Goal: Task Accomplishment & Management: Use online tool/utility

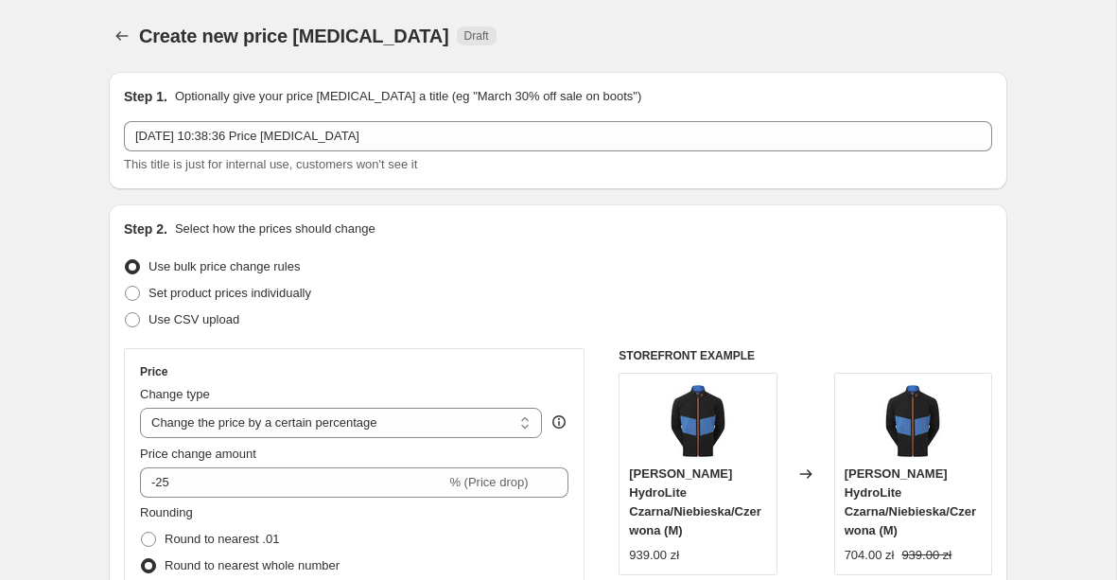
select select "percentage"
select select "collection"
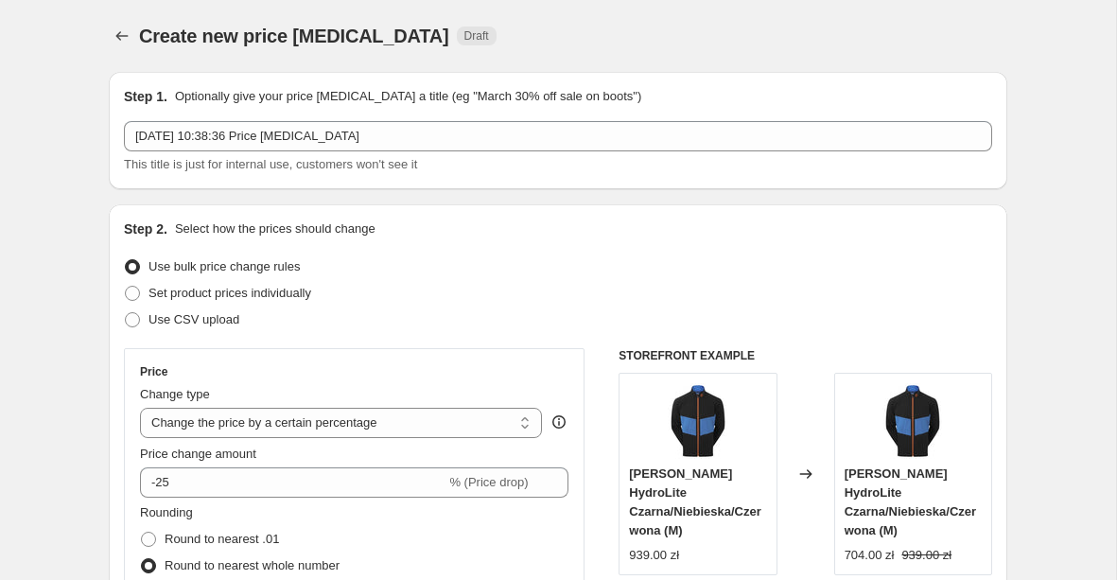
select select "collection"
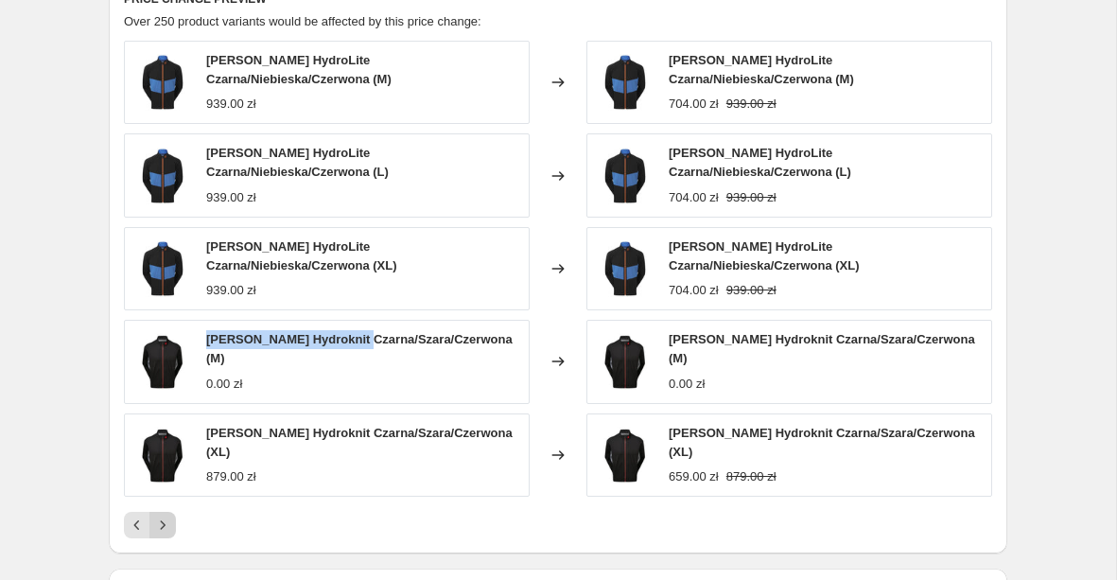
click at [171, 515] on button "Next" at bounding box center [162, 525] width 26 height 26
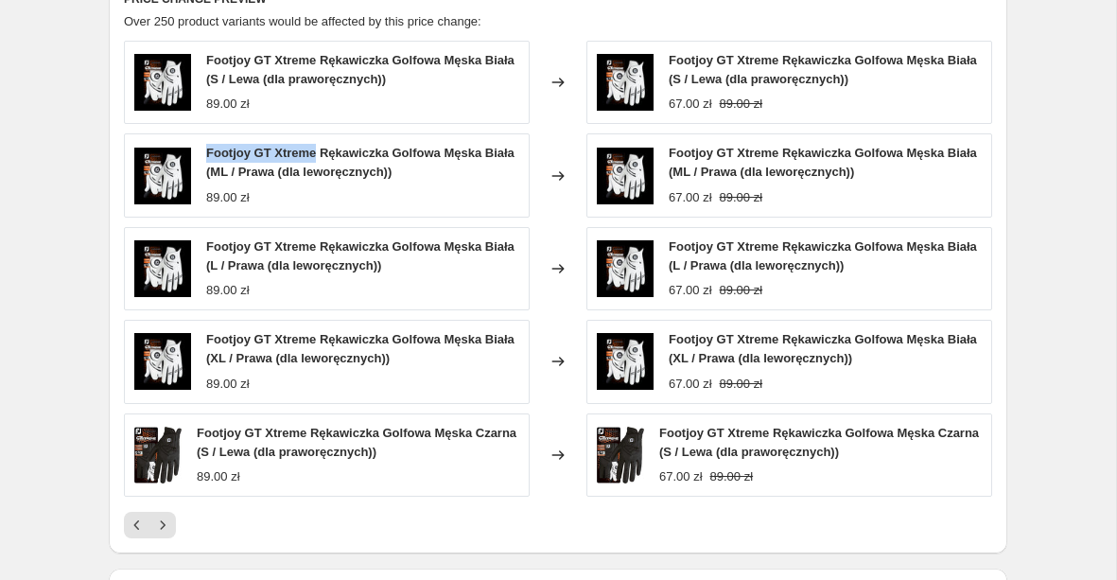
drag, startPoint x: 320, startPoint y: 151, endPoint x: 208, endPoint y: 152, distance: 111.6
click at [208, 152] on span "Footjoy GT Xtreme Rękawiczka Golfowa Męska Biała (ML / Prawa (dla leworęcznych))" at bounding box center [360, 162] width 308 height 33
copy span "Footjoy GT Xtreme"
click at [169, 520] on icon "Next" at bounding box center [162, 525] width 19 height 19
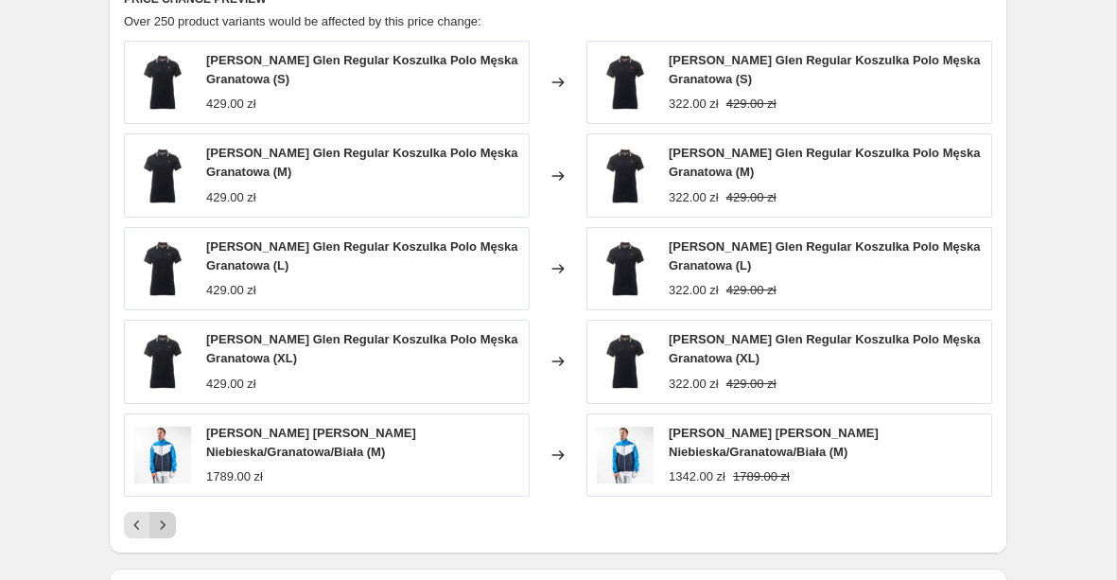
click at [169, 521] on icon "Next" at bounding box center [162, 525] width 19 height 19
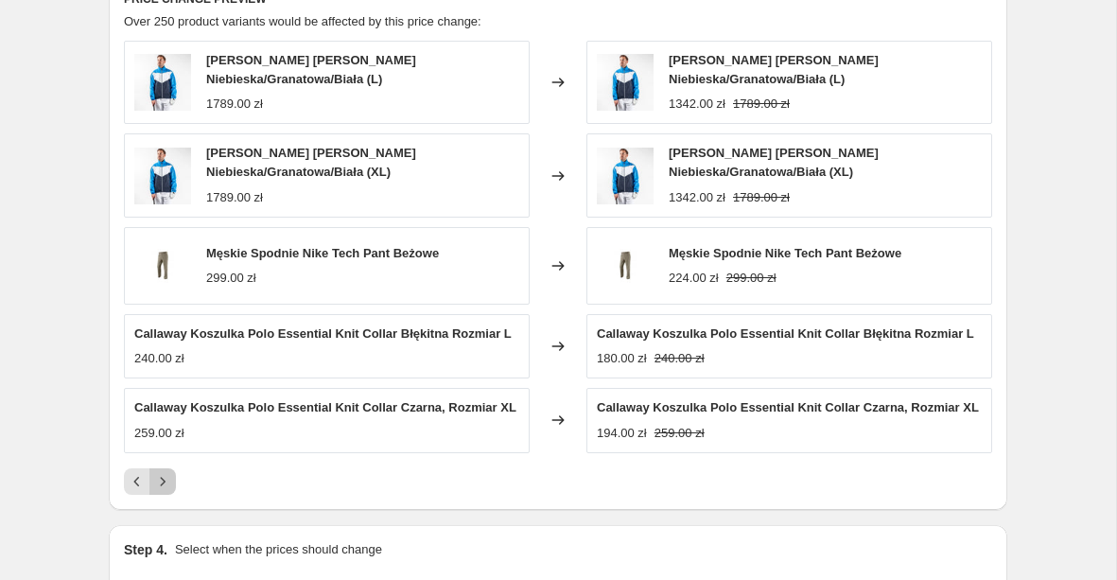
click at [167, 491] on icon "Next" at bounding box center [162, 481] width 19 height 19
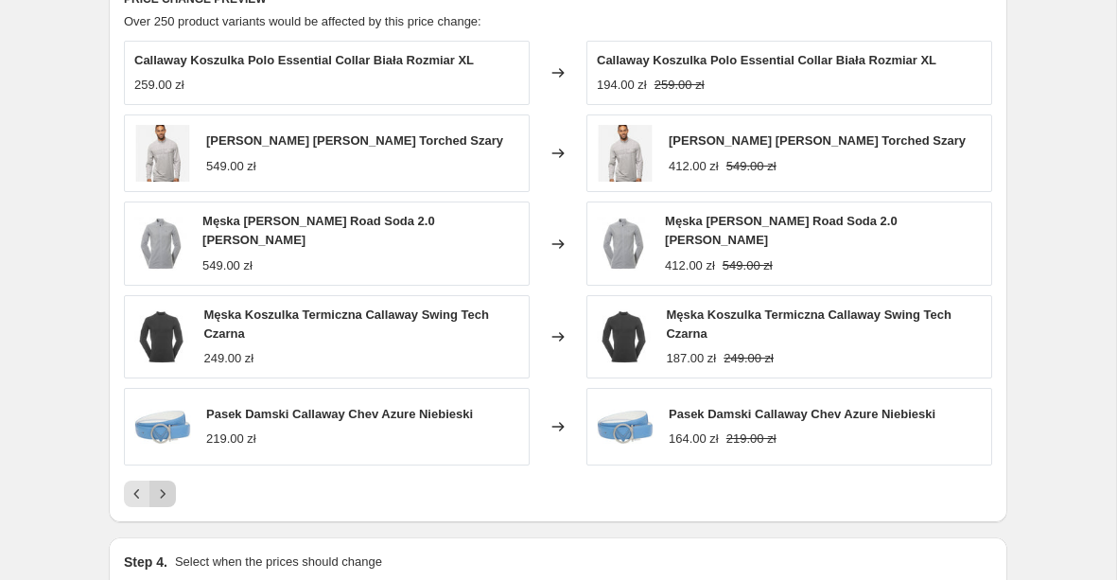
click at [166, 498] on icon "Next" at bounding box center [162, 493] width 19 height 19
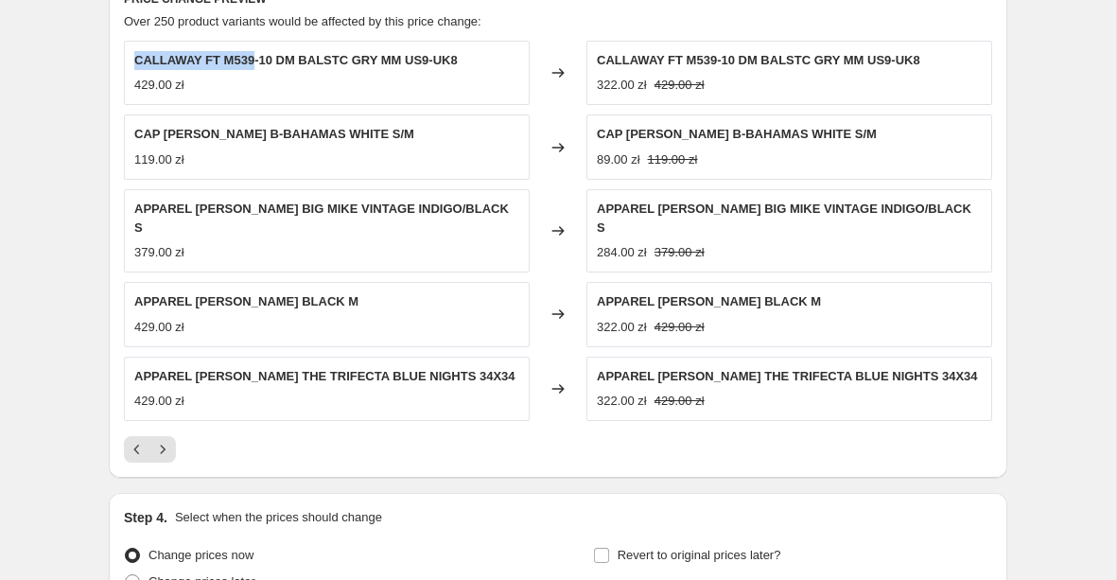
drag, startPoint x: 257, startPoint y: 61, endPoint x: 134, endPoint y: 62, distance: 123.0
click at [134, 62] on span "CALLAWAY FT M539-10 DM BALSTC GRY MM US9-UK8" at bounding box center [296, 60] width 324 height 14
copy span "CALLAWAY FT M539"
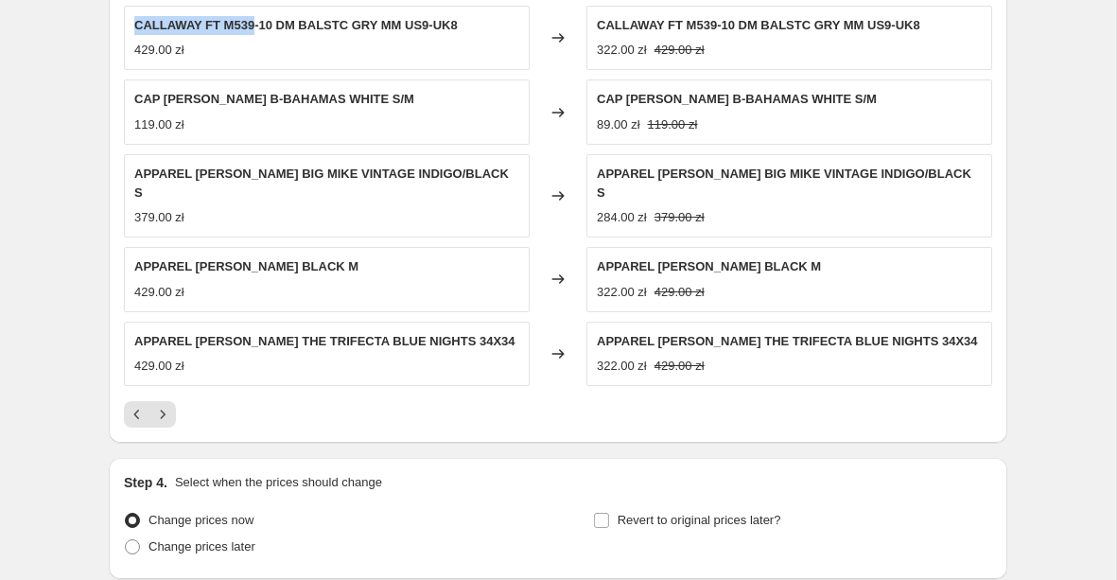
scroll to position [1599, 0]
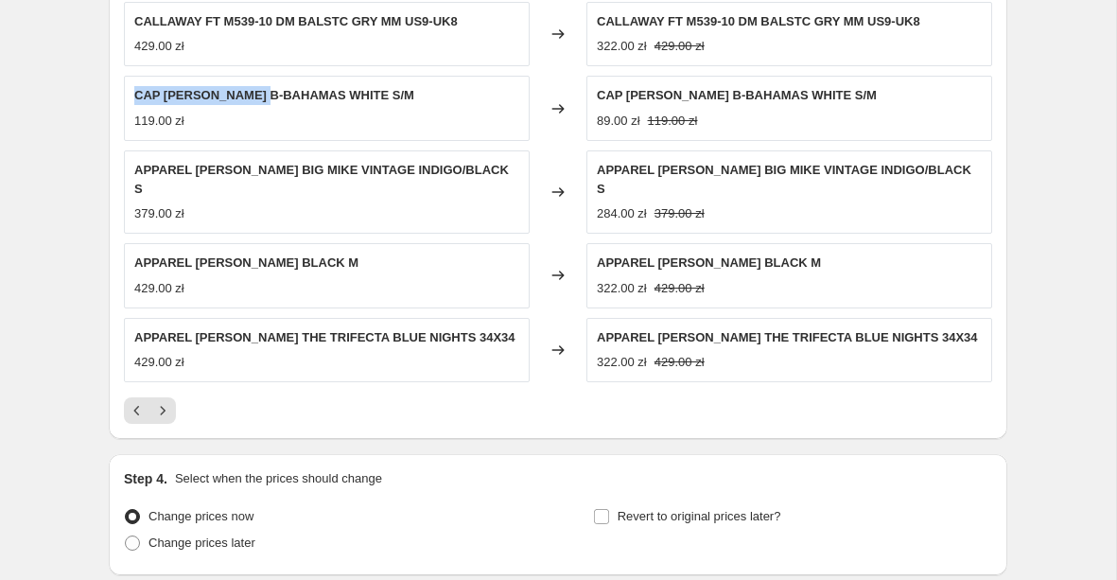
drag, startPoint x: 271, startPoint y: 94, endPoint x: 125, endPoint y: 104, distance: 146.1
click at [125, 104] on div "CAP TRAVIS MATHIEW B-BAHAMAS WHITE S/M 119.00 zł" at bounding box center [327, 108] width 406 height 64
copy span "CAP TRAVIS MATHIEW"
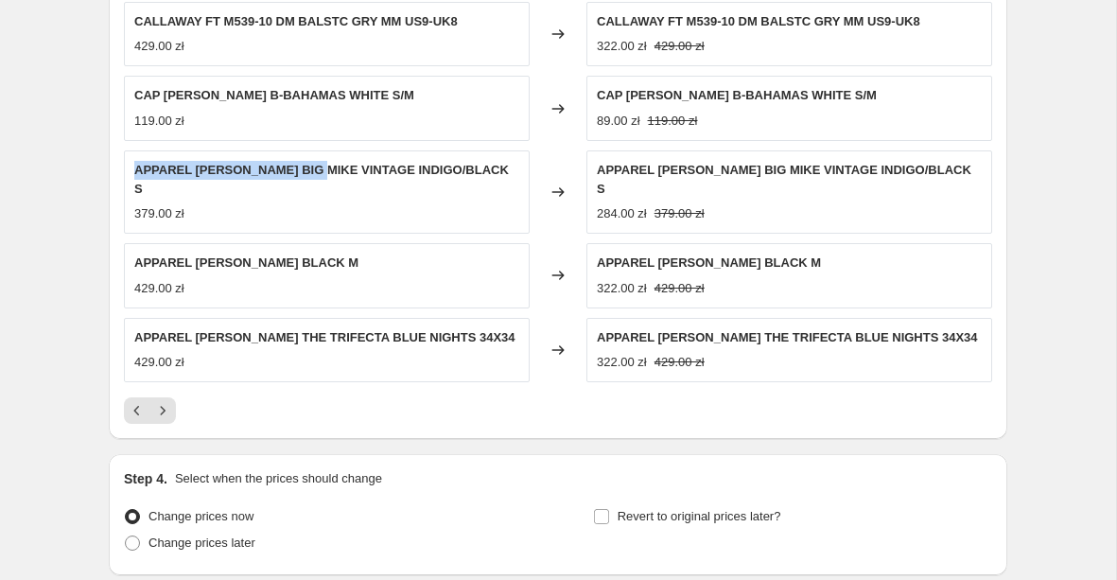
drag, startPoint x: 325, startPoint y: 169, endPoint x: 134, endPoint y: 175, distance: 191.2
click at [134, 175] on span "APPAREL TRAVIS MATHIEW BIG MIKE VINTAGE INDIGO/BLACK S" at bounding box center [321, 179] width 375 height 33
copy span "APPAREL TRAVIS MATHIEW BIG"
drag, startPoint x: 387, startPoint y: 263, endPoint x: 153, endPoint y: 244, distance: 234.4
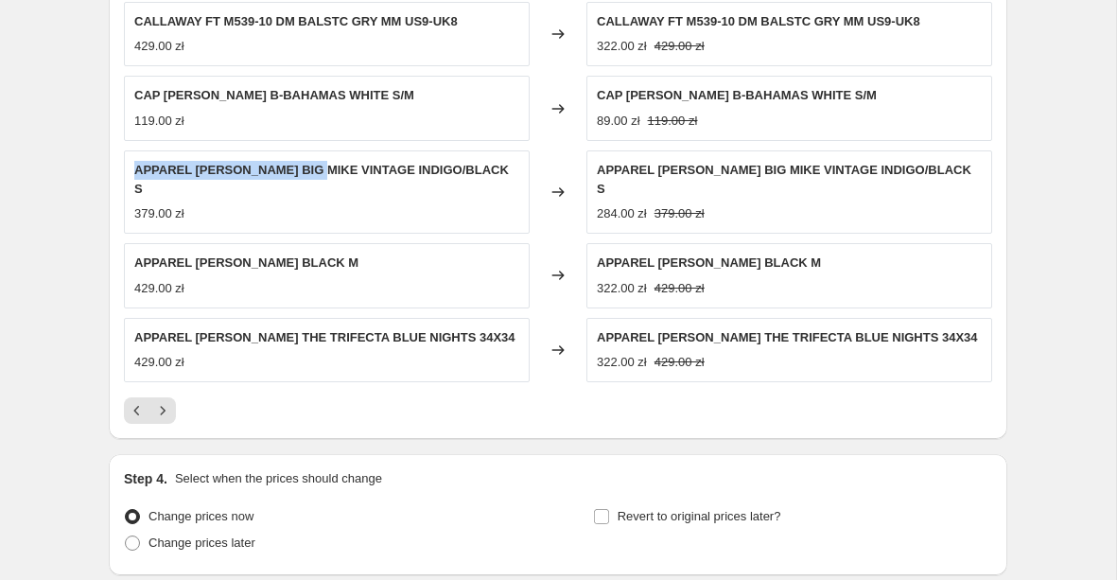
click at [153, 244] on div "APPAREL TRAVIS MATHIEW CROW BLACK M 429.00 zł" at bounding box center [327, 275] width 406 height 64
copy span "APPAREL TRAVIS MATHIEW CROW BLACK"
click at [276, 338] on span "APPAREL TRAVIS MATHIEW THE TRIFECTA BLUE NIGHTS 34X34" at bounding box center [324, 337] width 381 height 14
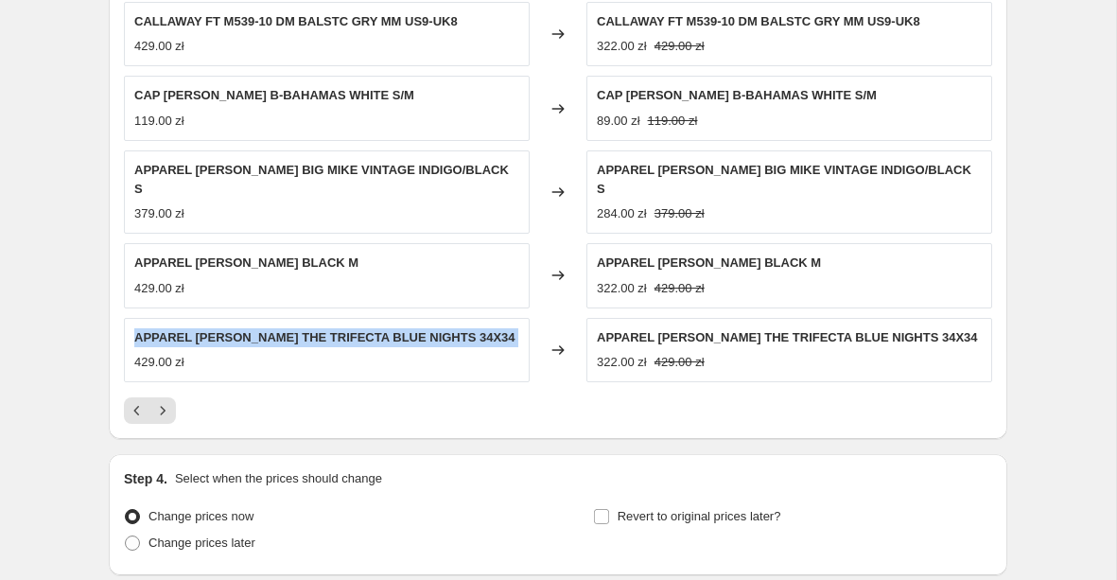
click at [276, 338] on span "APPAREL TRAVIS MATHIEW THE TRIFECTA BLUE NIGHTS 34X34" at bounding box center [324, 337] width 381 height 14
copy span "APPAREL TRAVIS MATHIEW THE TRIFECTA BLUE NIGHTS 34X34"
click at [166, 420] on icon "Next" at bounding box center [162, 410] width 19 height 19
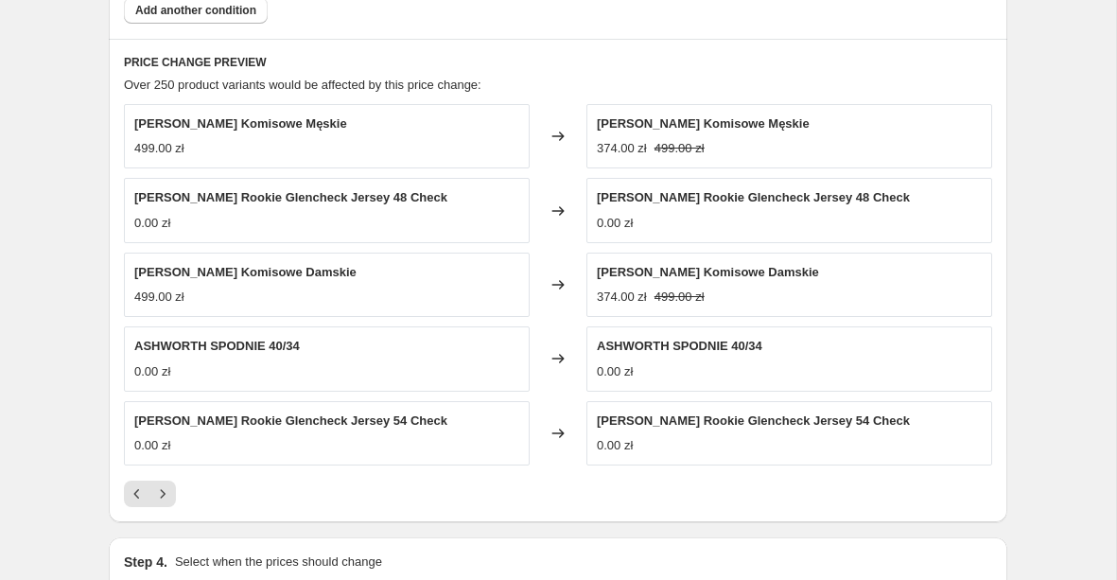
scroll to position [1495, 0]
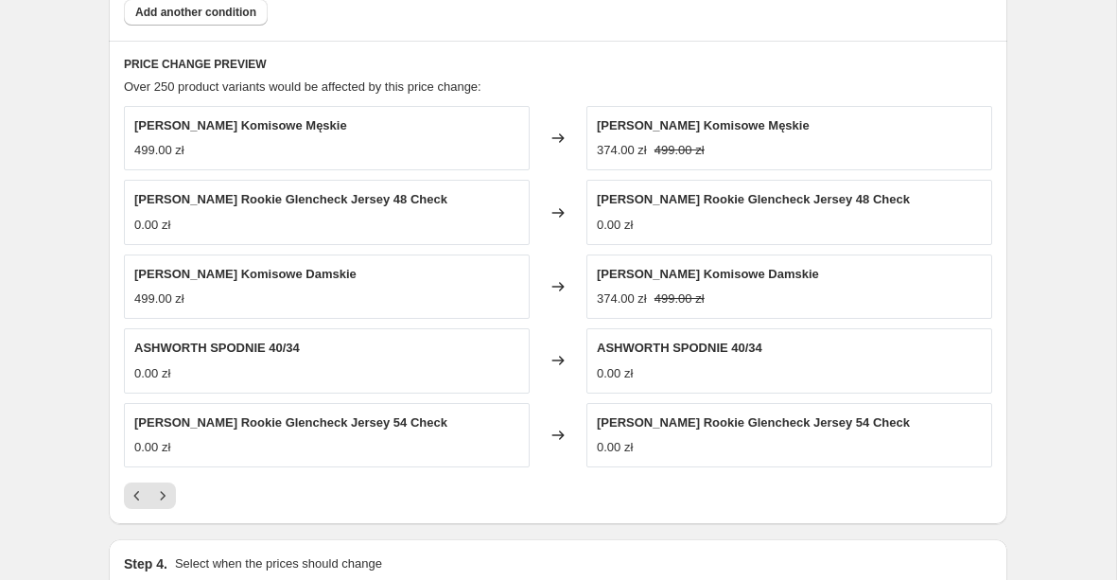
click at [296, 122] on span "Alberto Spodnie Komisowe Męskie" at bounding box center [240, 125] width 213 height 14
copy span "Alberto Spodnie Komisowe Męskie"
click at [338, 198] on span "Alberto Spodnie Rookie Glencheck Jersey 48 Check" at bounding box center [290, 199] width 313 height 14
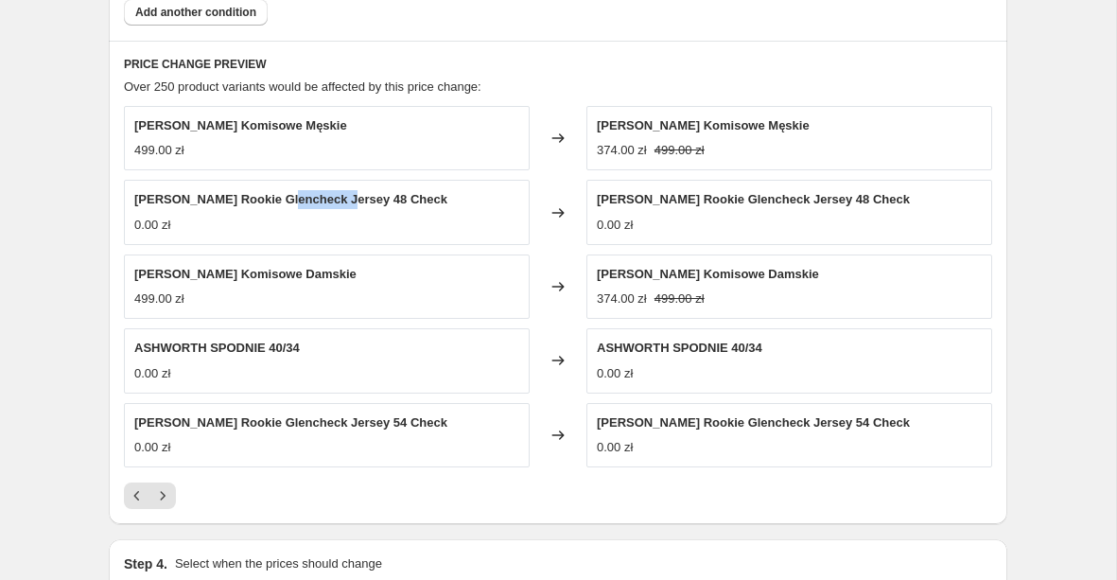
click at [338, 198] on span "Alberto Spodnie Rookie Glencheck Jersey 48 Check" at bounding box center [290, 199] width 313 height 14
copy span "Alberto Spodnie Rookie Glencheck Jersey 48 Check"
click at [303, 271] on span "Alberto Spodnie Komisowe Damskie" at bounding box center [245, 274] width 222 height 14
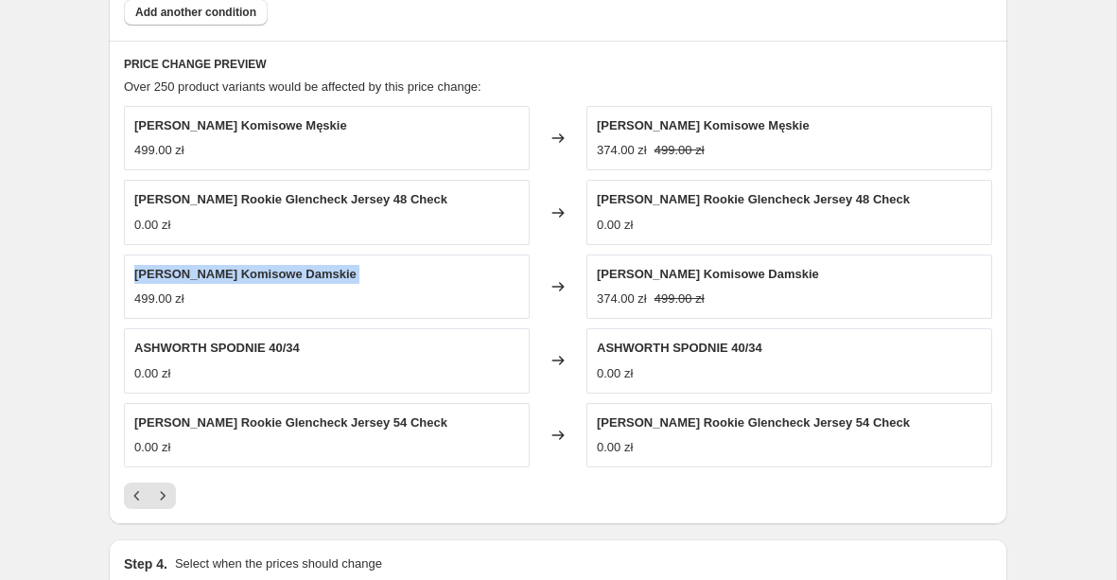
click at [303, 271] on span "Alberto Spodnie Komisowe Damskie" at bounding box center [245, 274] width 222 height 14
copy span "Alberto Spodnie Komisowe Damskie"
click at [257, 344] on span "ASHWORTH SPODNIE 40/34" at bounding box center [217, 348] width 166 height 14
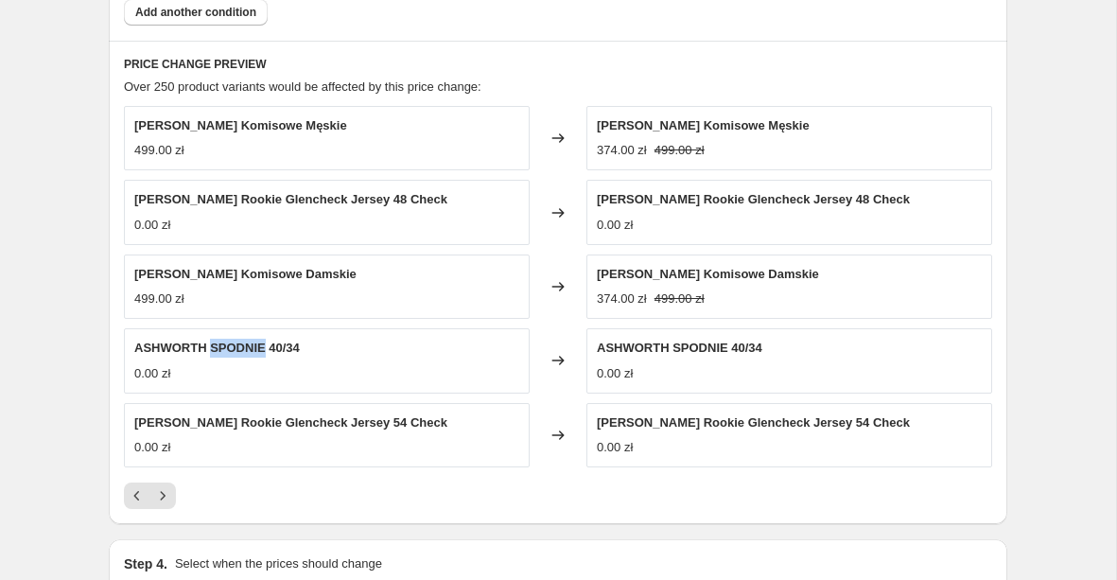
click at [257, 344] on span "ASHWORTH SPODNIE 40/34" at bounding box center [217, 348] width 166 height 14
click at [195, 423] on span "Alberto Spodnie Rookie Glencheck Jersey 54 Check" at bounding box center [290, 422] width 313 height 14
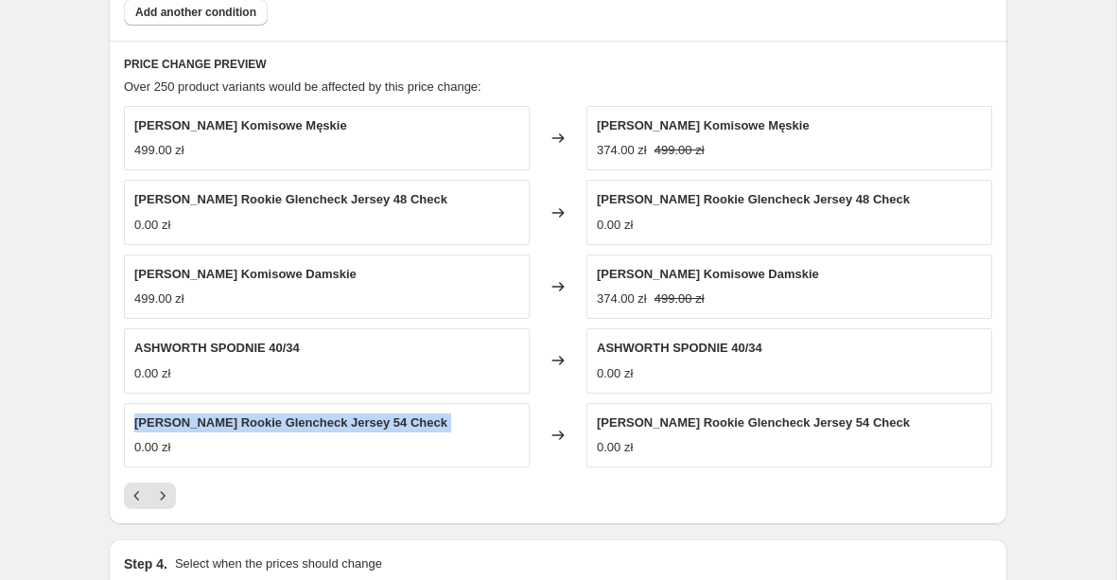
click at [195, 423] on span "Alberto Spodnie Rookie Glencheck Jersey 54 Check" at bounding box center [290, 422] width 313 height 14
click at [171, 494] on icon "Next" at bounding box center [162, 495] width 19 height 19
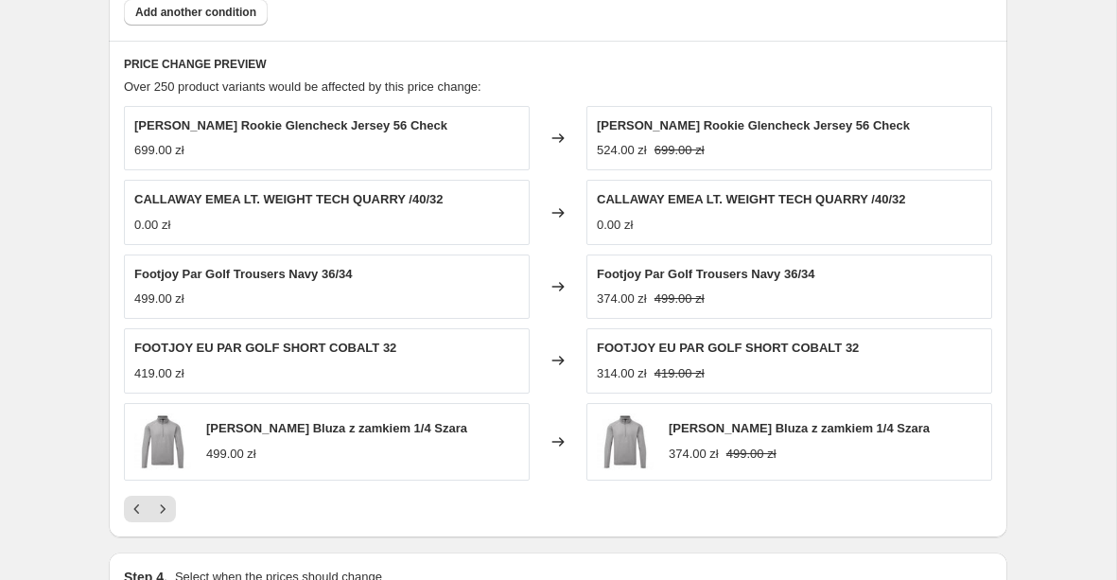
click at [298, 348] on span "FOOTJOY EU PAR GOLF SHORT COBALT 32" at bounding box center [265, 348] width 262 height 14
click at [263, 192] on span "CALLAWAY EMEA LT. WEIGHT TECH QUARRY /40/32" at bounding box center [288, 199] width 309 height 14
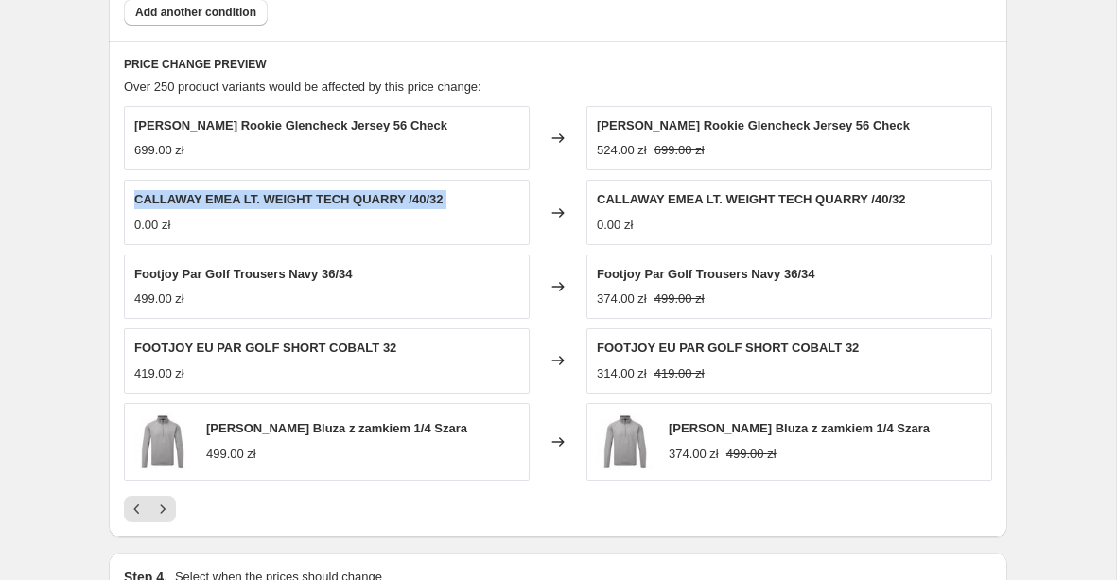
click at [263, 192] on span "CALLAWAY EMEA LT. WEIGHT TECH QUARRY /40/32" at bounding box center [288, 199] width 309 height 14
click at [165, 518] on button "Next" at bounding box center [162, 509] width 26 height 26
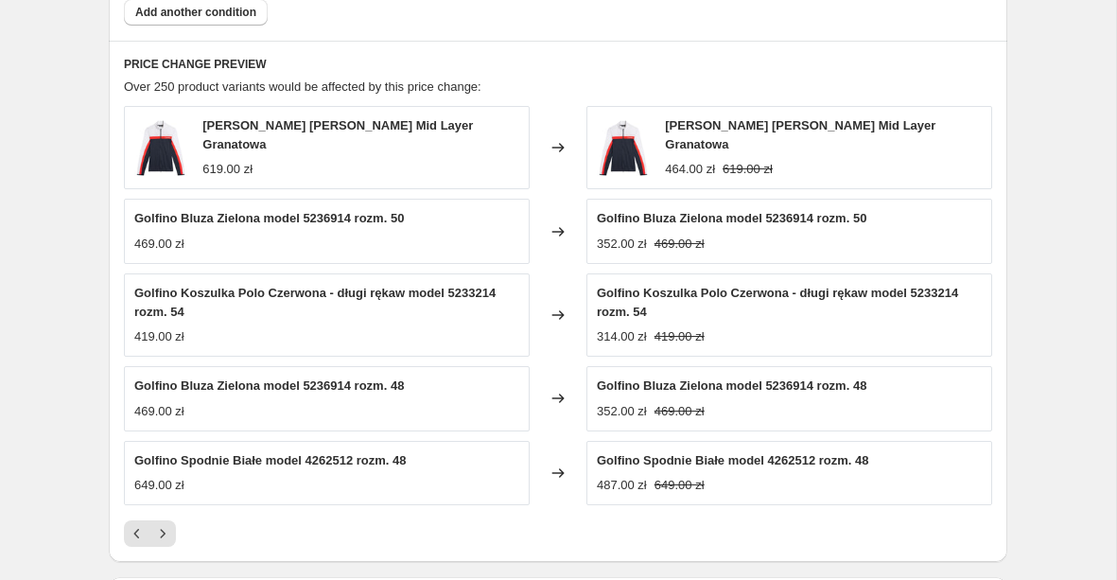
click at [280, 213] on span "Golfino Bluza Zielona model 5236914 rozm. 50" at bounding box center [269, 218] width 270 height 14
click at [169, 536] on icon "Next" at bounding box center [162, 533] width 19 height 19
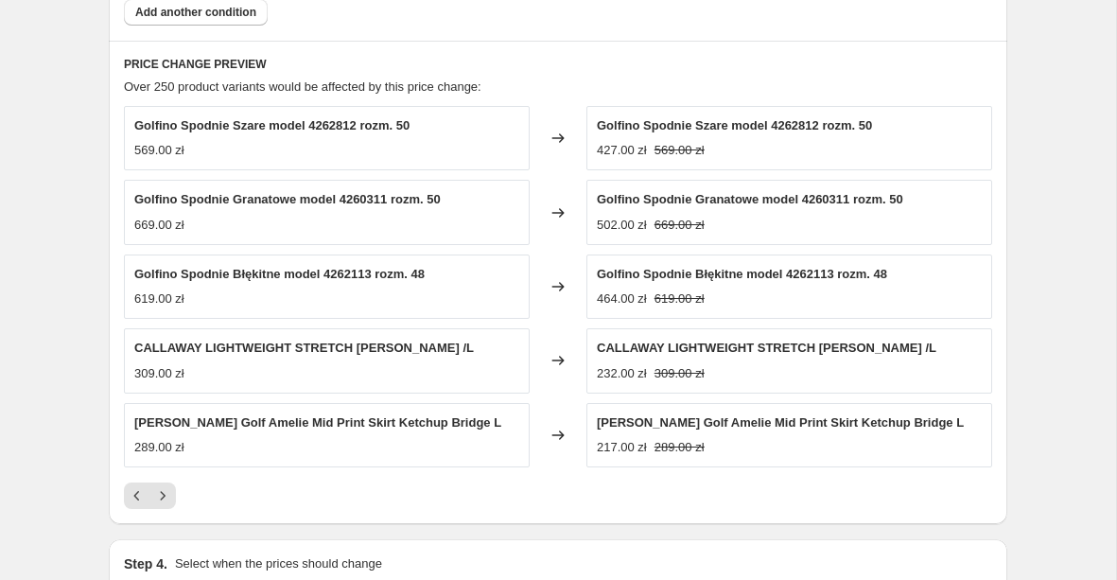
click at [243, 204] on span "Golfino Spodnie Granatowe model 4260311 rozm. 50" at bounding box center [287, 199] width 306 height 14
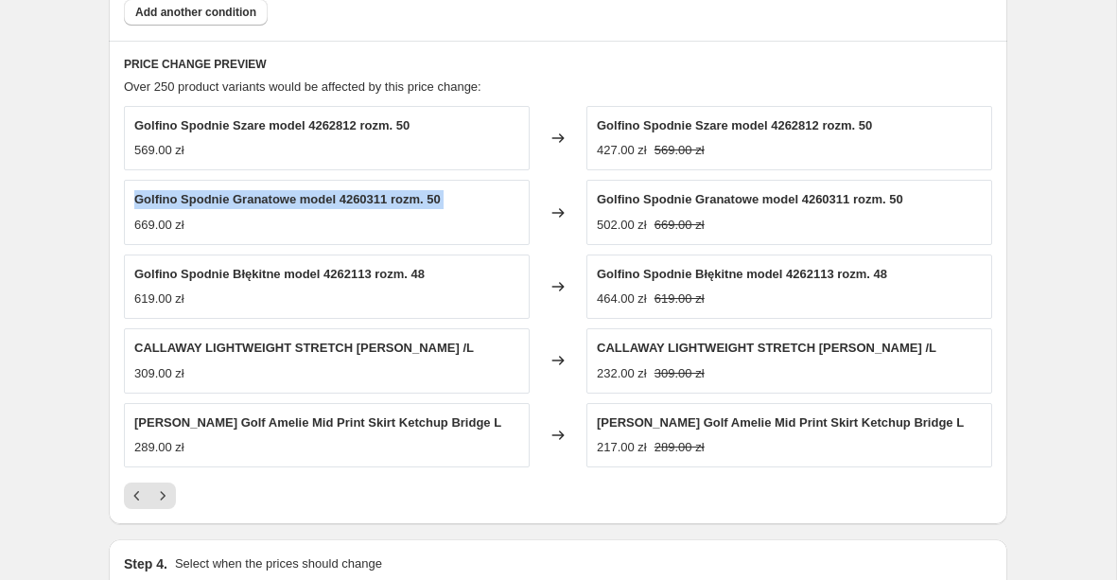
click at [243, 204] on span "Golfino Spodnie Granatowe model 4260311 rozm. 50" at bounding box center [287, 199] width 306 height 14
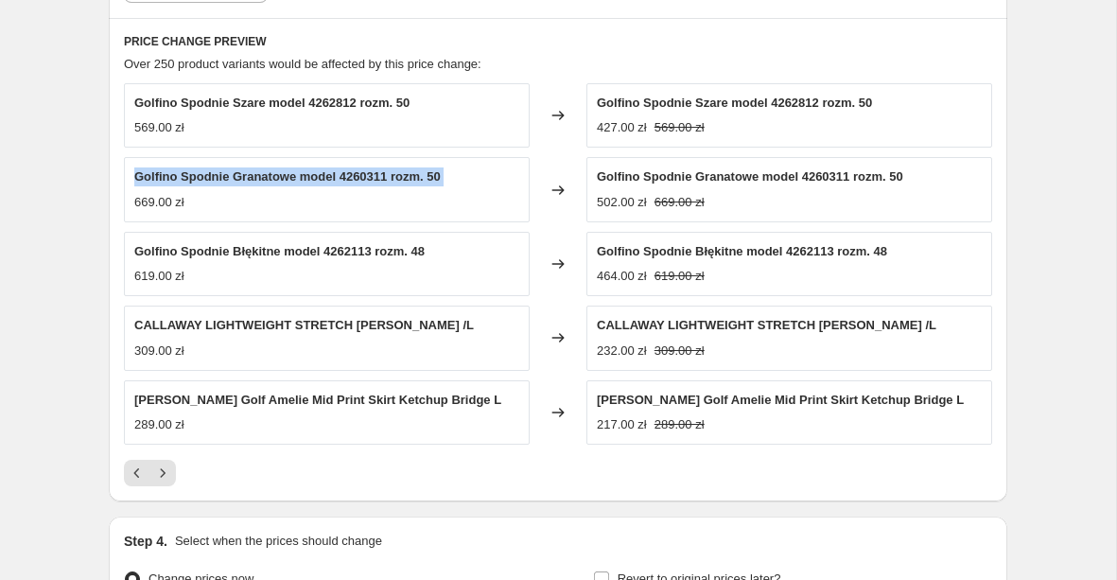
scroll to position [1585, 0]
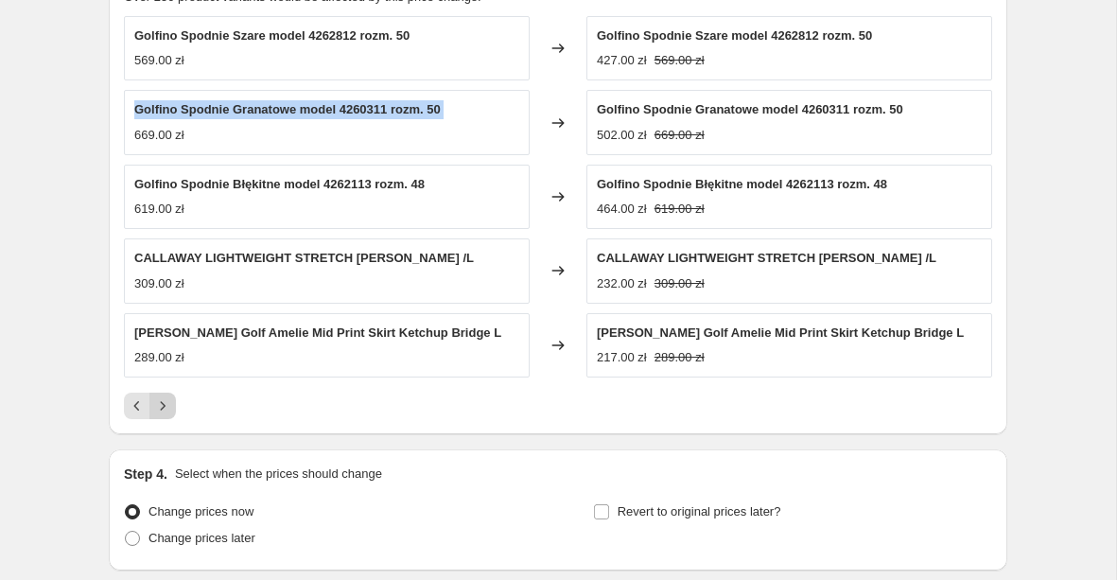
click at [163, 397] on icon "Next" at bounding box center [162, 405] width 19 height 19
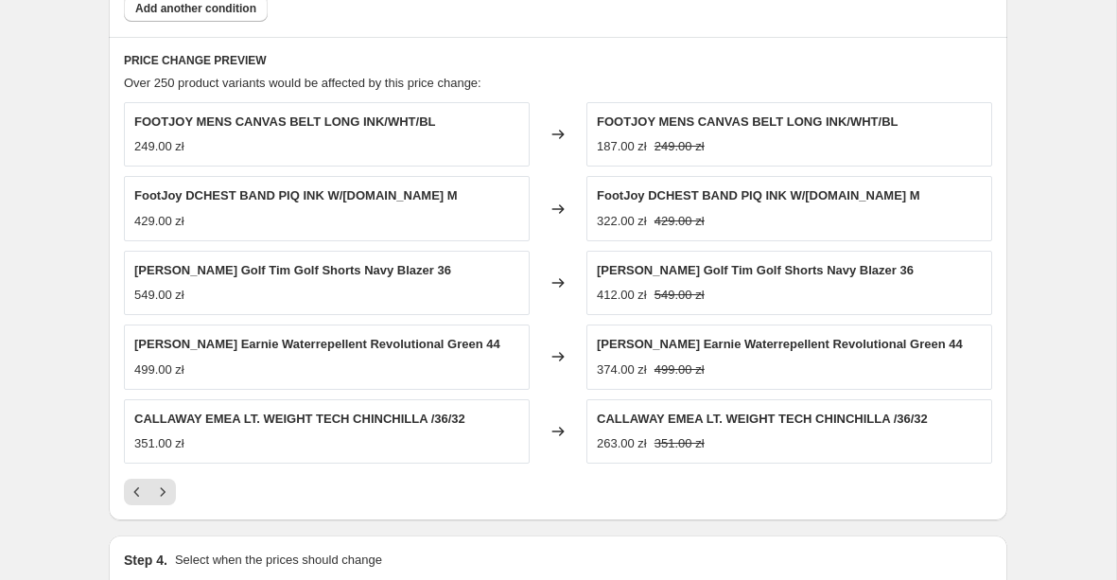
scroll to position [1497, 0]
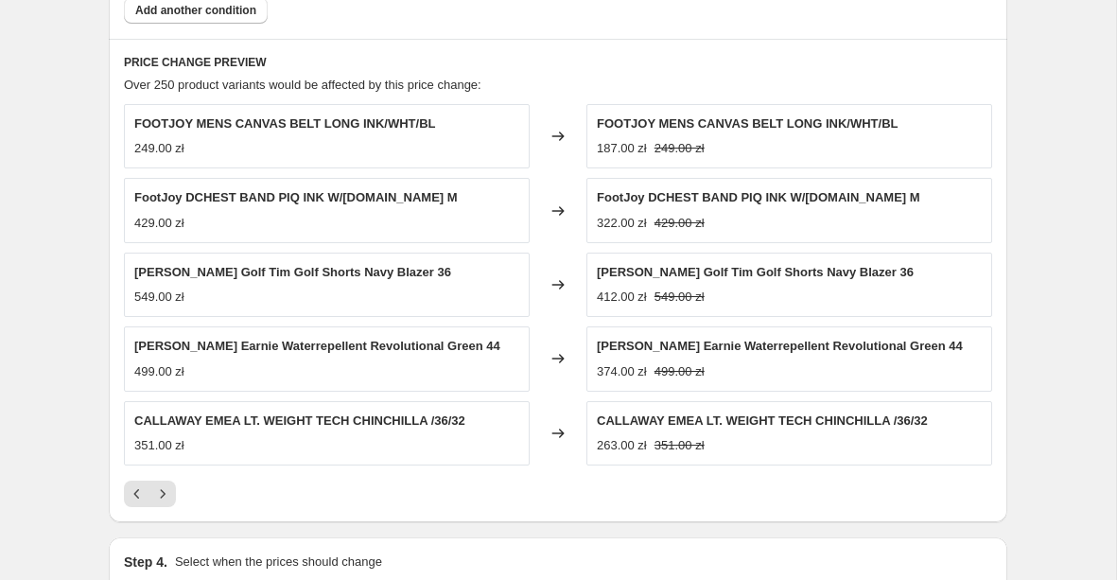
click at [300, 119] on span "FOOTJOY MENS CANVAS BELT LONG INK/WHT/BL" at bounding box center [285, 123] width 302 height 14
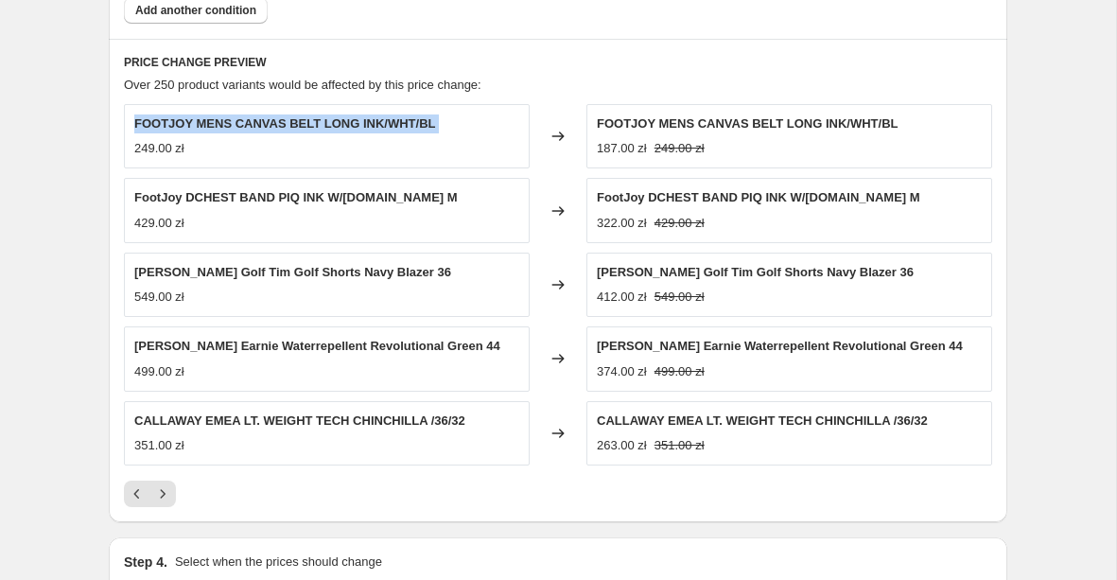
click at [300, 119] on span "FOOTJOY MENS CANVAS BELT LONG INK/WHT/BL" at bounding box center [285, 123] width 302 height 14
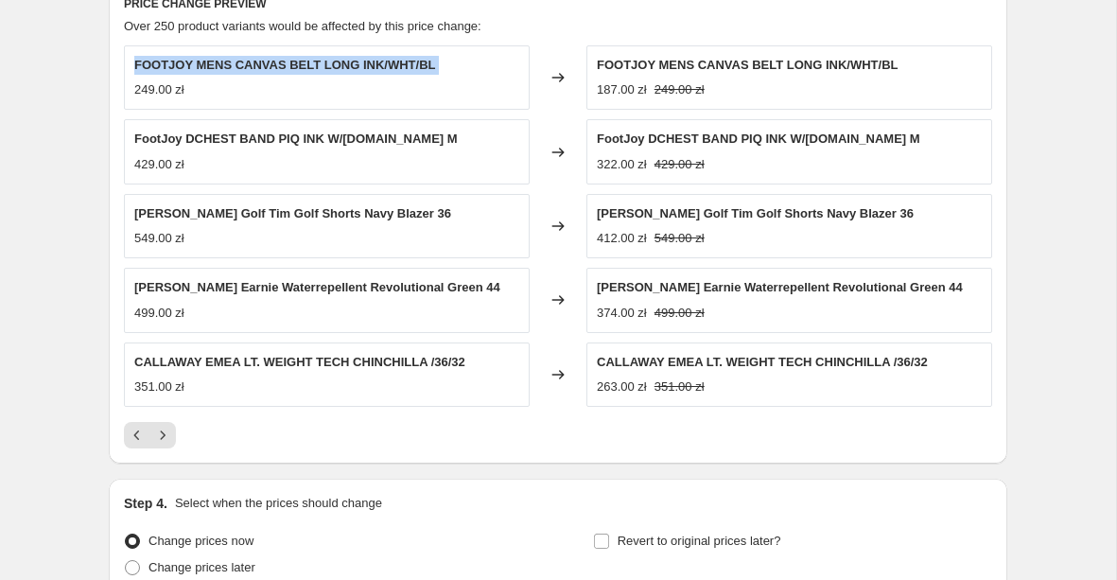
scroll to position [1558, 0]
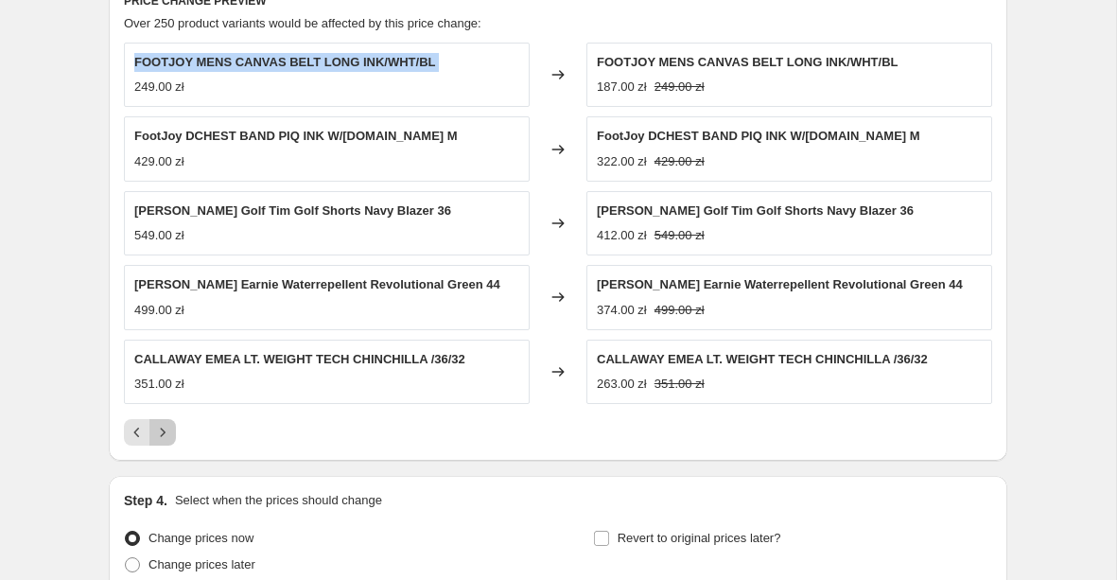
click at [168, 428] on icon "Next" at bounding box center [162, 432] width 19 height 19
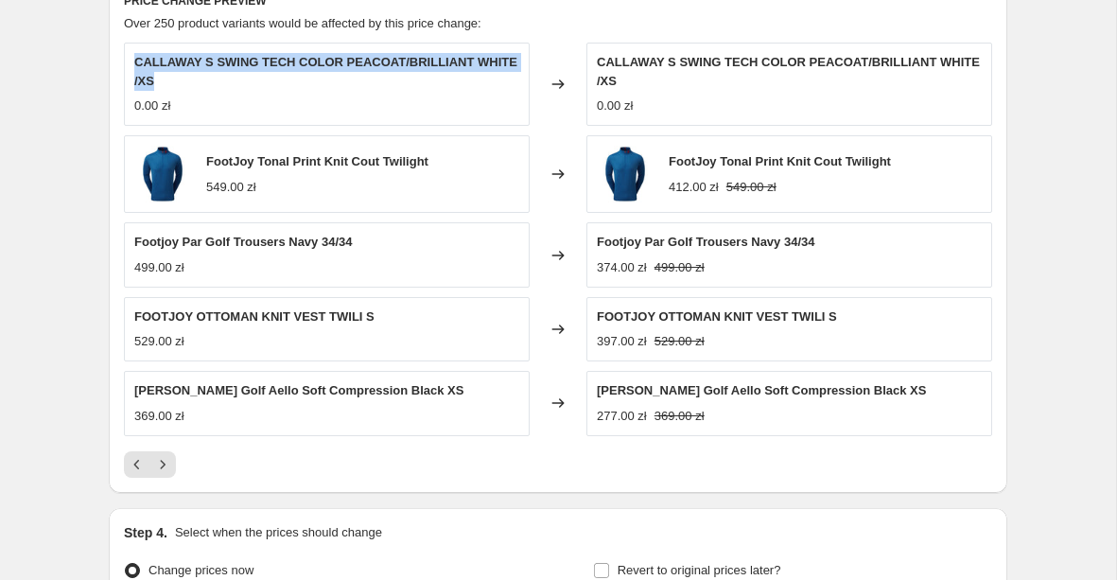
drag, startPoint x: 166, startPoint y: 88, endPoint x: 116, endPoint y: 57, distance: 59.1
click at [116, 57] on div "PRICE CHANGE PREVIEW Over 250 product variants would be affected by this price …" at bounding box center [558, 235] width 899 height 516
click at [167, 470] on icon "Next" at bounding box center [162, 464] width 19 height 19
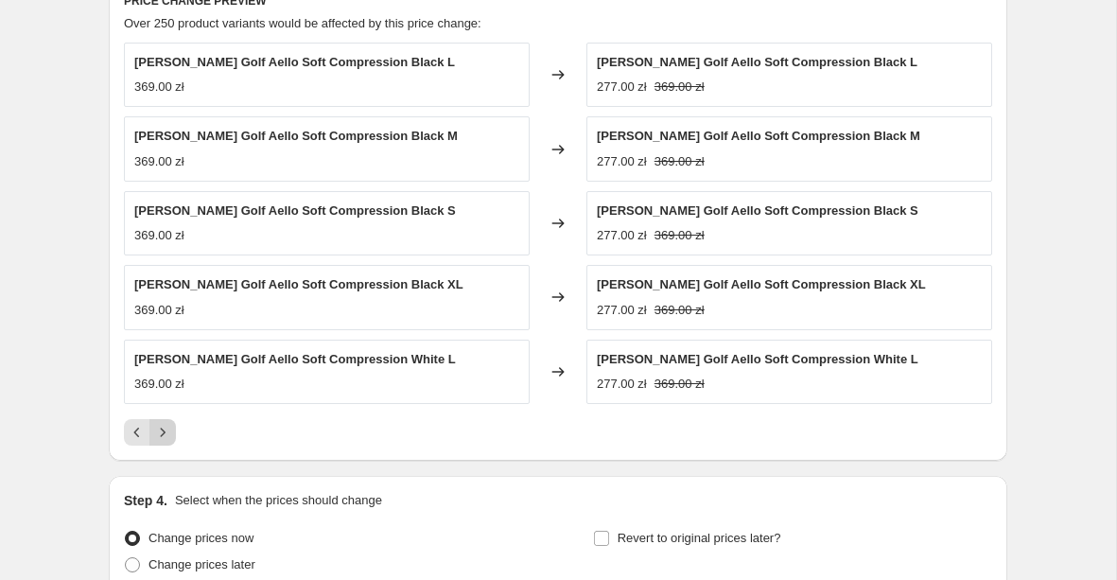
click at [166, 430] on icon "Next" at bounding box center [162, 432] width 19 height 19
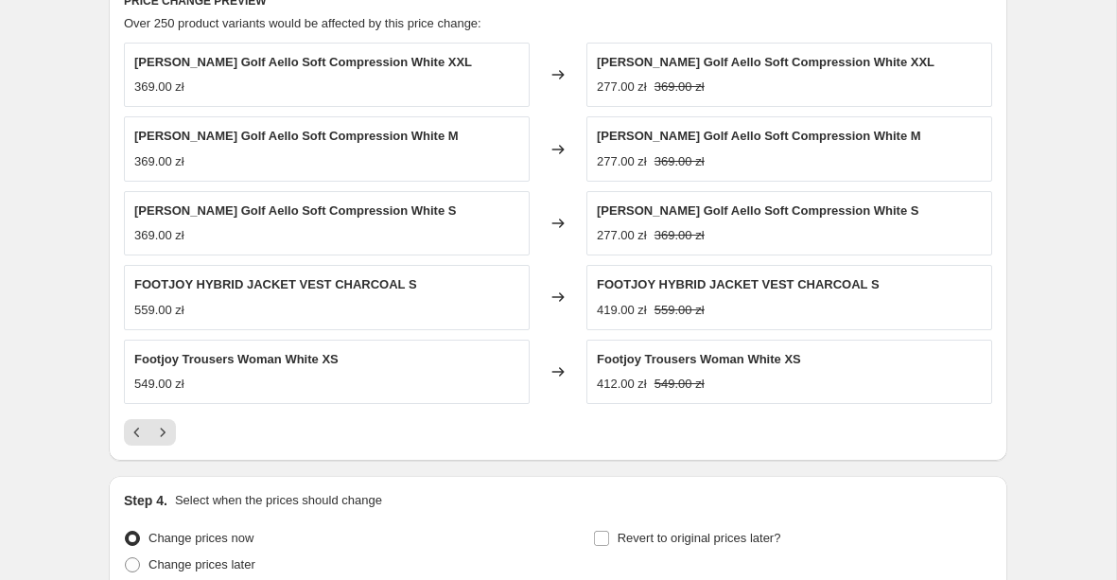
click at [289, 284] on span "FOOTJOY HYBRID JACKET VEST CHARCOAL S" at bounding box center [275, 284] width 283 height 14
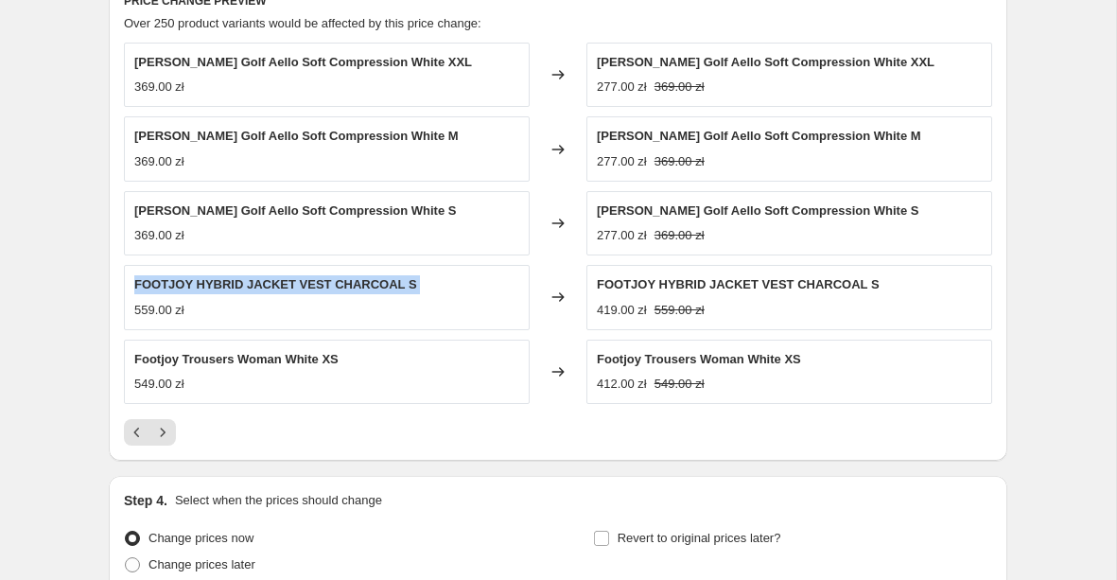
click at [289, 284] on span "FOOTJOY HYBRID JACKET VEST CHARCOAL S" at bounding box center [275, 284] width 283 height 14
click at [158, 430] on icon "Next" at bounding box center [162, 432] width 19 height 19
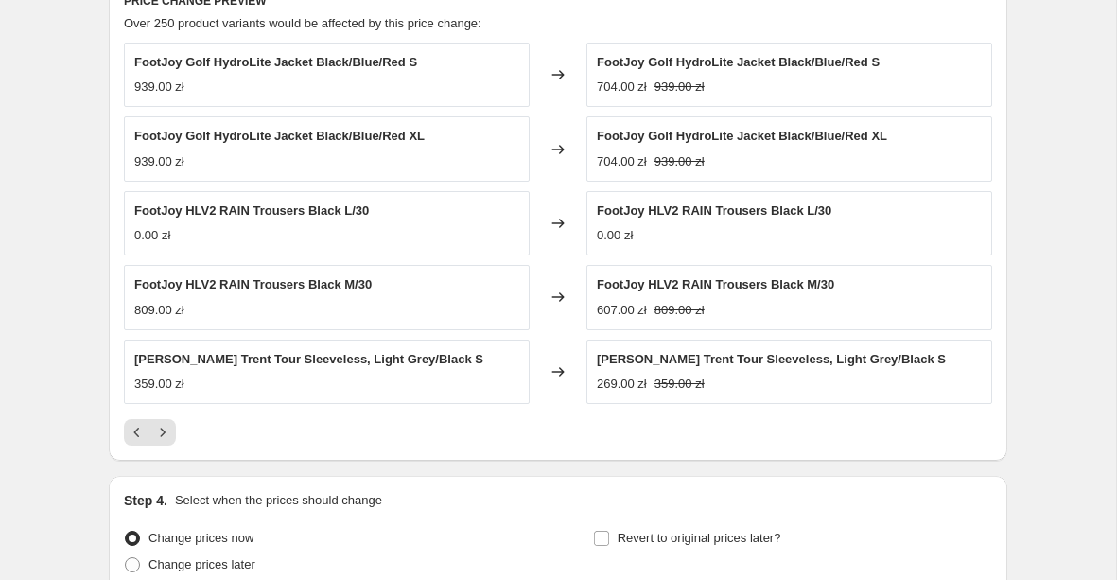
scroll to position [1552, 0]
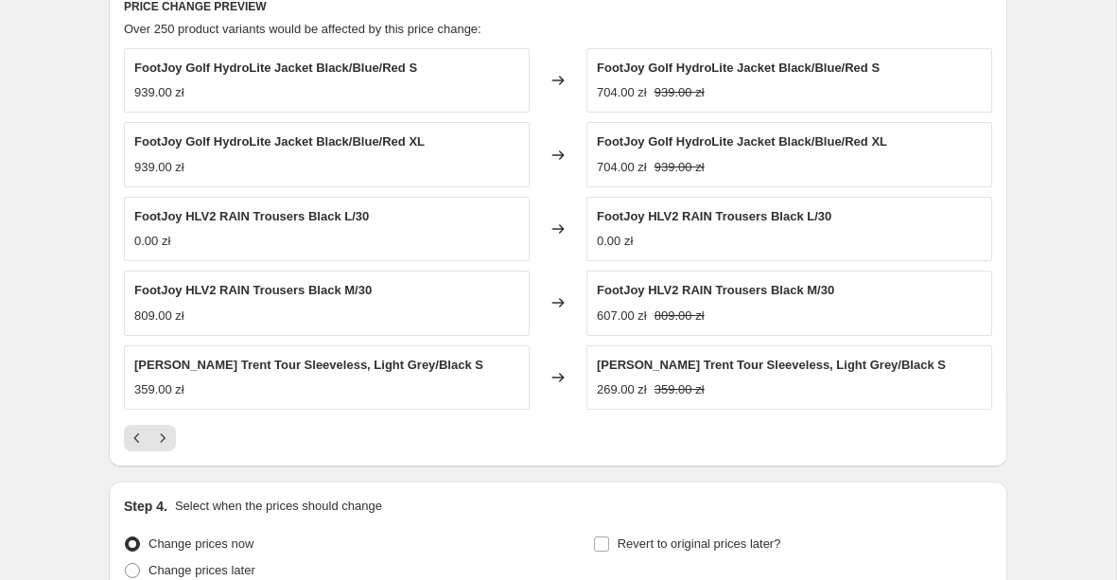
click at [248, 219] on span "FootJoy HLV2 RAIN Trousers Black L/30" at bounding box center [251, 216] width 235 height 14
click at [163, 436] on icon "Next" at bounding box center [162, 438] width 19 height 19
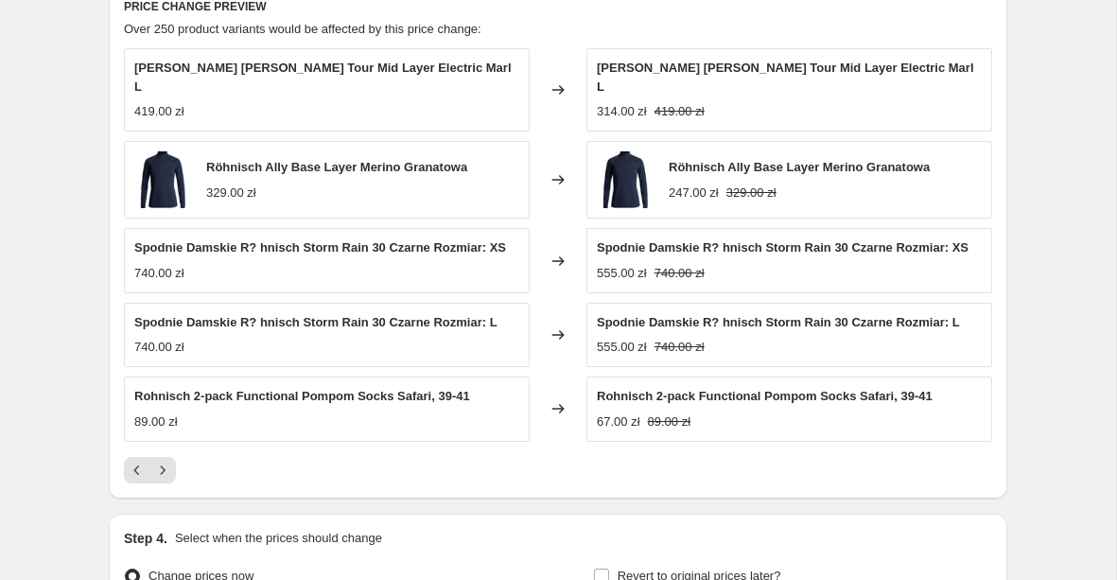
click at [272, 389] on span "Rohnisch 2-pack Functional Pompom Socks Safari, 39-41" at bounding box center [302, 396] width 336 height 14
click at [167, 463] on button "Next" at bounding box center [162, 470] width 26 height 26
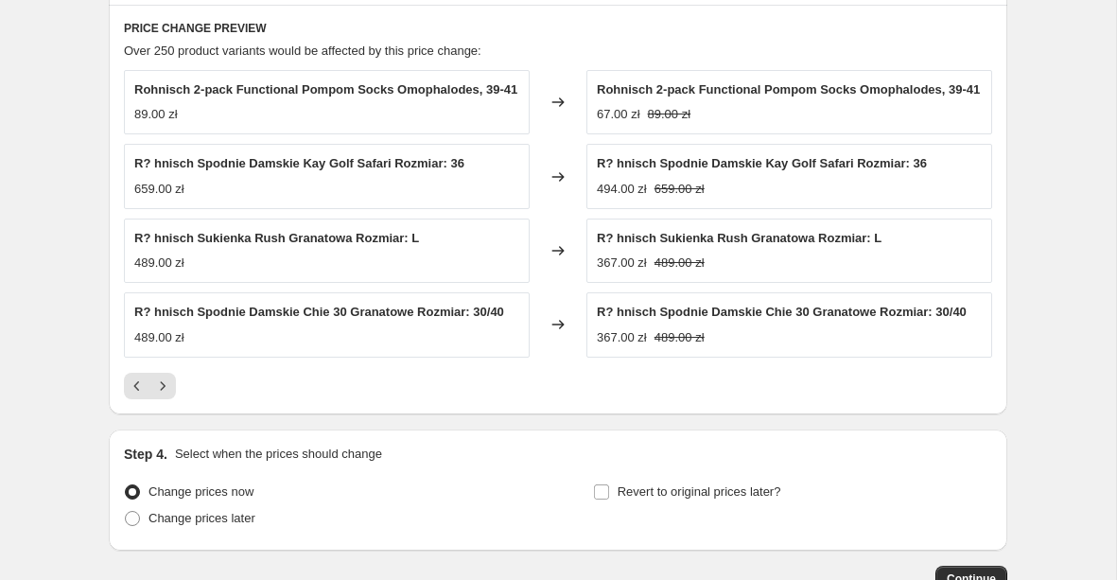
scroll to position [1529, 0]
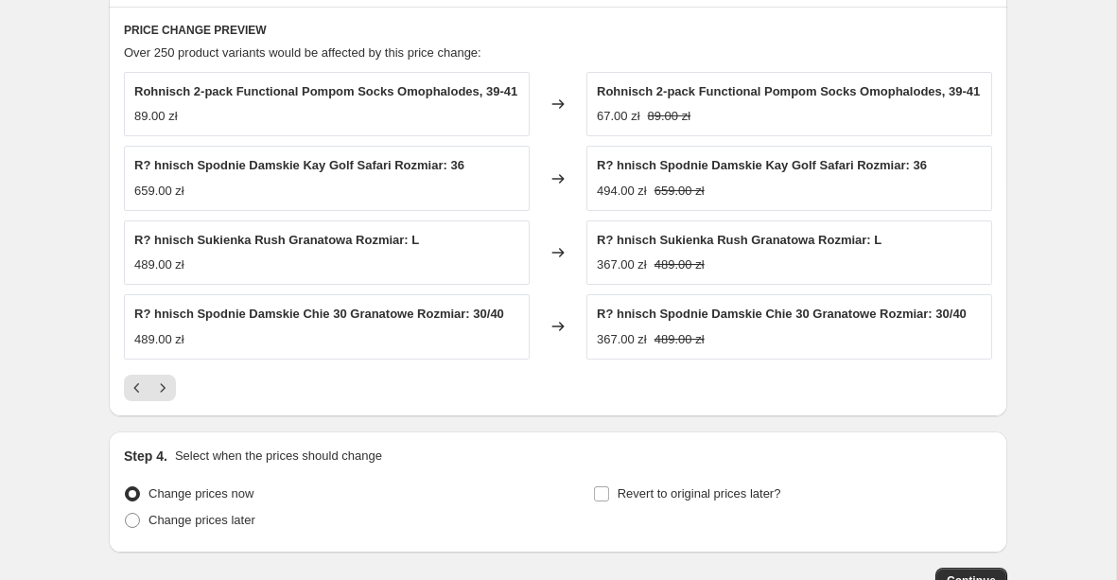
click at [307, 172] on span "R? hnisch Spodnie Damskie Kay Golf Safari Rozmiar: 36" at bounding box center [299, 165] width 330 height 14
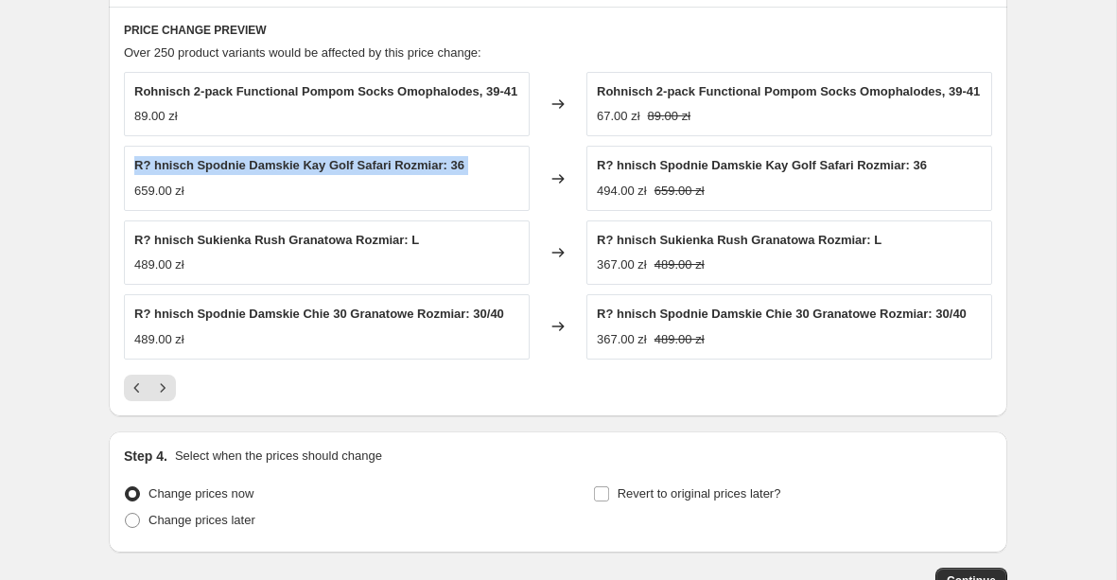
click at [307, 172] on span "R? hnisch Spodnie Damskie Kay Golf Safari Rozmiar: 36" at bounding box center [299, 165] width 330 height 14
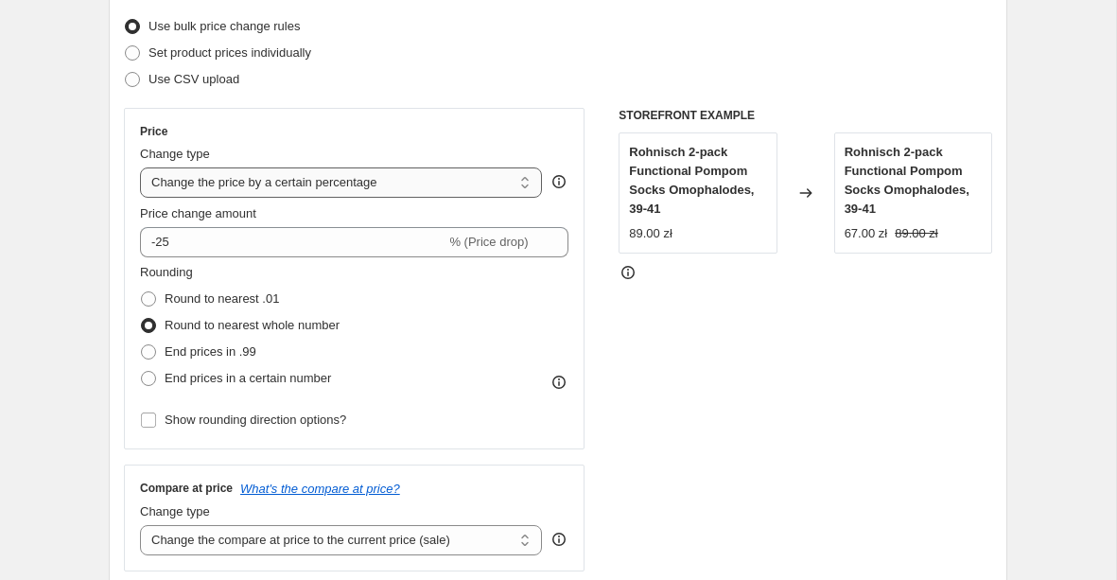
scroll to position [236, 0]
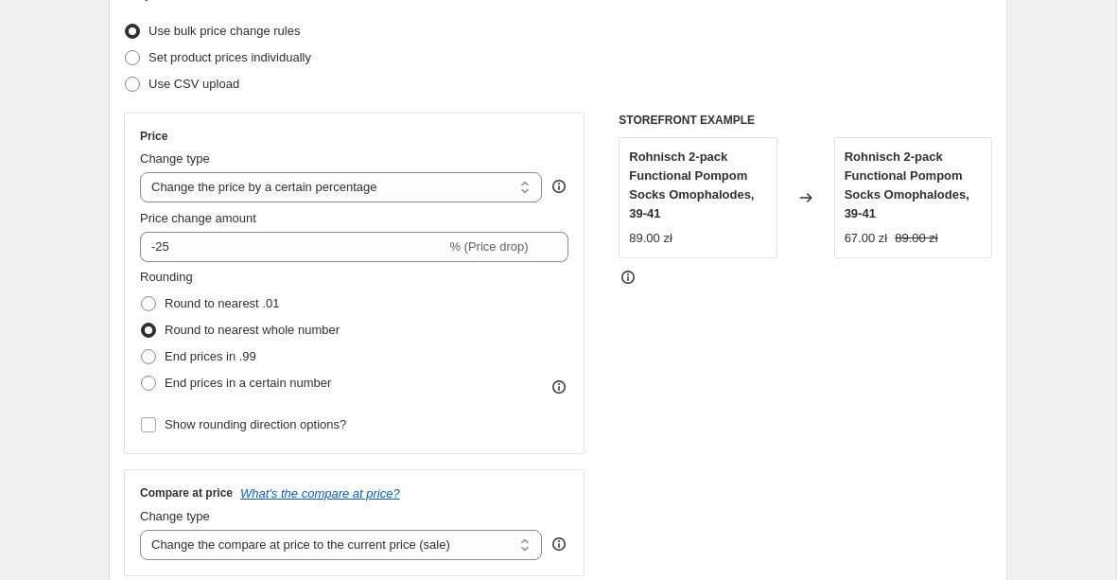
scroll to position [20, 0]
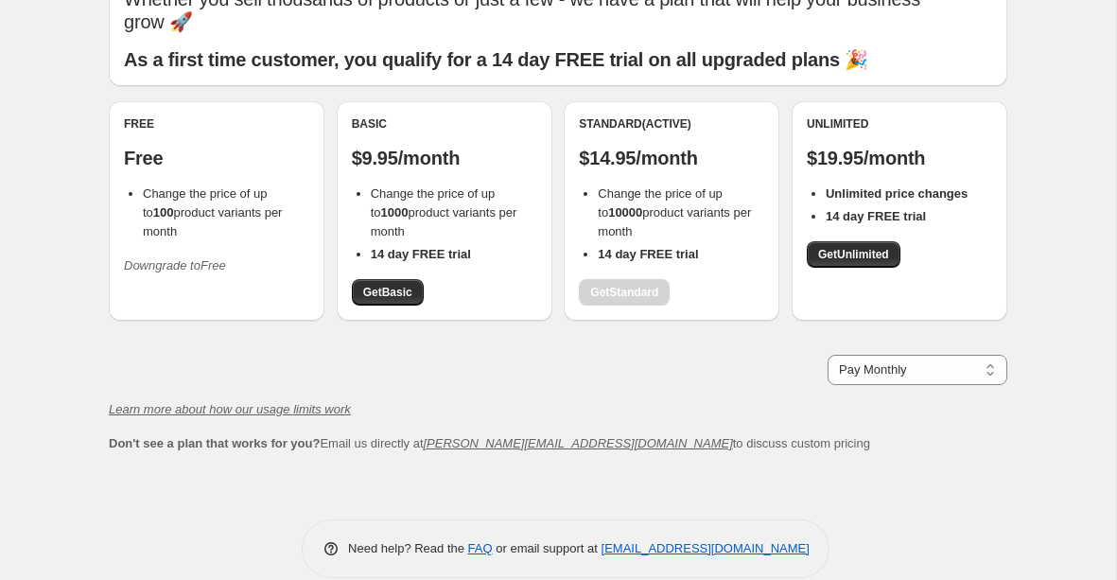
scroll to position [103, 0]
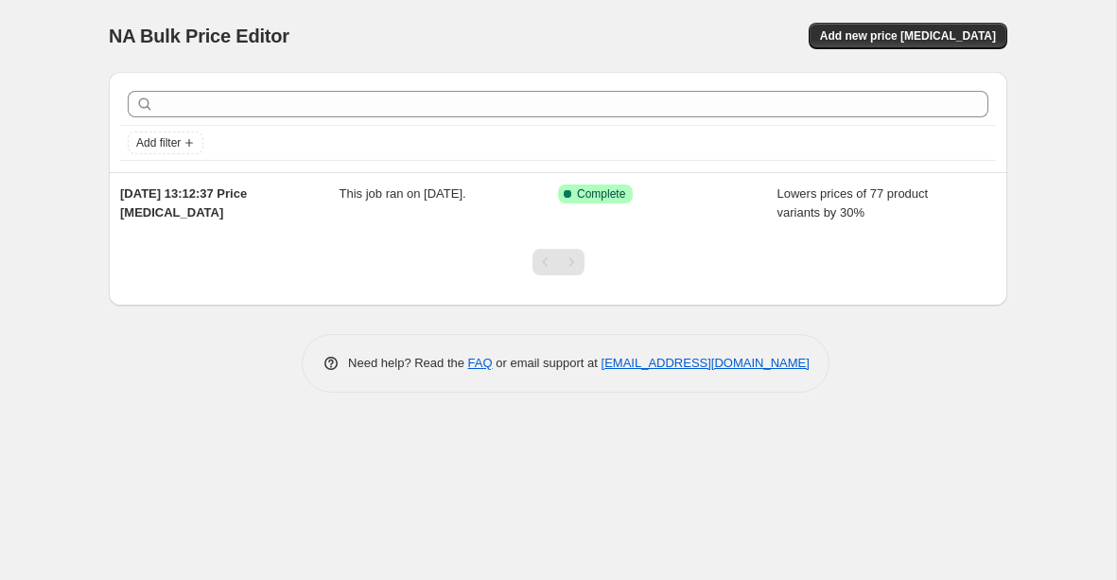
click at [889, 54] on div "NA Bulk Price Editor. This page is ready NA Bulk Price Editor Add new price [ME…" at bounding box center [558, 36] width 899 height 72
click at [884, 39] on span "Add new price [MEDICAL_DATA]" at bounding box center [908, 35] width 176 height 15
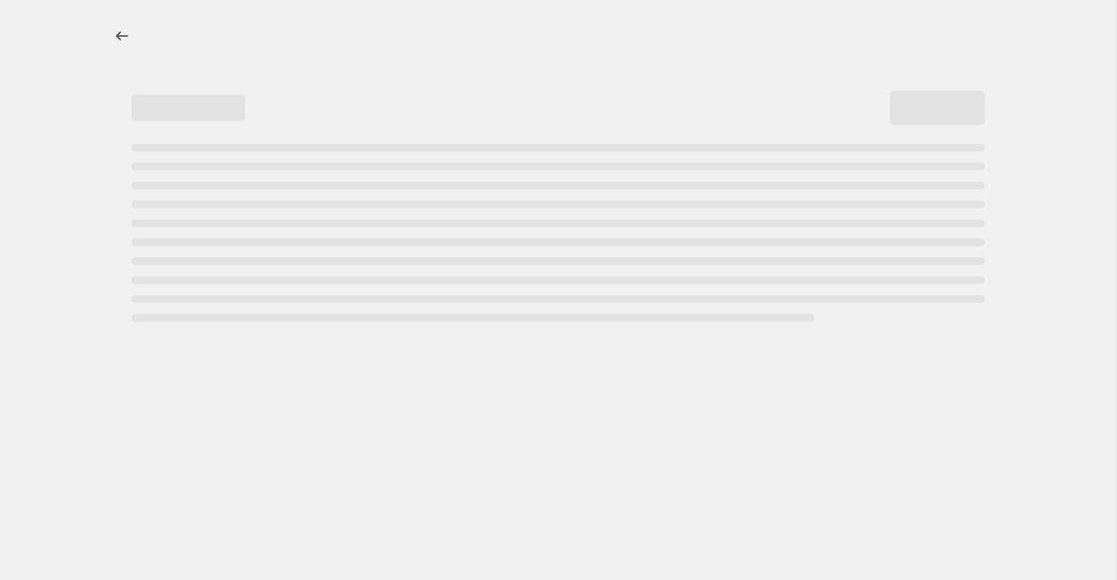
select select "percentage"
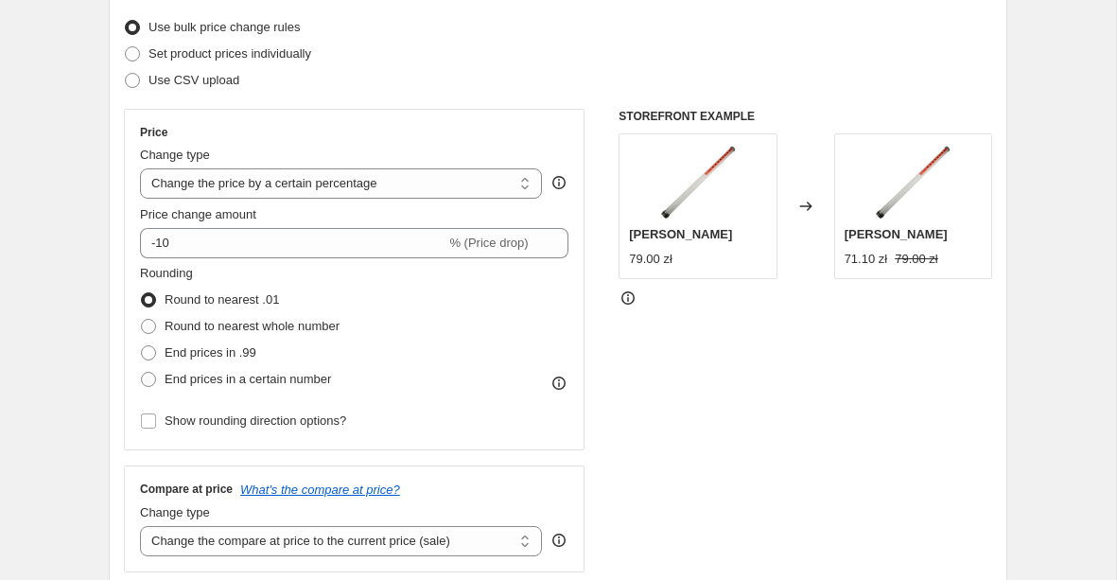
scroll to position [245, 0]
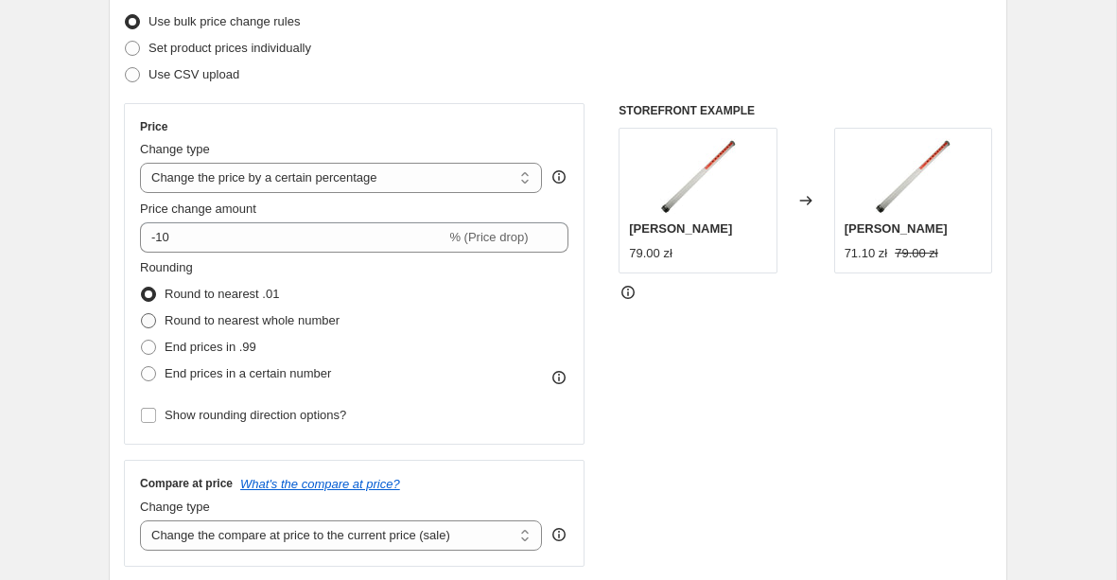
click at [265, 321] on span "Round to nearest whole number" at bounding box center [252, 320] width 175 height 14
click at [142, 314] on input "Round to nearest whole number" at bounding box center [141, 313] width 1 height 1
radio input "true"
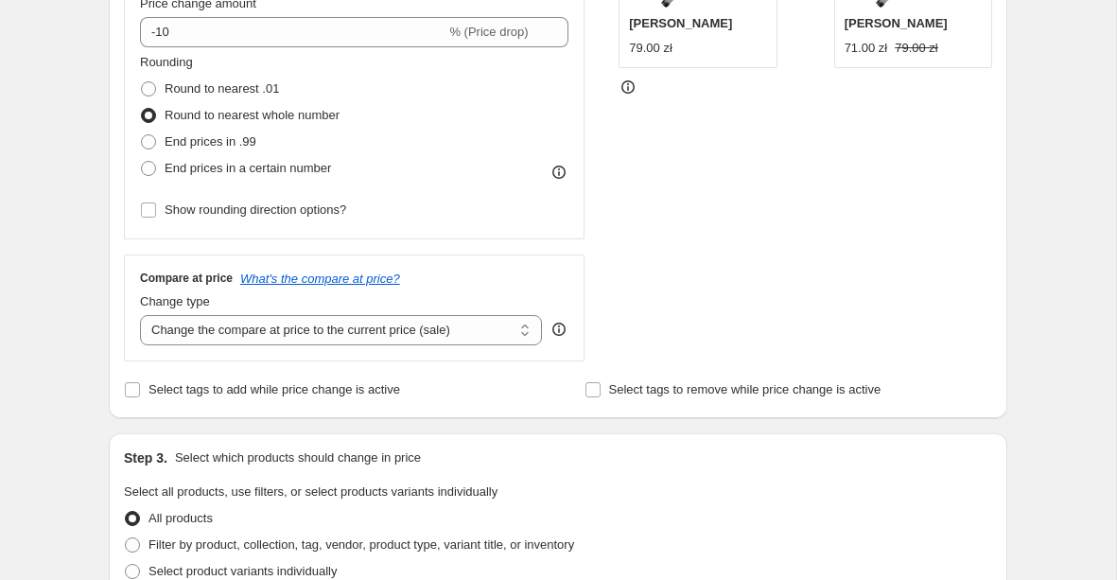
scroll to position [456, 0]
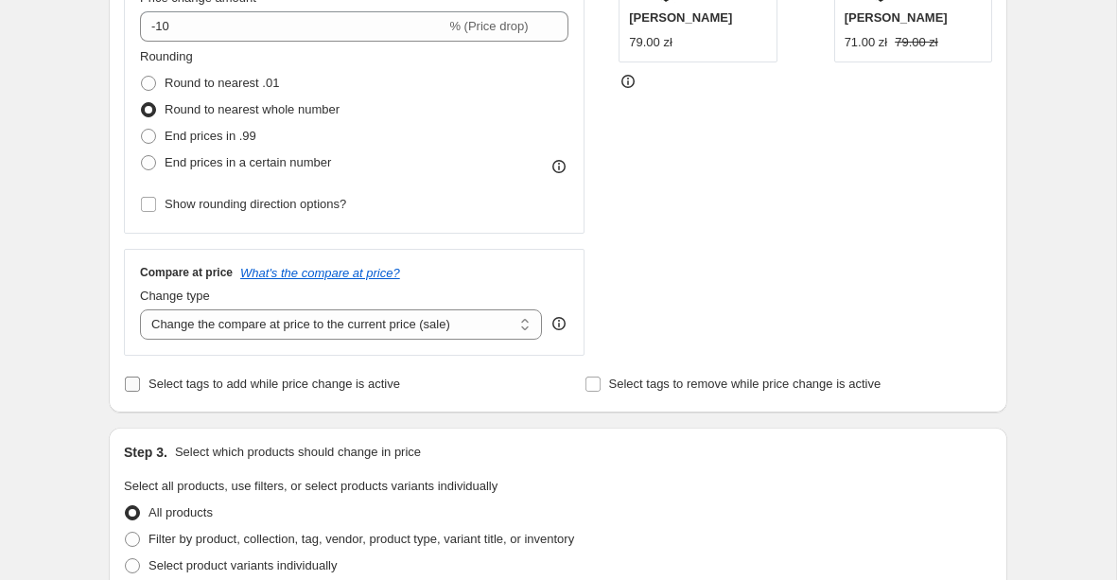
click at [342, 385] on span "Select tags to add while price change is active" at bounding box center [275, 384] width 252 height 14
click at [140, 385] on input "Select tags to add while price change is active" at bounding box center [132, 384] width 15 height 15
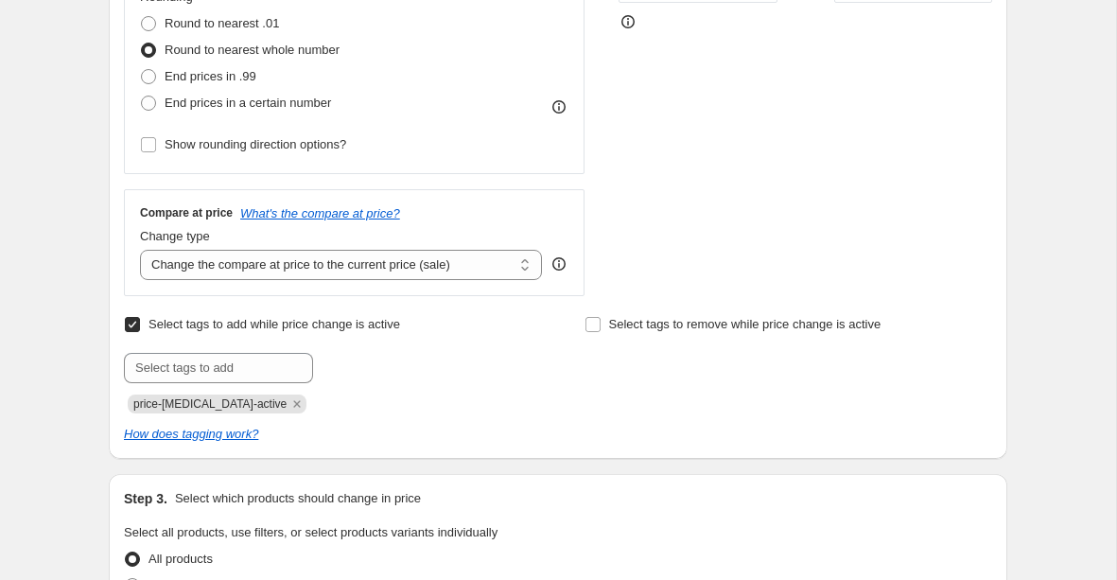
scroll to position [525, 0]
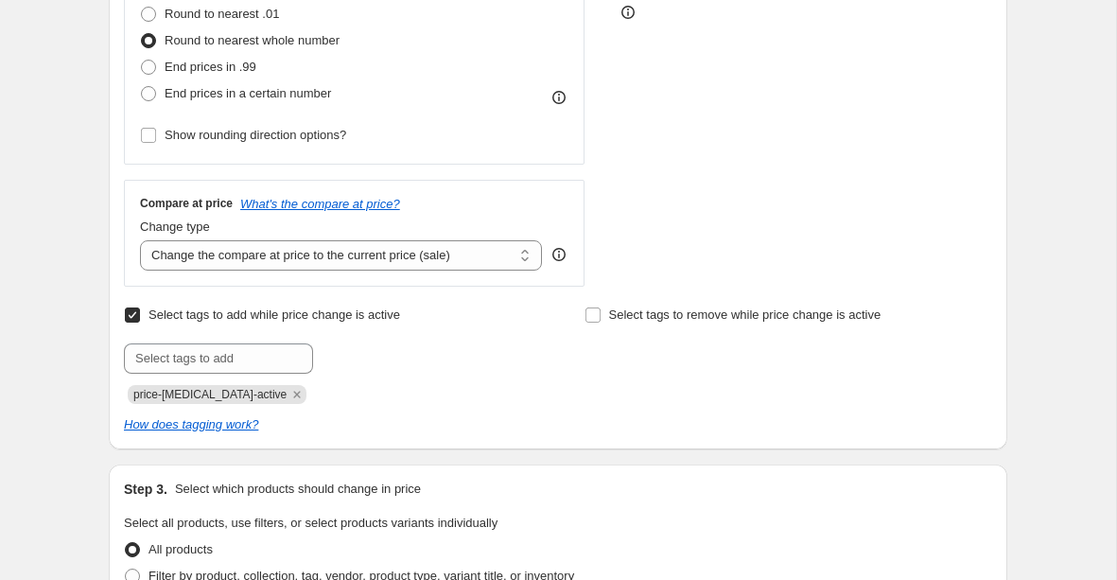
click at [131, 318] on input "Select tags to add while price change is active" at bounding box center [132, 314] width 15 height 15
checkbox input "false"
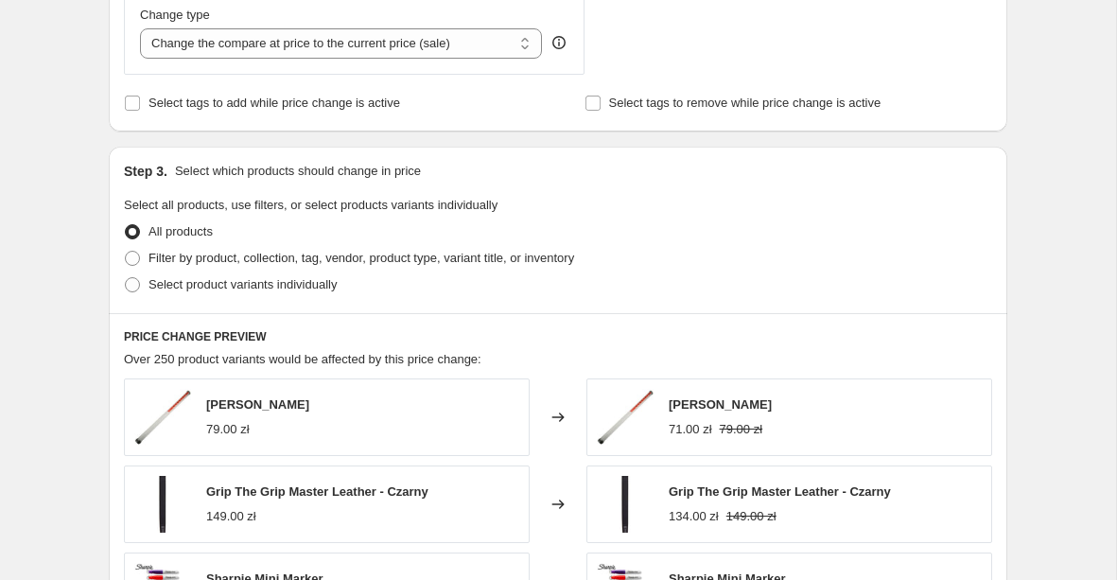
scroll to position [887, 0]
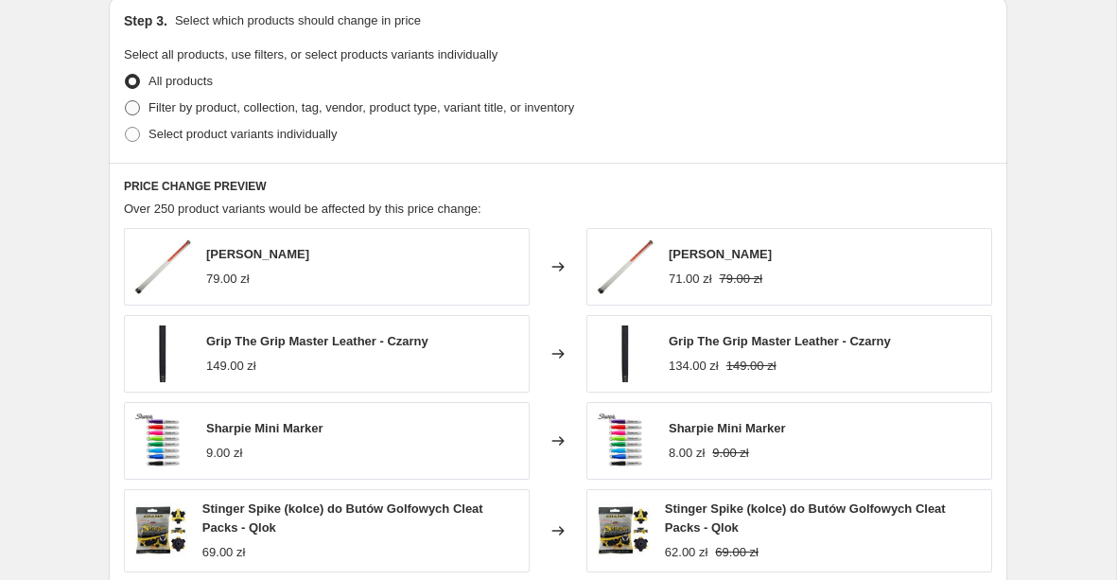
click at [355, 108] on span "Filter by product, collection, tag, vendor, product type, variant title, or inv…" at bounding box center [362, 107] width 426 height 14
click at [126, 101] on input "Filter by product, collection, tag, vendor, product type, variant title, or inv…" at bounding box center [125, 100] width 1 height 1
radio input "true"
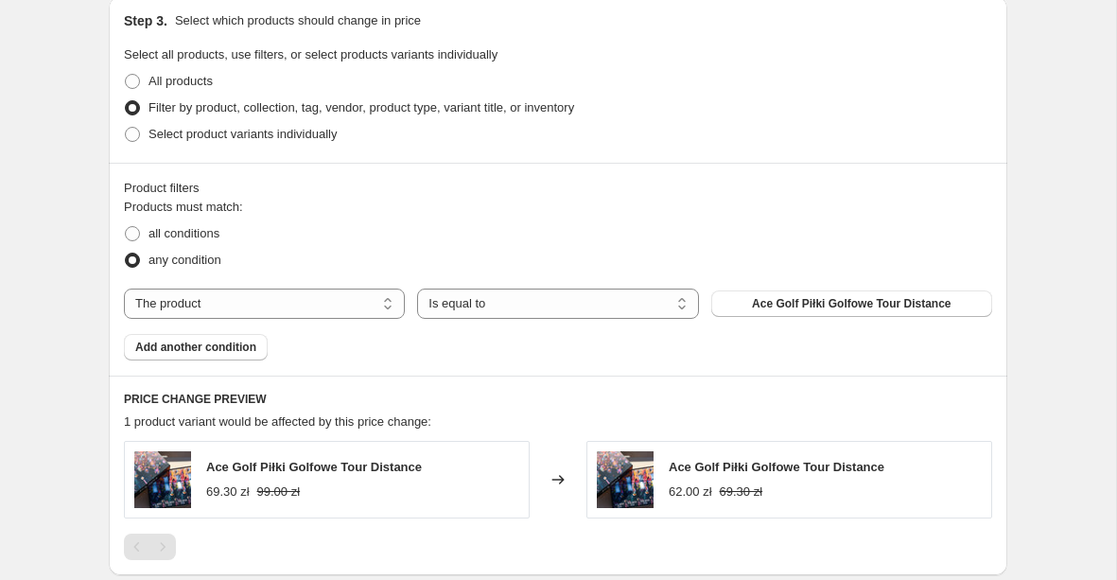
scroll to position [962, 0]
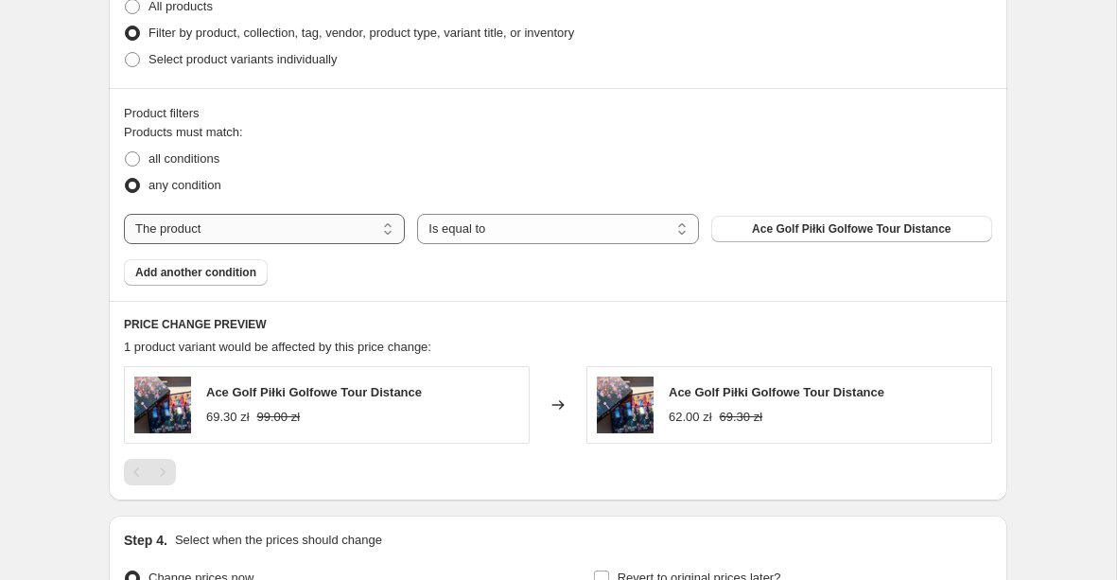
click at [286, 235] on select "The product The product's collection The product's tag The product's vendor The…" at bounding box center [264, 229] width 281 height 30
select select "product_status"
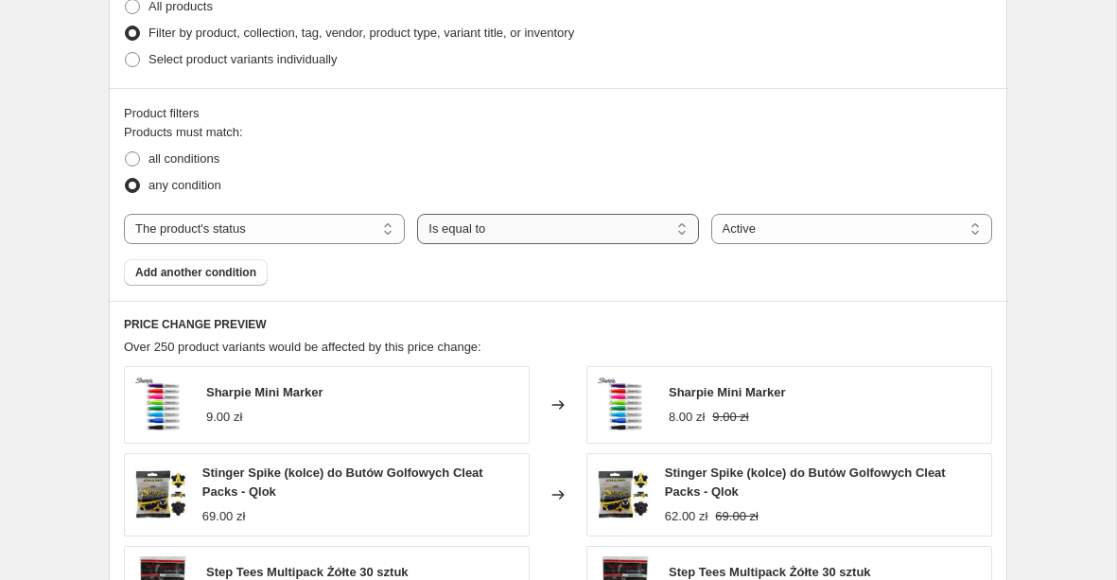
click at [597, 231] on select "Is equal to Is not equal to" at bounding box center [557, 229] width 281 height 30
click at [192, 270] on span "Add another condition" at bounding box center [195, 272] width 121 height 15
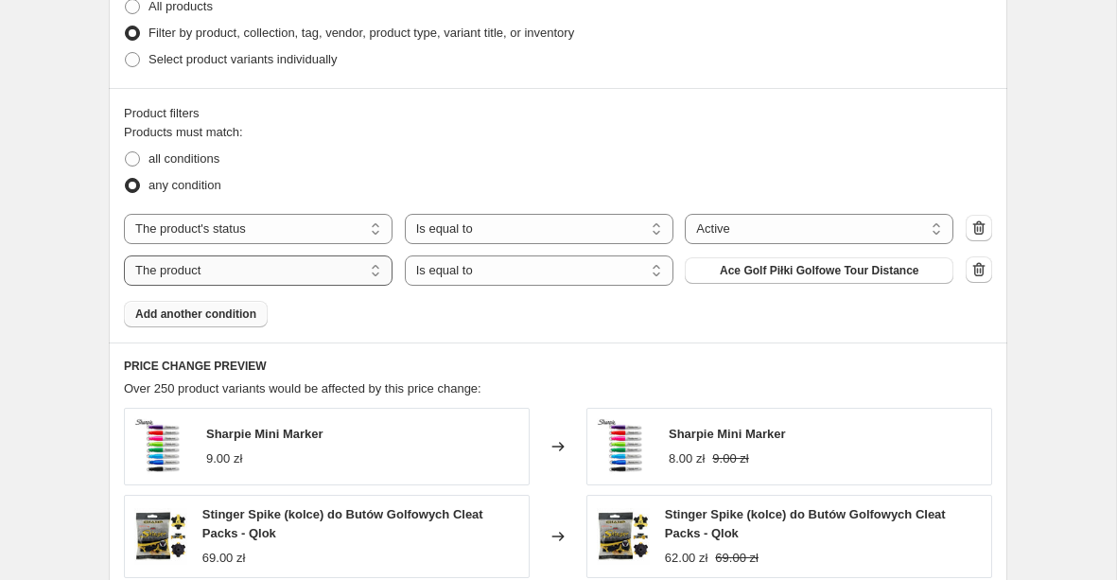
click at [315, 276] on select "The product The product's collection The product's tag The product's vendor The…" at bounding box center [258, 270] width 269 height 30
select select "collection"
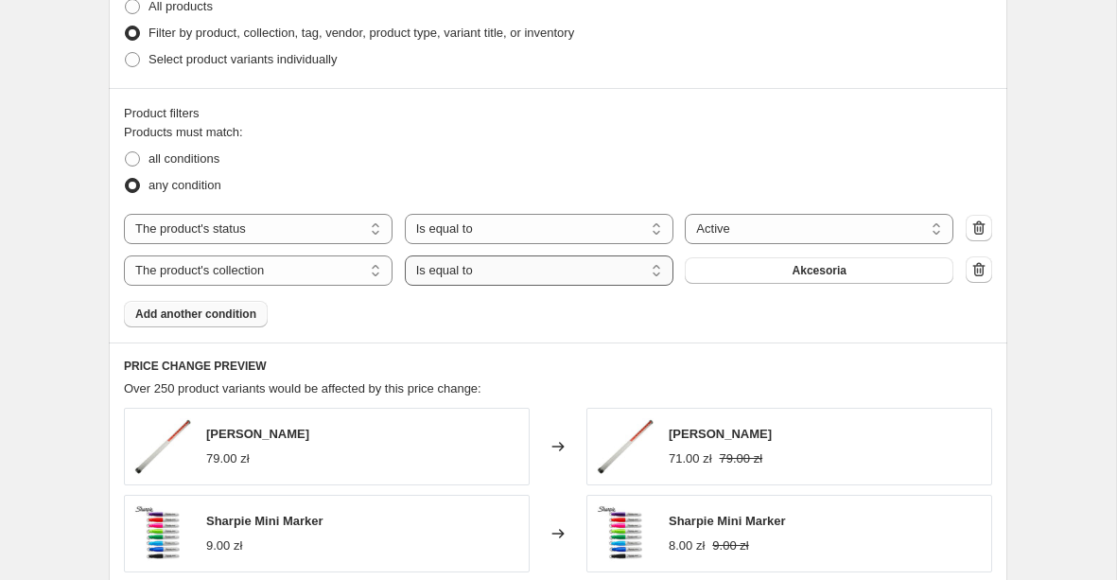
click at [540, 276] on select "Is equal to Is not equal to" at bounding box center [539, 270] width 269 height 30
click at [783, 262] on button "Akcesoria" at bounding box center [819, 270] width 269 height 26
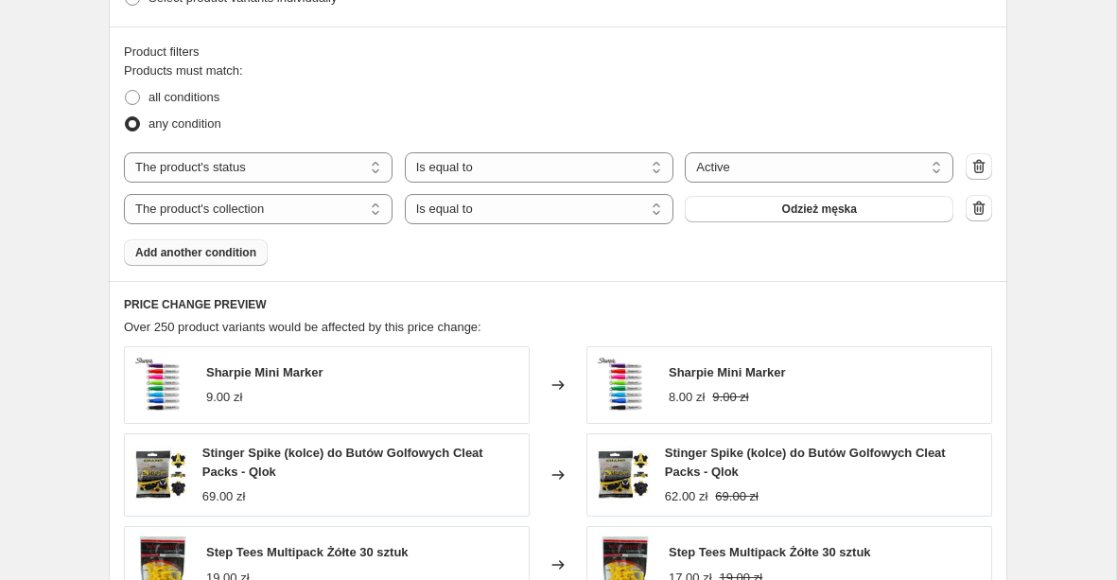
scroll to position [1026, 0]
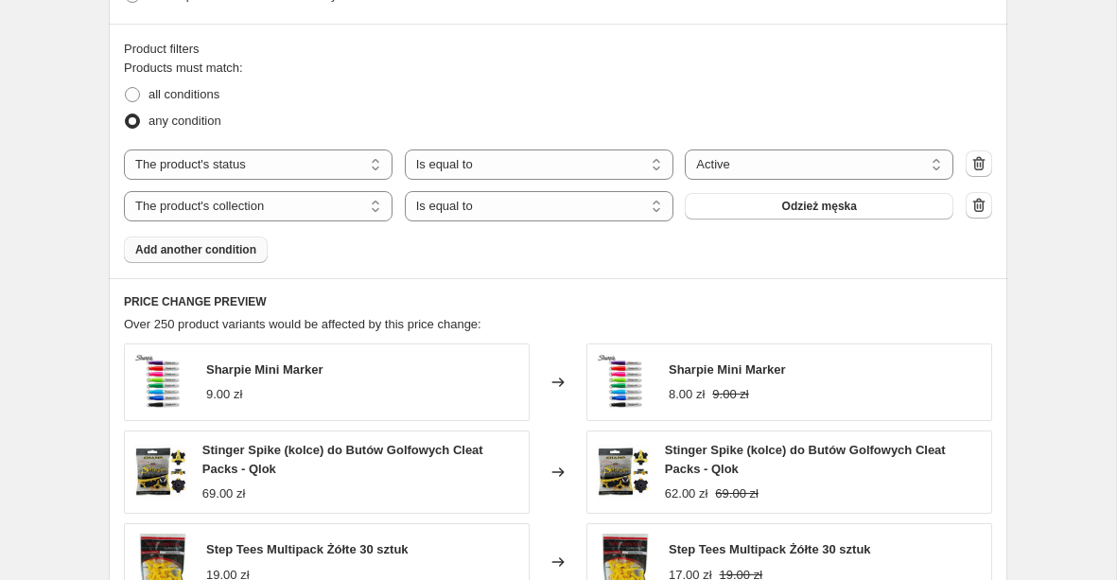
click at [278, 366] on span "Sharpie Mini Marker" at bounding box center [264, 369] width 117 height 14
copy span "Sharpie Mini Marker"
click at [202, 94] on span "all conditions" at bounding box center [184, 94] width 71 height 14
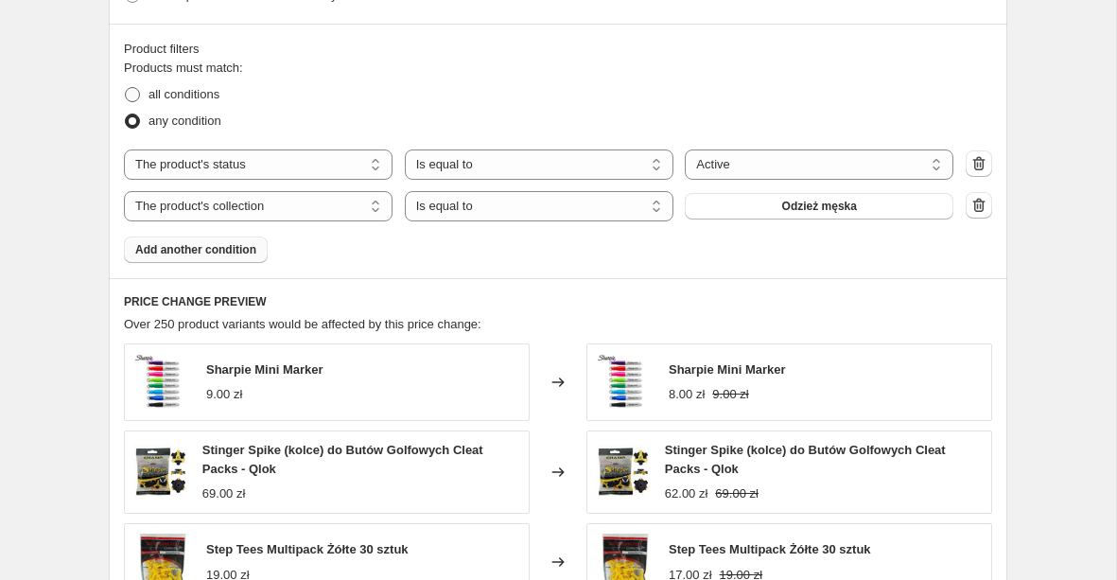
click at [126, 88] on input "all conditions" at bounding box center [125, 87] width 1 height 1
radio input "true"
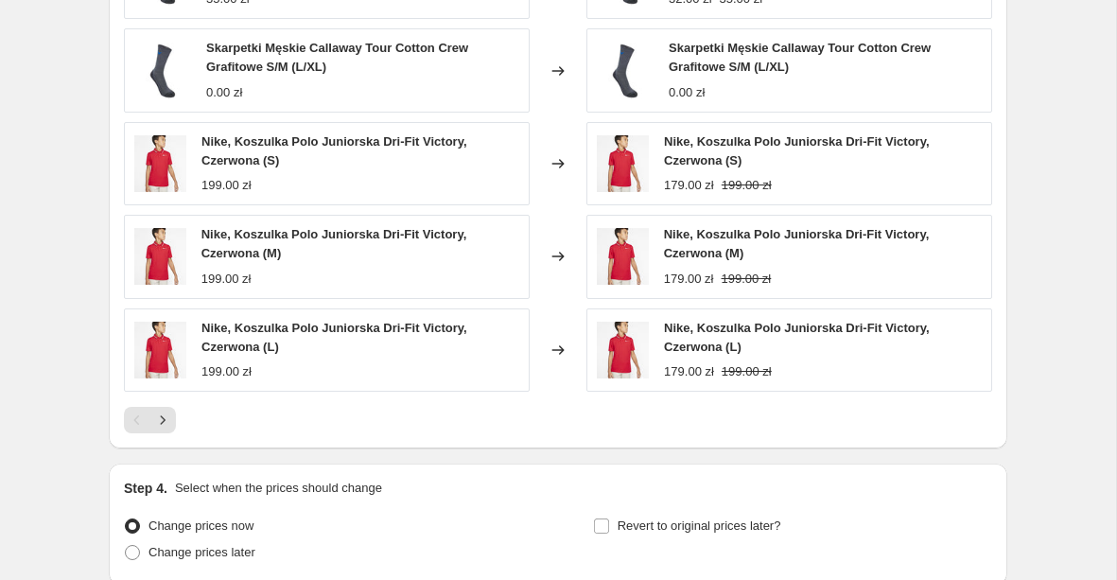
scroll to position [1562, 0]
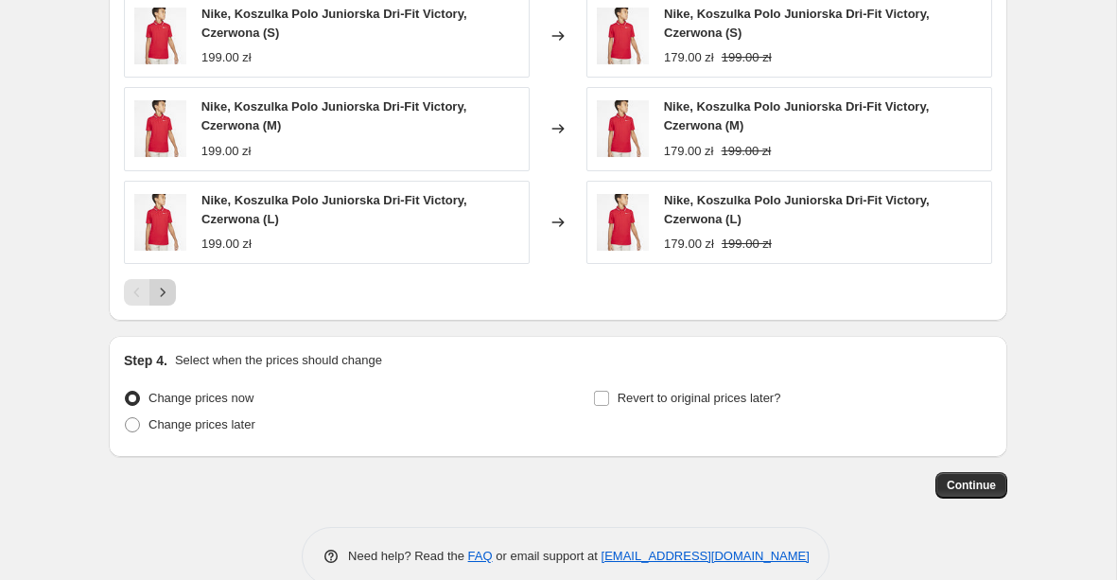
click at [164, 301] on icon "Next" at bounding box center [162, 292] width 19 height 19
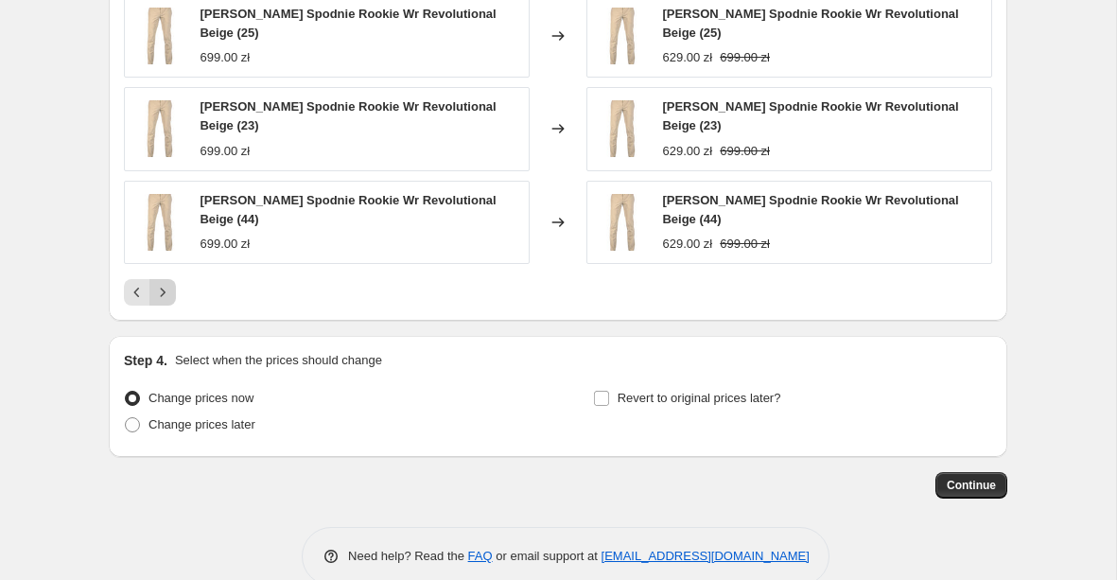
click at [164, 301] on icon "Next" at bounding box center [162, 292] width 19 height 19
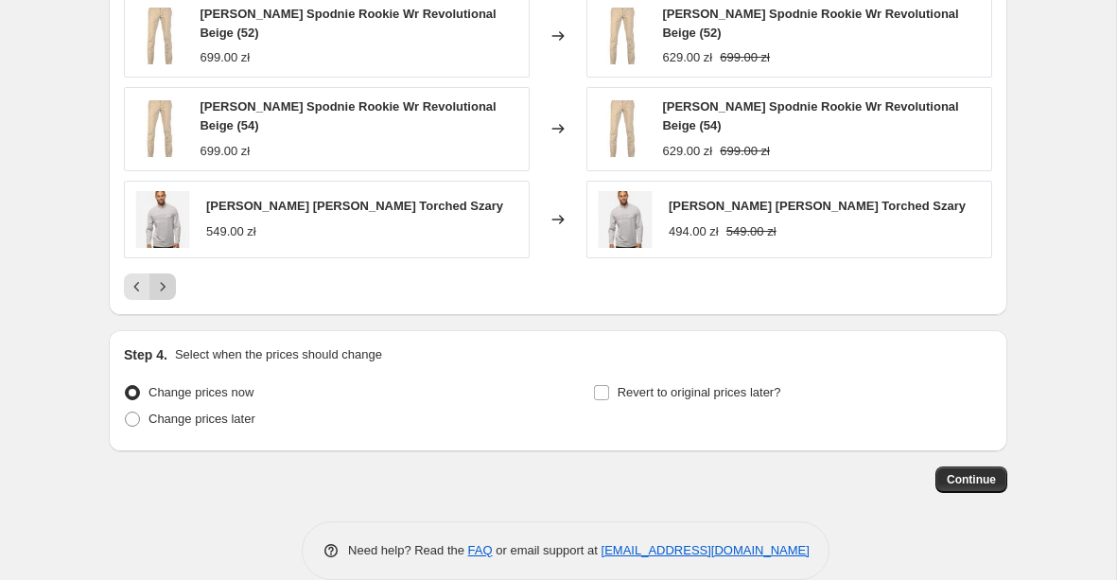
click at [166, 290] on icon "Next" at bounding box center [162, 286] width 19 height 19
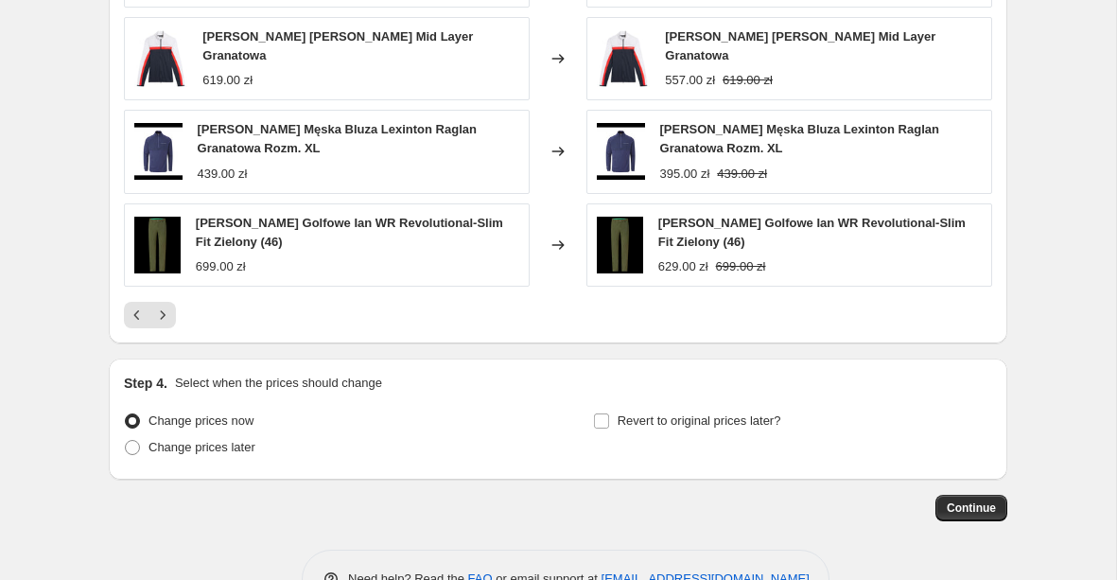
scroll to position [1531, 0]
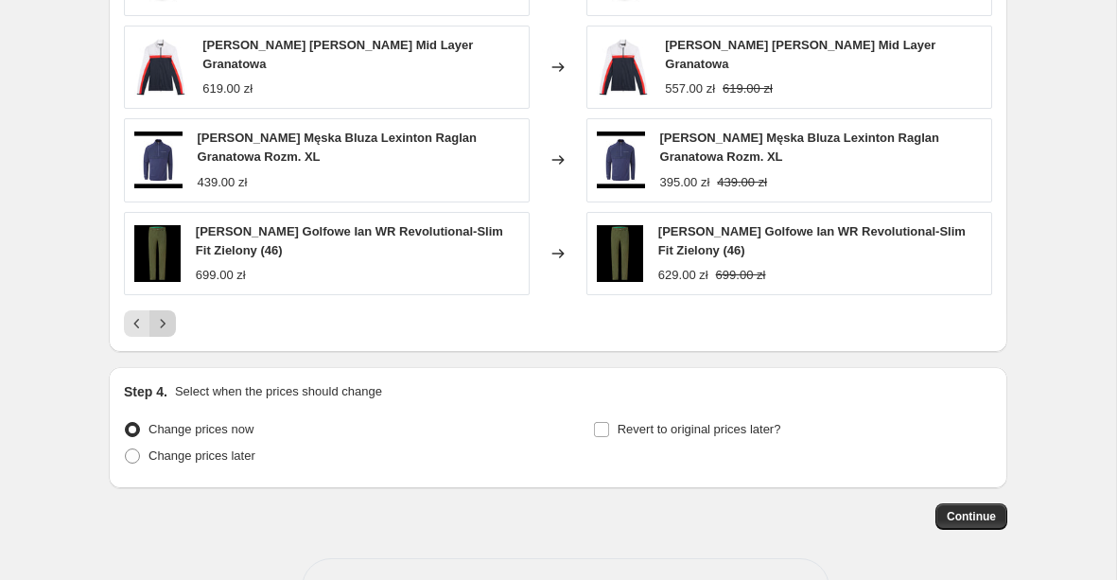
click at [165, 321] on icon "Next" at bounding box center [162, 323] width 19 height 19
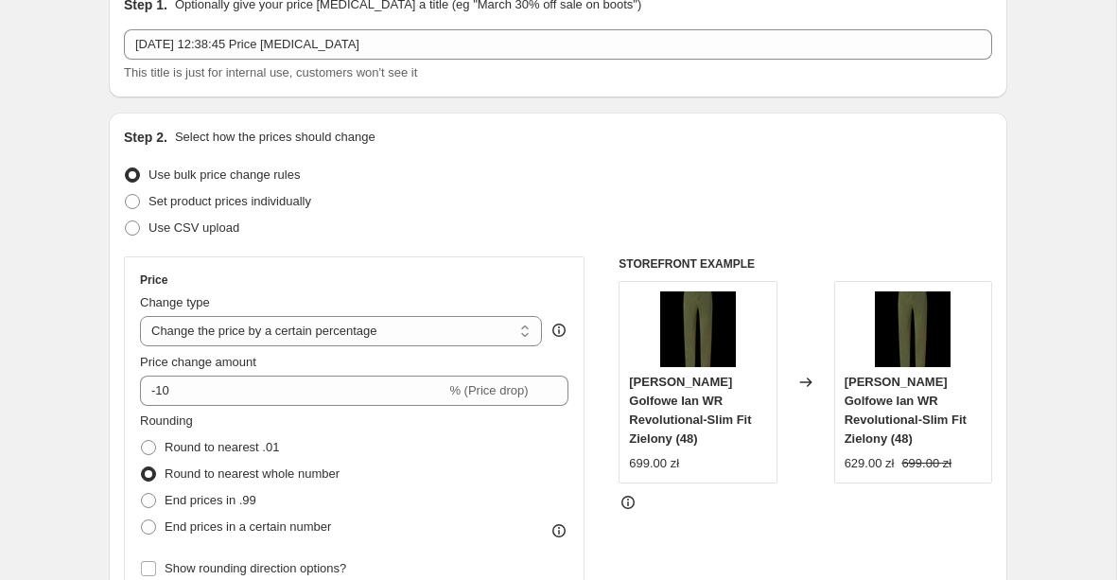
scroll to position [0, 0]
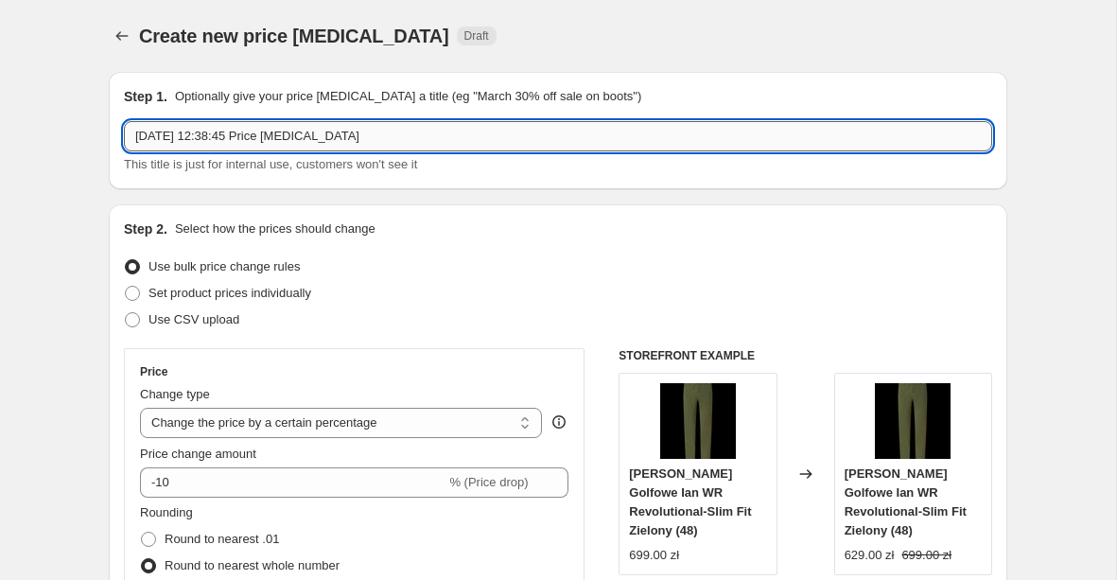
click at [422, 134] on input "[DATE] 12:38:45 Price [MEDICAL_DATA]" at bounding box center [558, 136] width 868 height 30
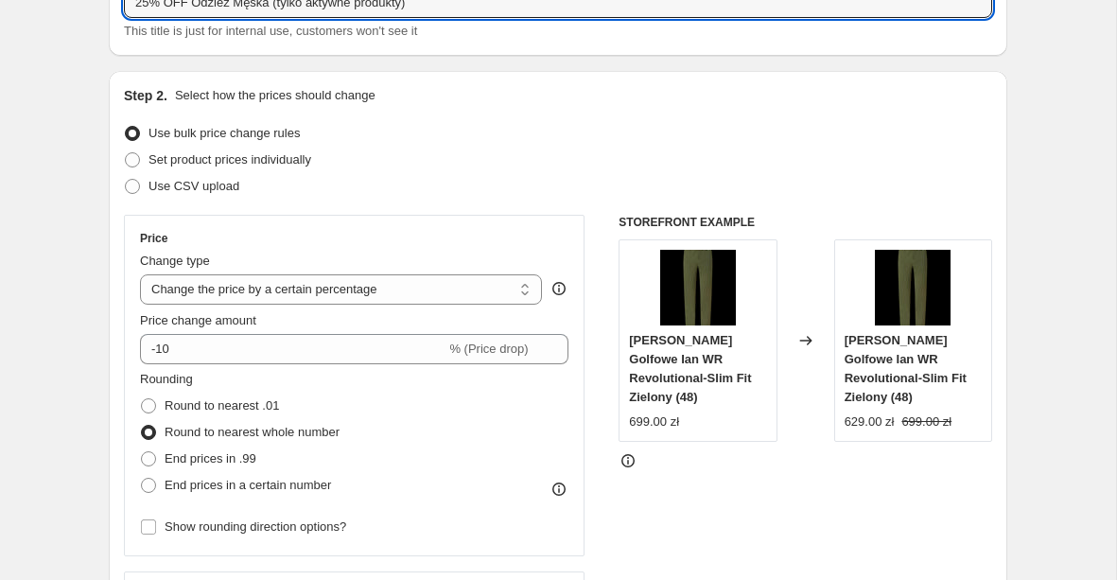
scroll to position [85, 0]
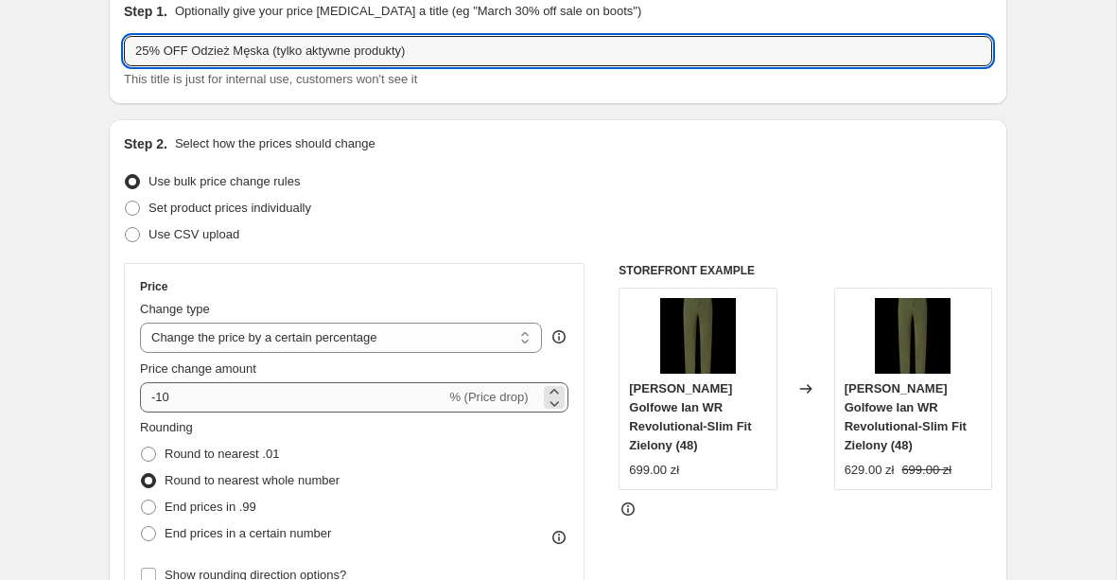
type input "25% OFF Odzież Męska (tylko aktywne produkty)"
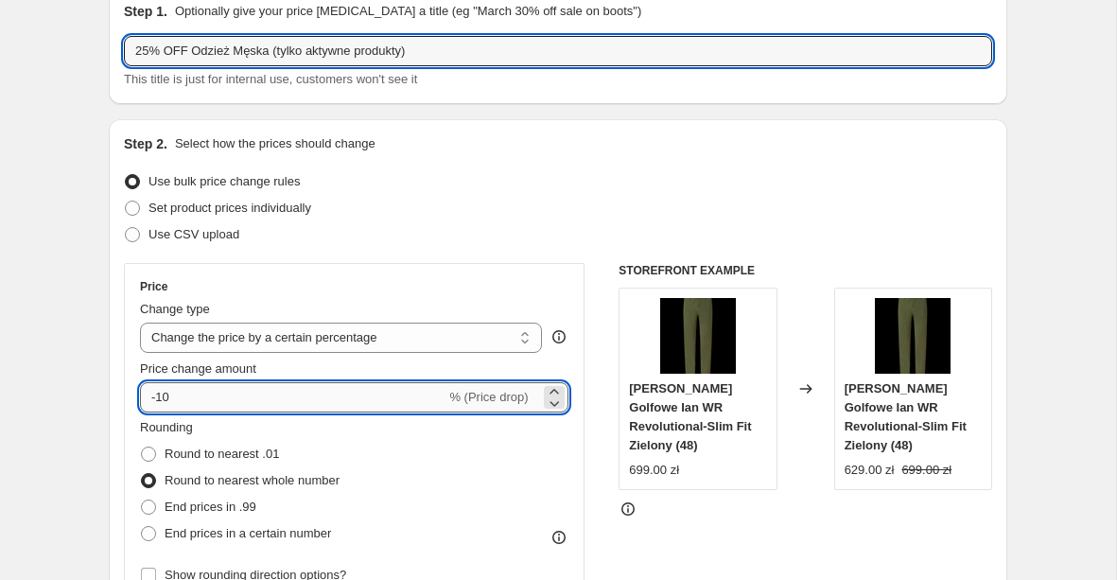
click at [201, 399] on input "-10" at bounding box center [293, 397] width 306 height 30
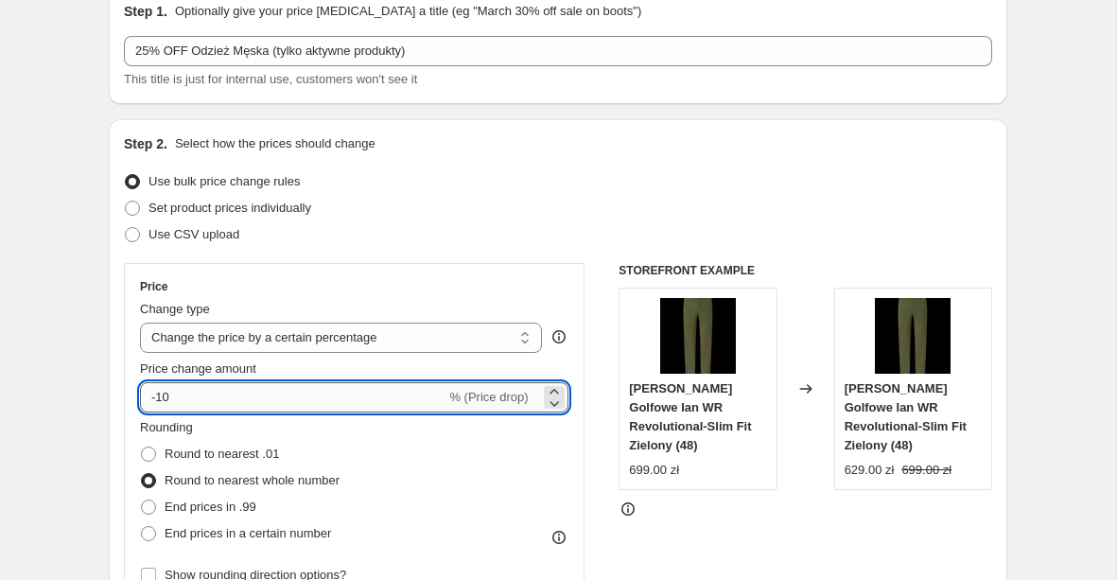
type input "-1"
type input "-25"
click at [433, 288] on div "Price" at bounding box center [354, 286] width 429 height 15
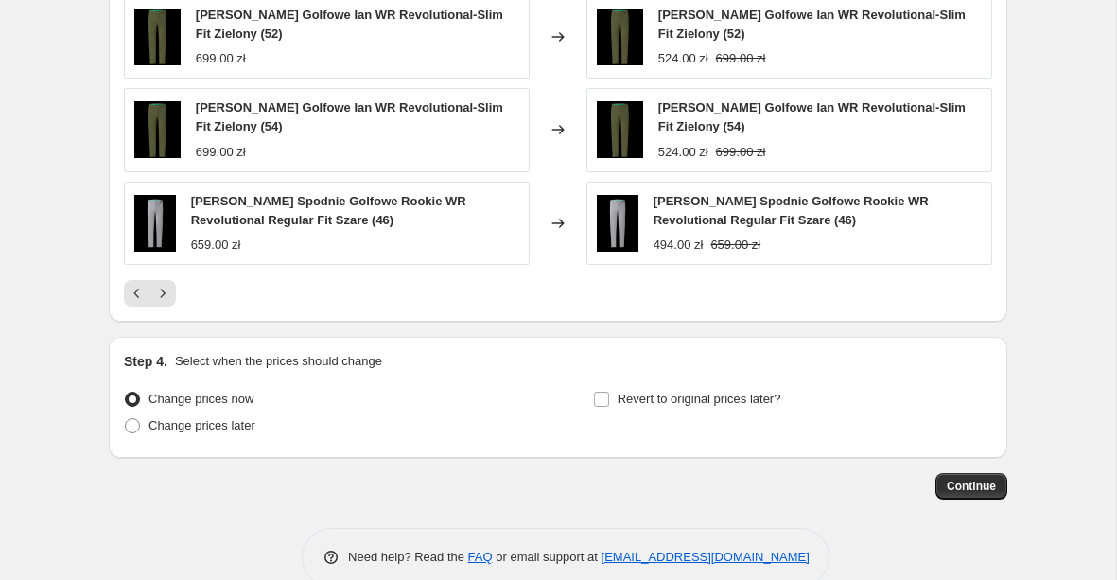
scroll to position [1596, 0]
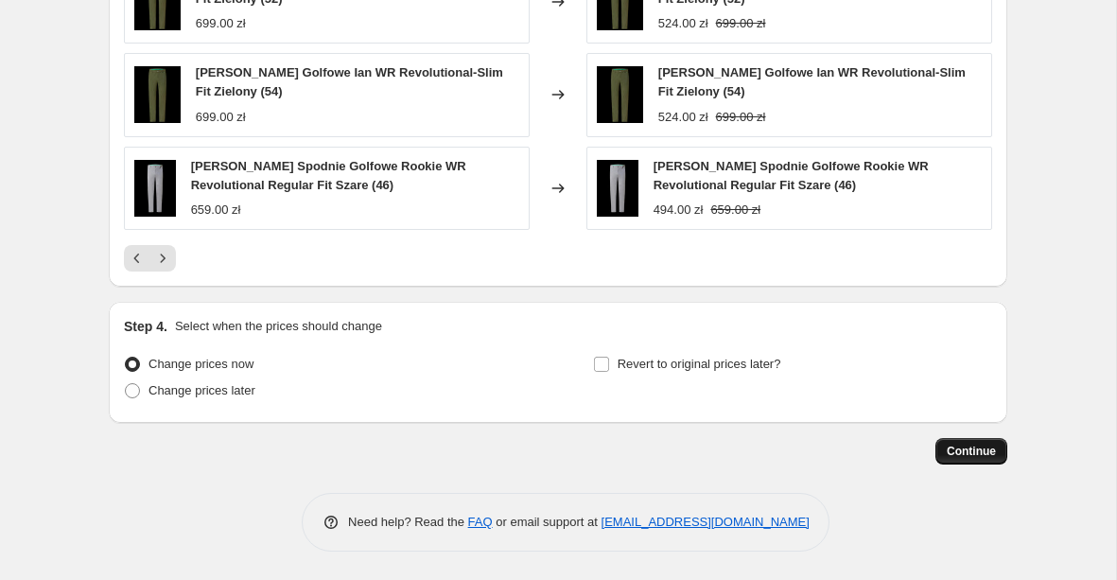
click at [997, 452] on button "Continue" at bounding box center [972, 451] width 72 height 26
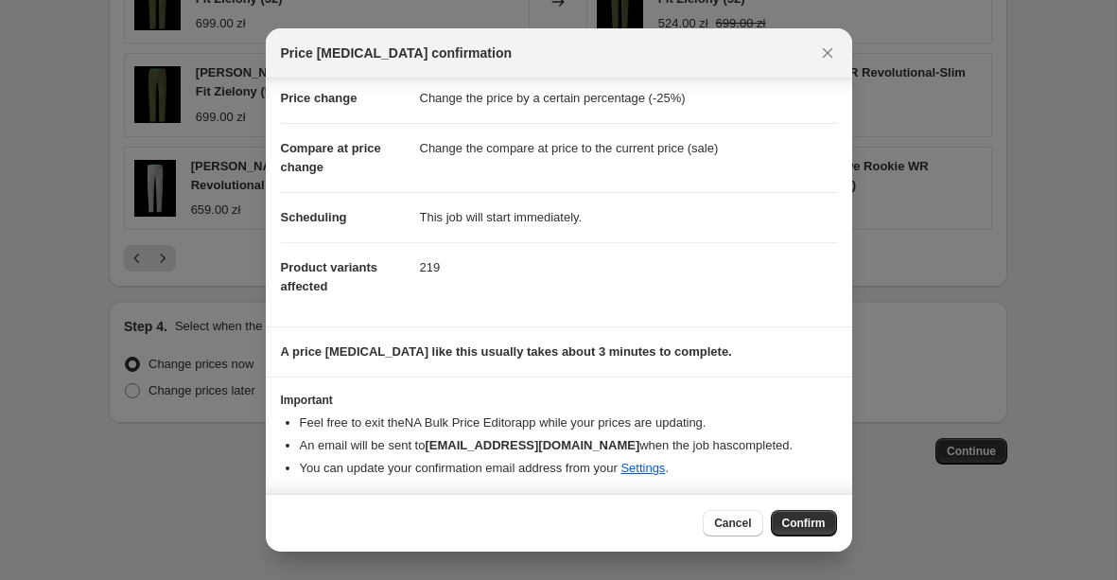
scroll to position [42, 0]
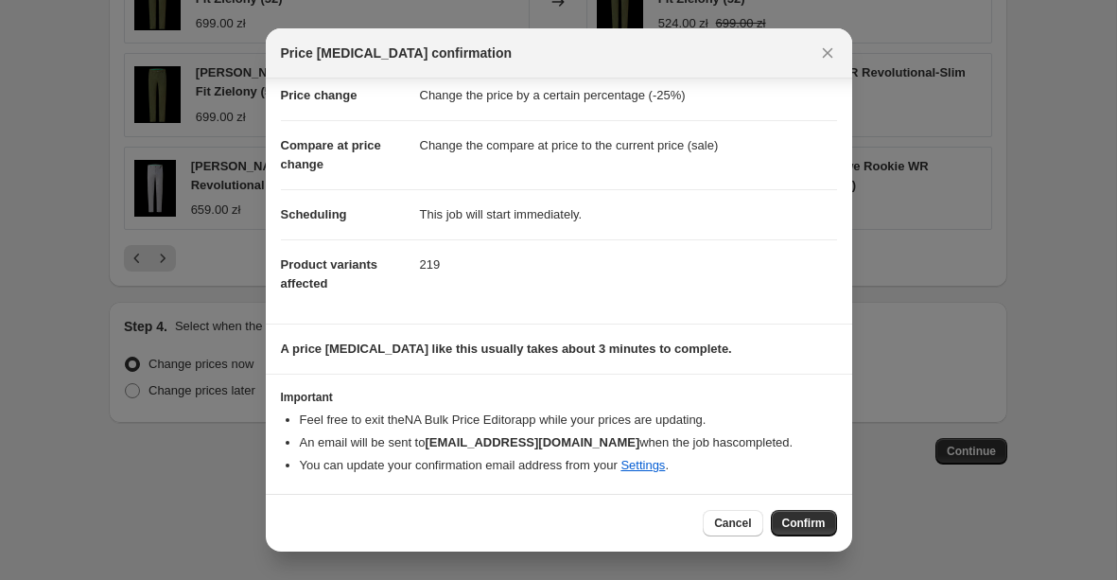
click at [801, 528] on span "Confirm" at bounding box center [804, 523] width 44 height 15
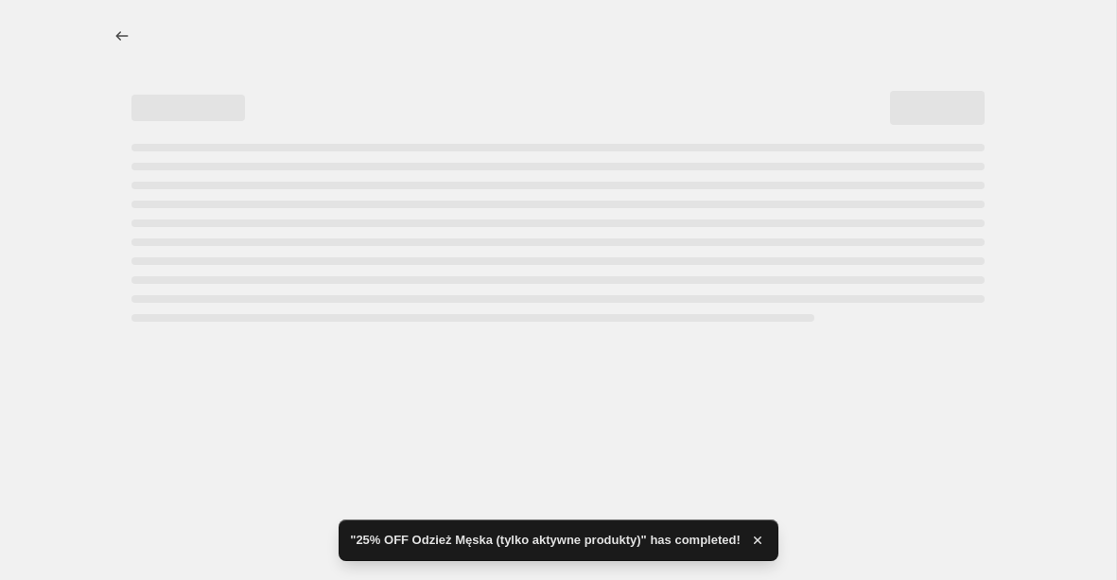
select select "percentage"
select select "product_status"
select select "collection"
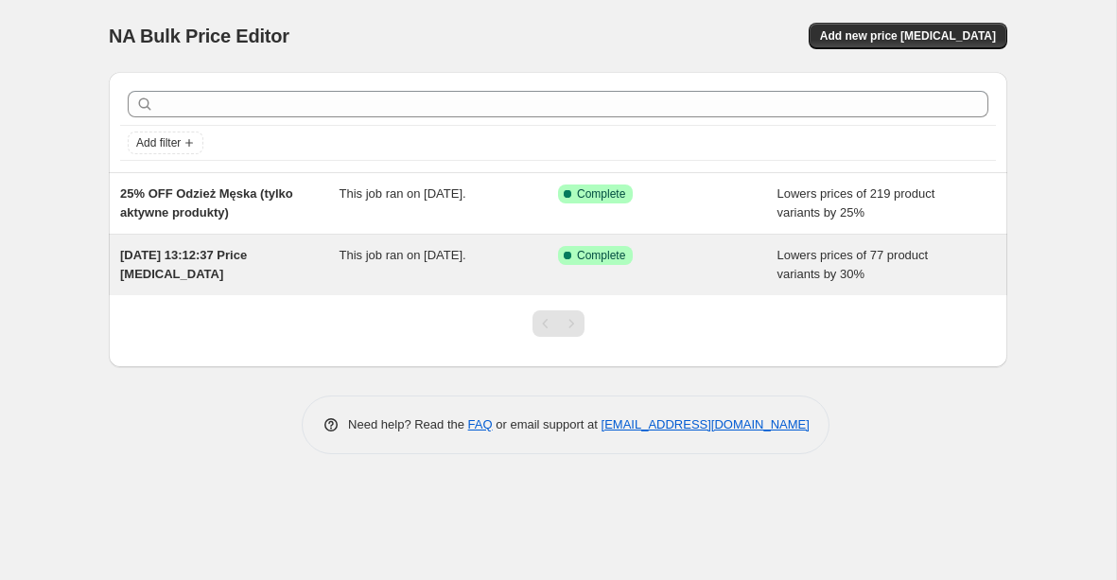
click at [723, 262] on div "Success Complete Complete" at bounding box center [653, 255] width 191 height 19
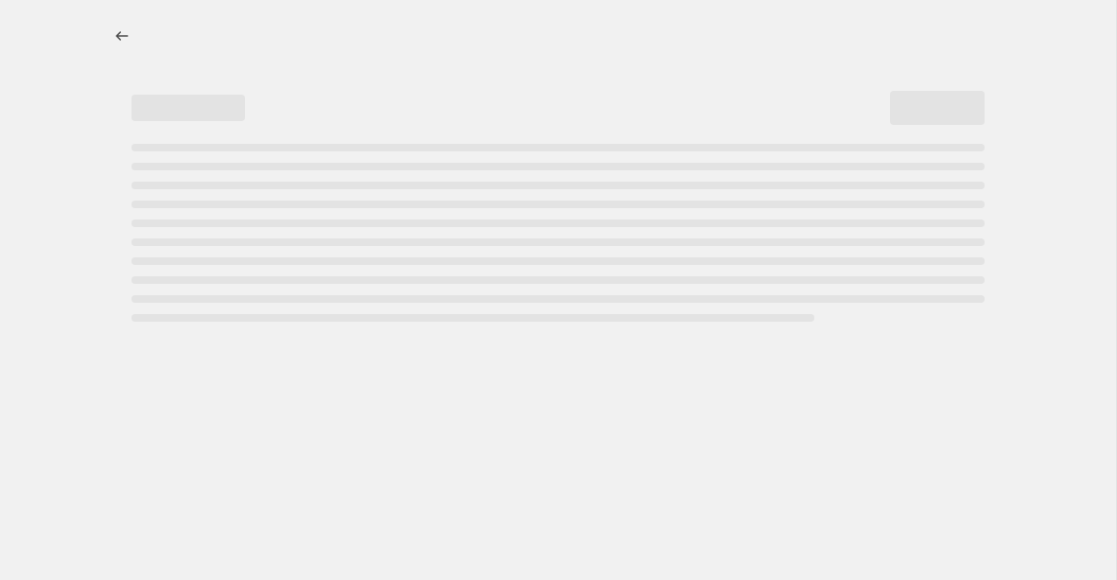
select select "percentage"
select select "collection"
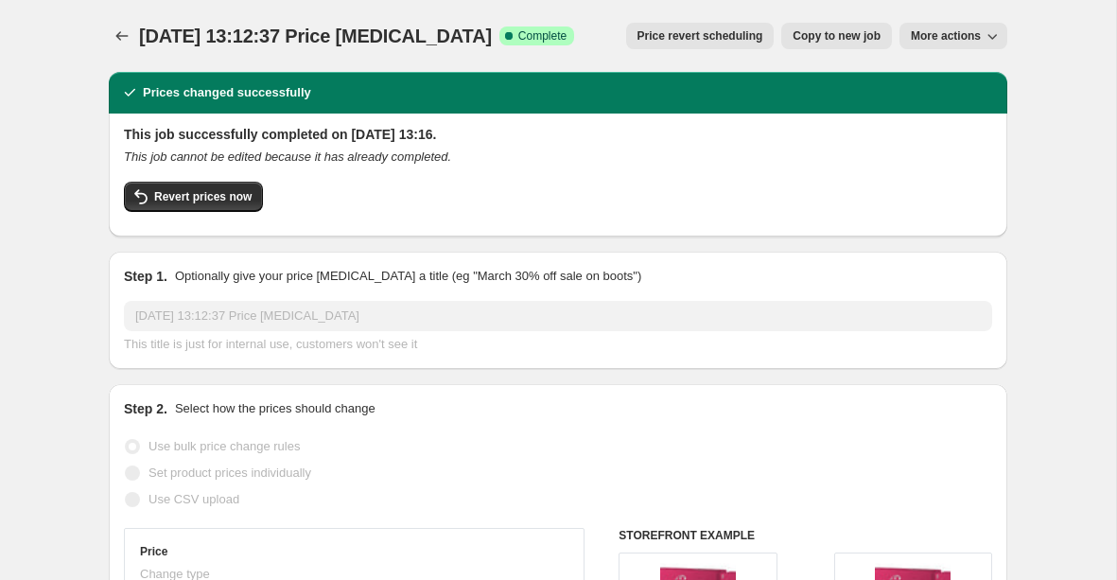
click at [1006, 38] on button "More actions" at bounding box center [954, 36] width 108 height 26
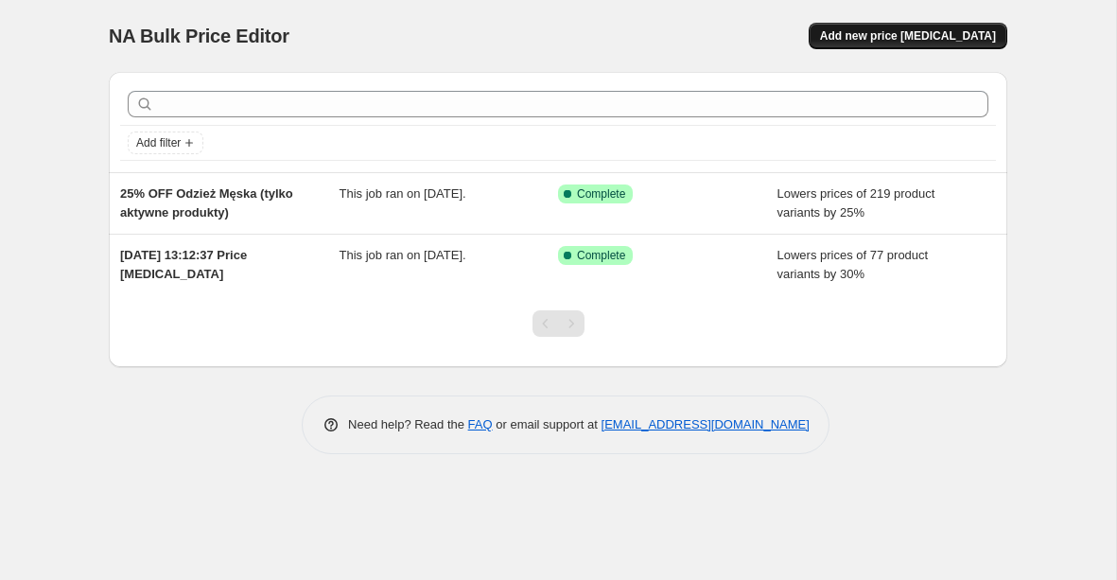
click at [884, 35] on span "Add new price [MEDICAL_DATA]" at bounding box center [908, 35] width 176 height 15
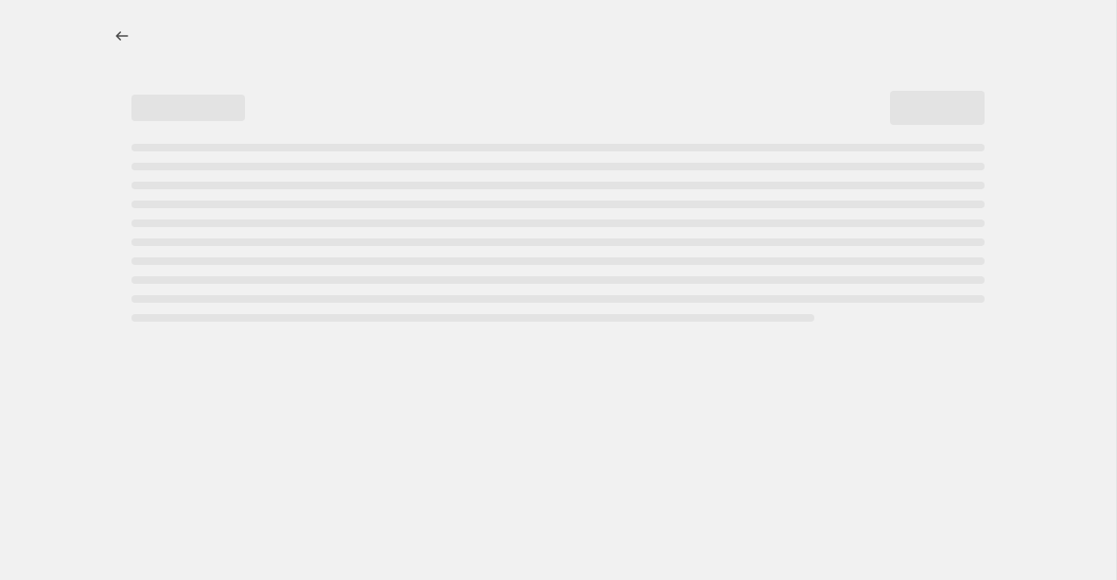
select select "percentage"
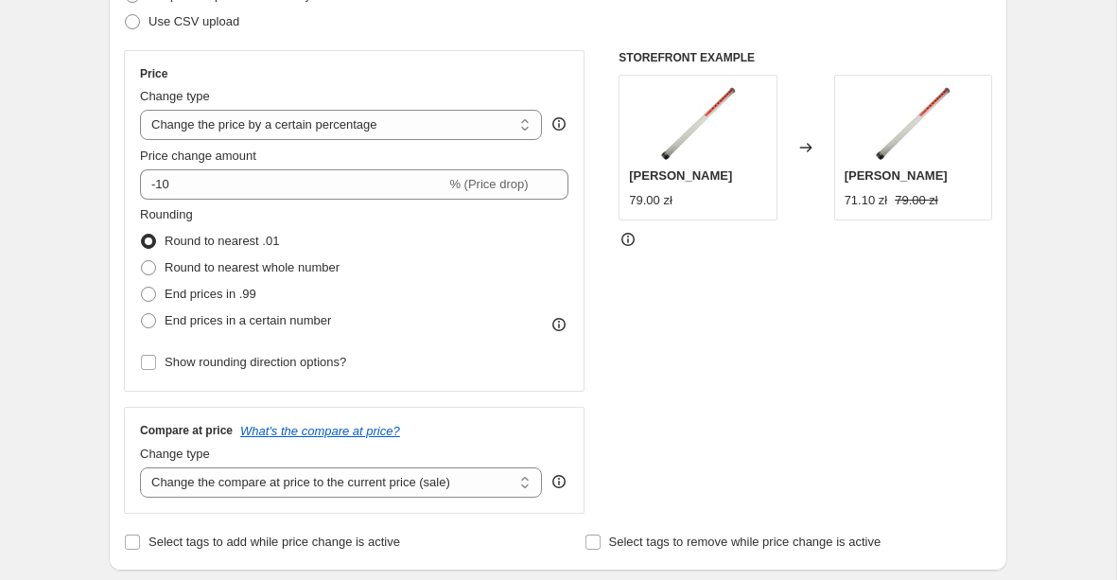
scroll to position [292, 0]
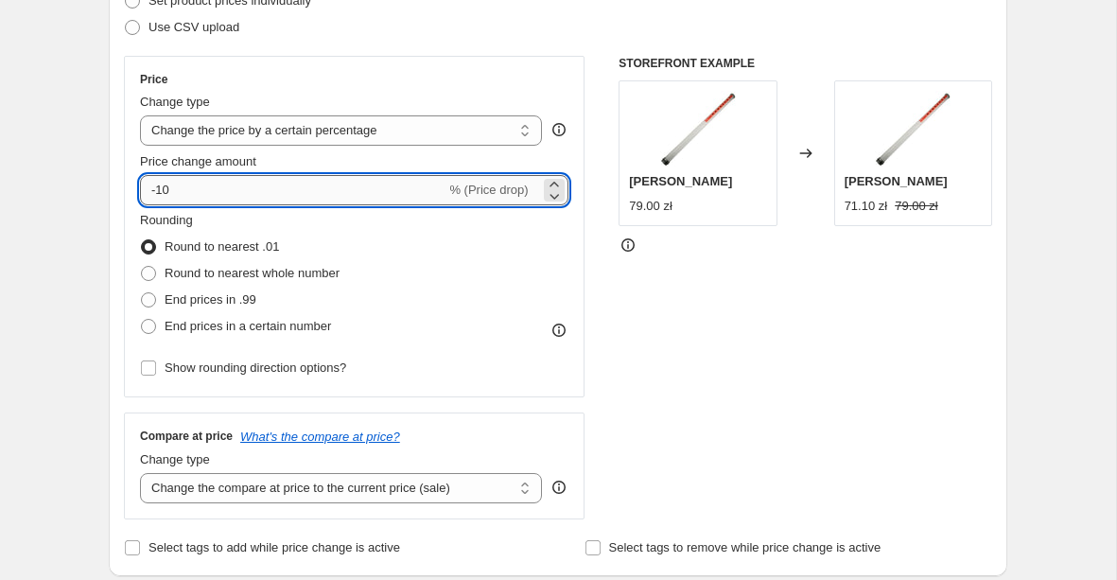
click at [207, 191] on input "-10" at bounding box center [293, 190] width 306 height 30
type input "-1"
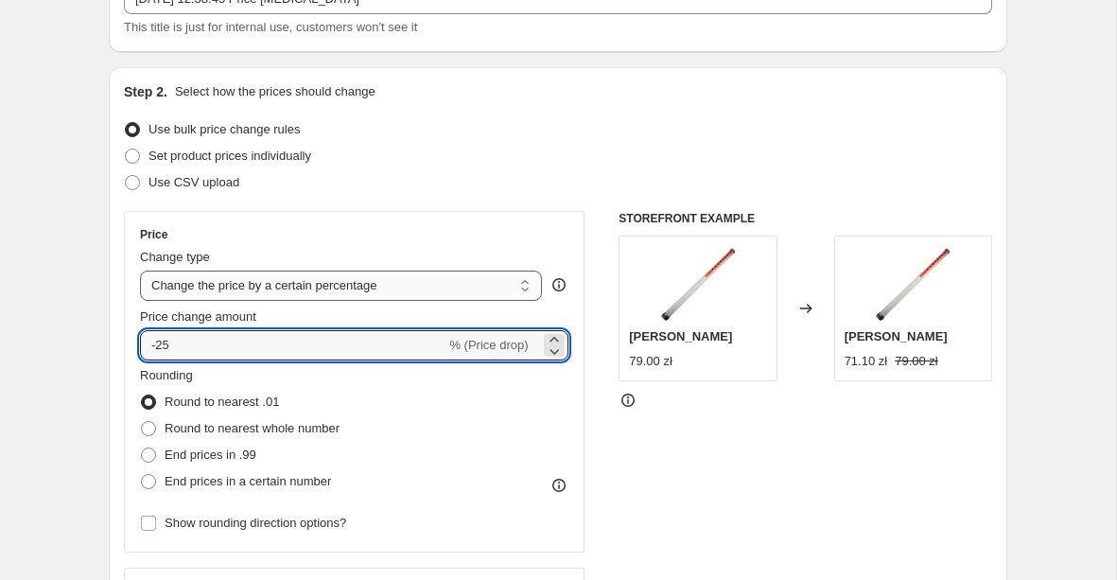
scroll to position [0, 0]
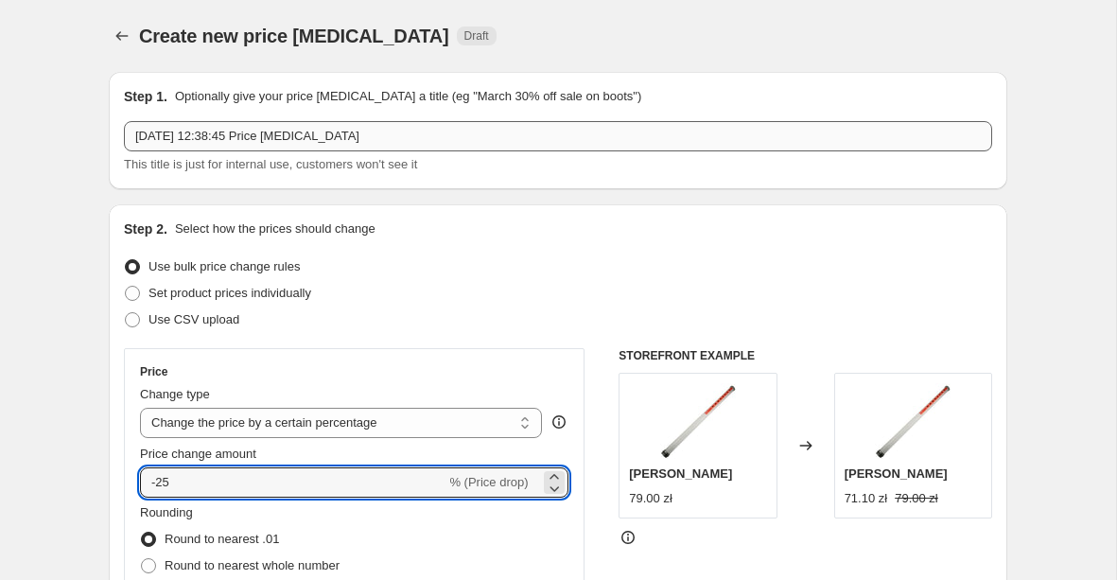
type input "-25"
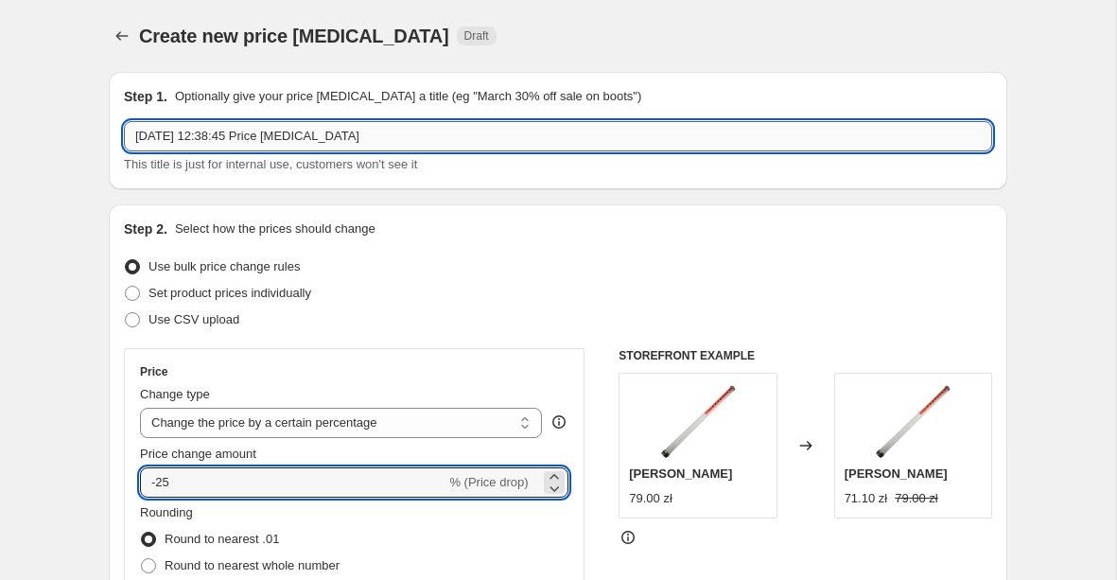
click at [268, 132] on input "[DATE] 12:38:45 Price [MEDICAL_DATA]" at bounding box center [558, 136] width 868 height 30
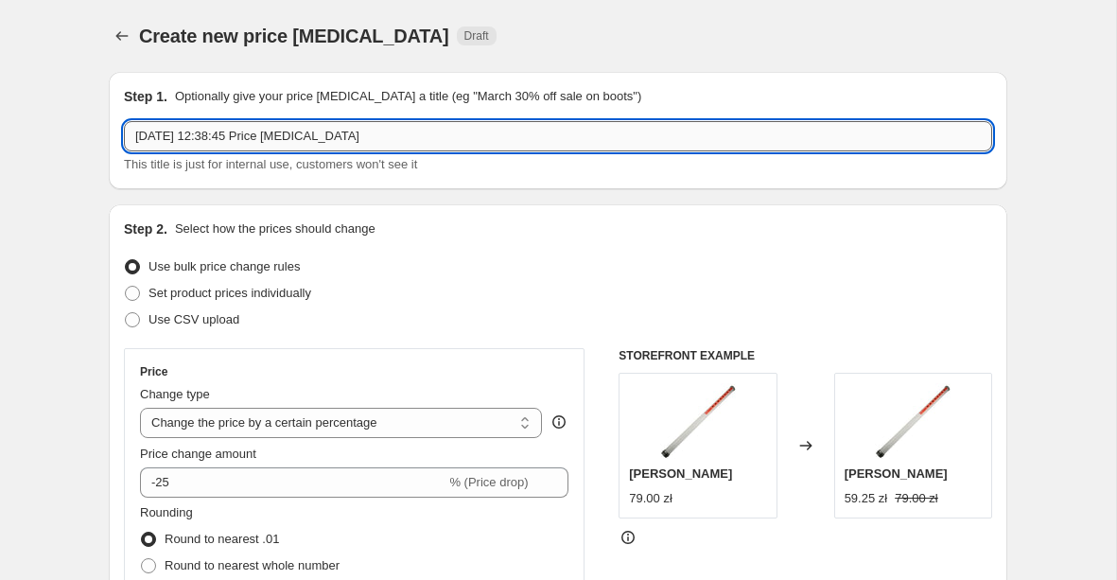
click at [268, 132] on input "[DATE] 12:38:45 Price [MEDICAL_DATA]" at bounding box center [558, 136] width 868 height 30
type input "25% Odzież damska (aktywne)"
click at [308, 208] on div "Step 2. Select how the prices should change Use bulk price change rules Set pro…" at bounding box center [558, 536] width 899 height 664
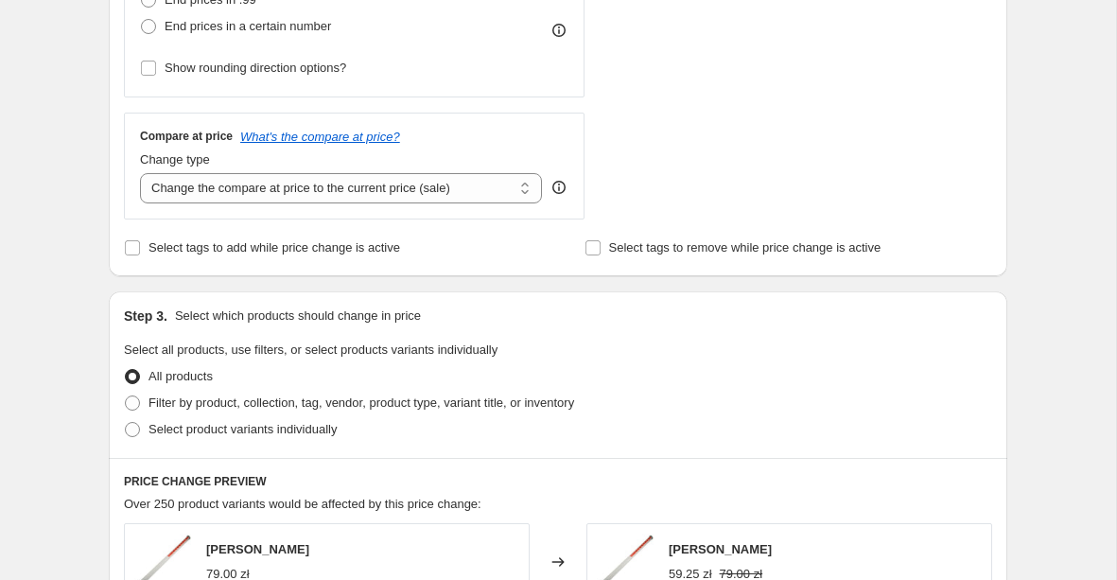
scroll to position [596, 0]
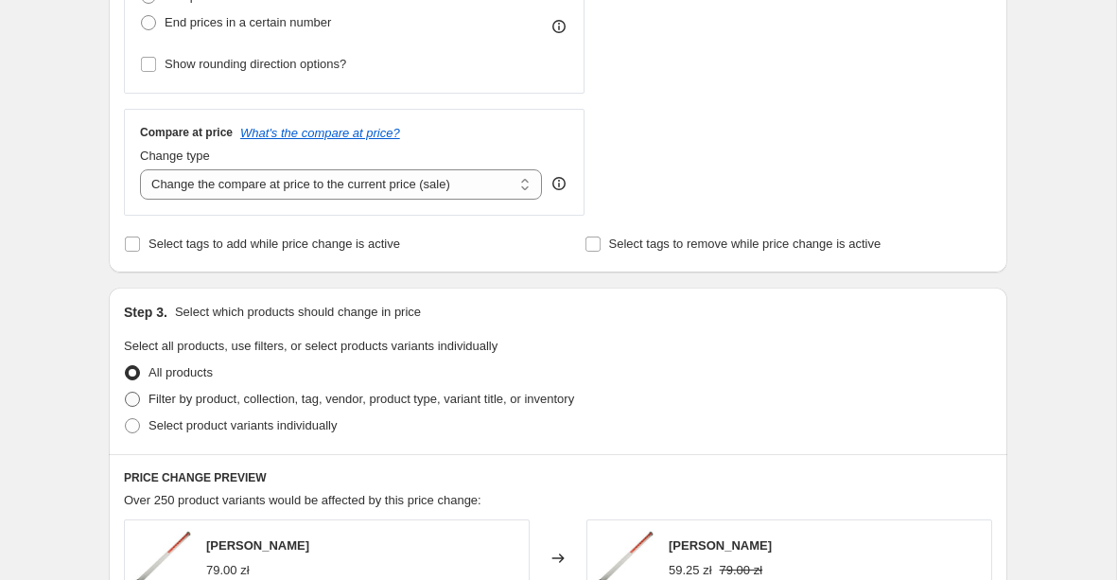
click at [236, 396] on span "Filter by product, collection, tag, vendor, product type, variant title, or inv…" at bounding box center [362, 399] width 426 height 14
click at [126, 393] on input "Filter by product, collection, tag, vendor, product type, variant title, or inv…" at bounding box center [125, 392] width 1 height 1
radio input "true"
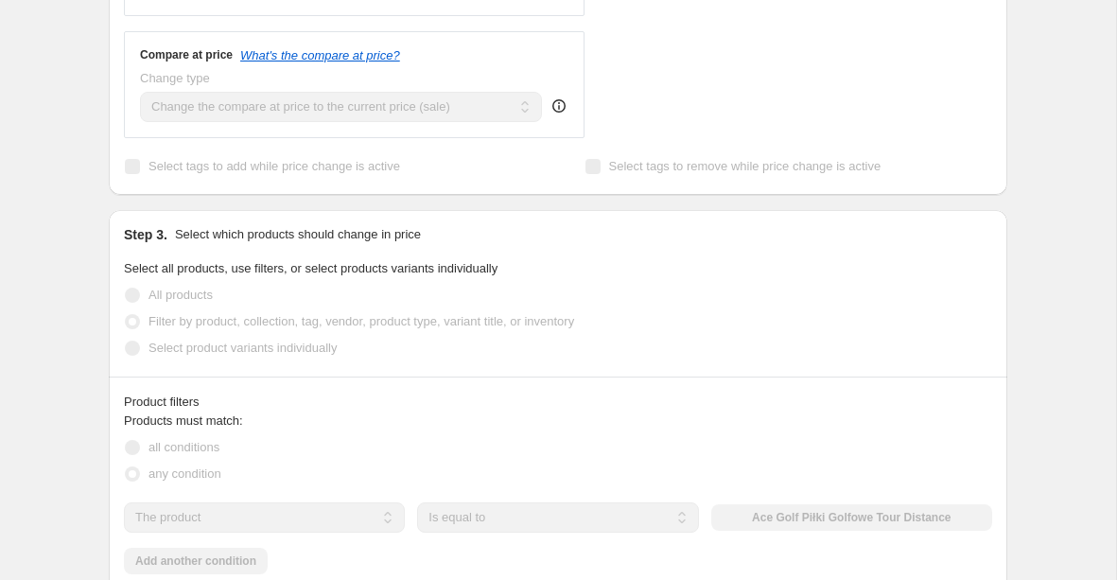
scroll to position [770, 0]
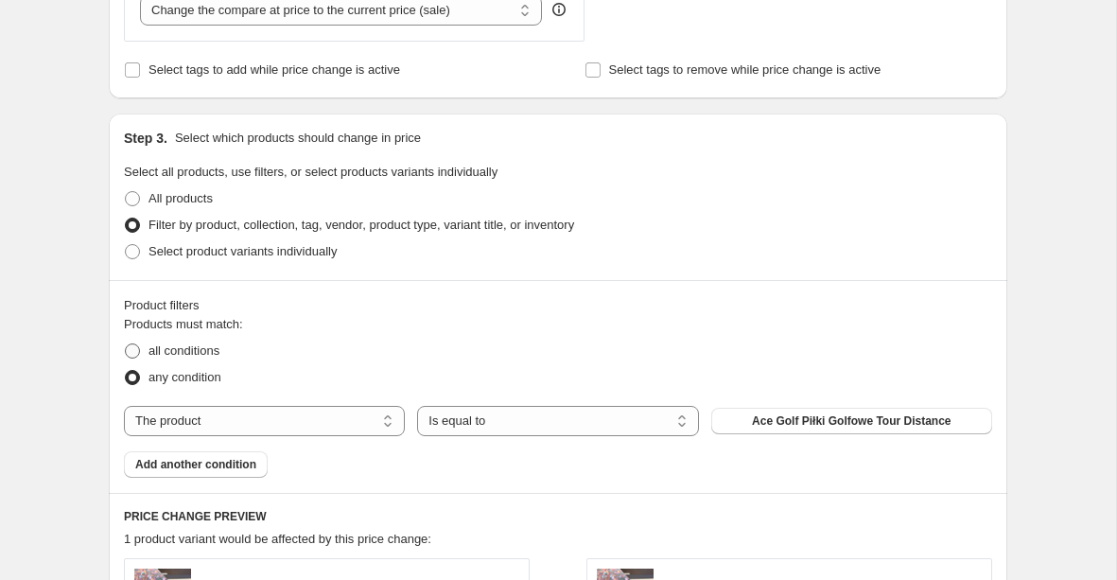
click at [166, 343] on span "all conditions" at bounding box center [184, 350] width 71 height 14
click at [126, 343] on input "all conditions" at bounding box center [125, 343] width 1 height 1
radio input "true"
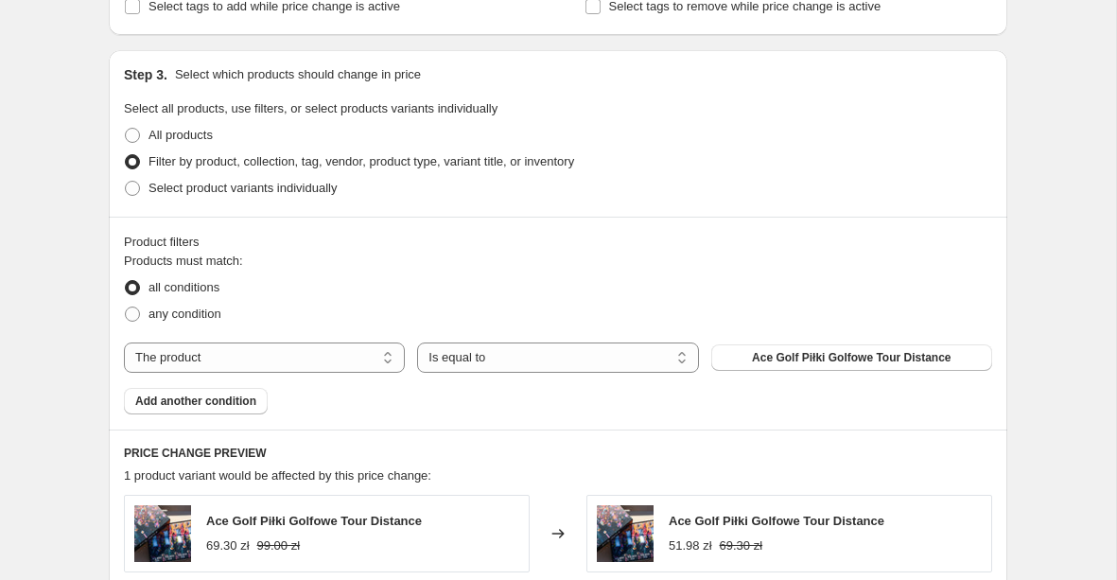
scroll to position [852, 0]
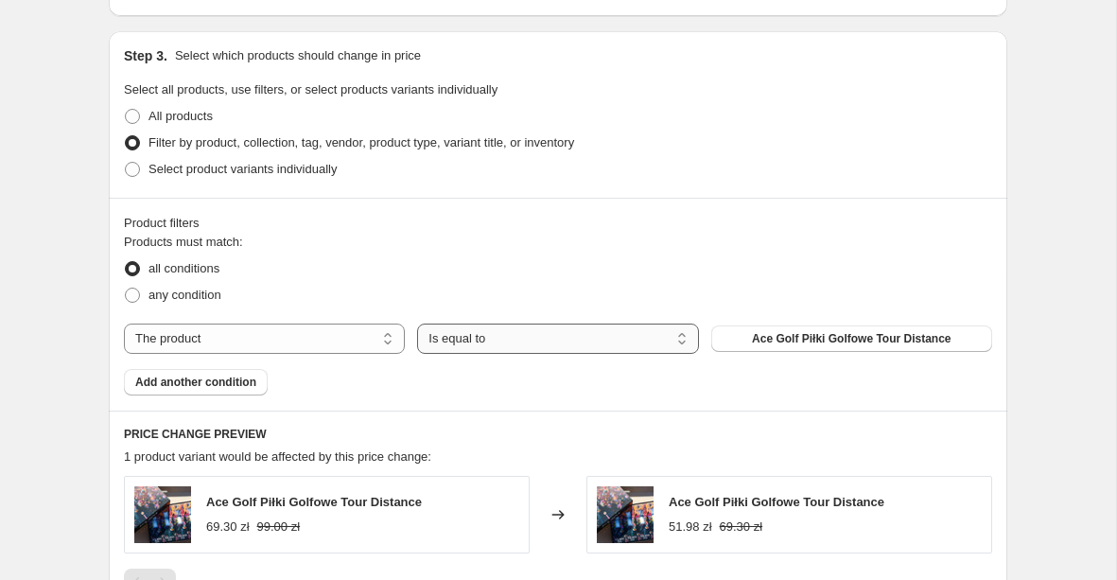
click at [502, 339] on select "Is equal to Is not equal to" at bounding box center [557, 339] width 281 height 30
click at [252, 336] on select "The product The product's collection The product's tag The product's vendor The…" at bounding box center [264, 339] width 281 height 30
select select "product_status"
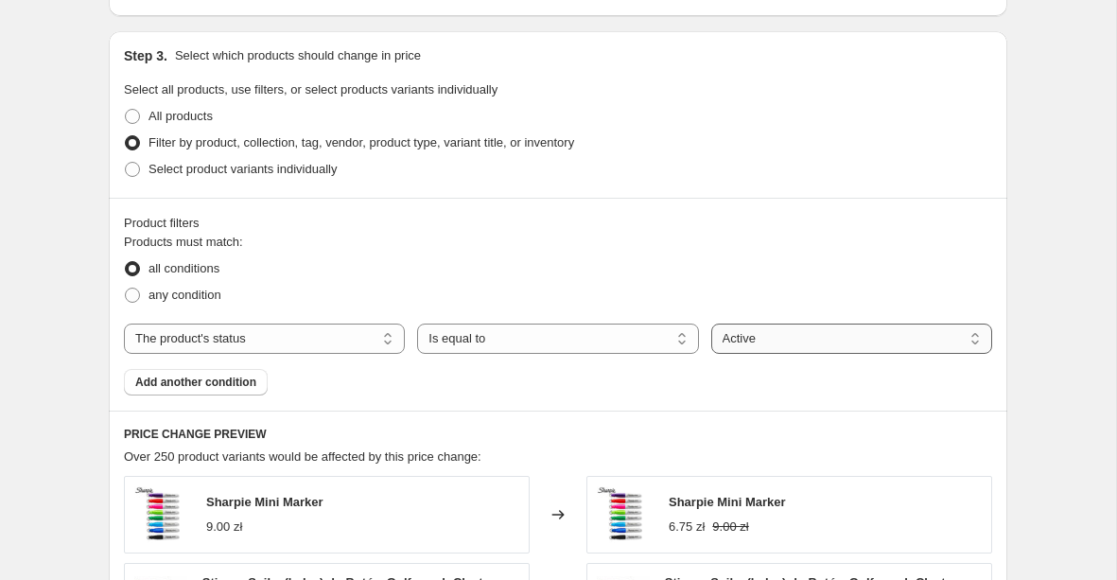
click at [780, 340] on select "Active Draft Archived" at bounding box center [851, 339] width 281 height 30
click at [234, 383] on span "Add another condition" at bounding box center [195, 382] width 121 height 15
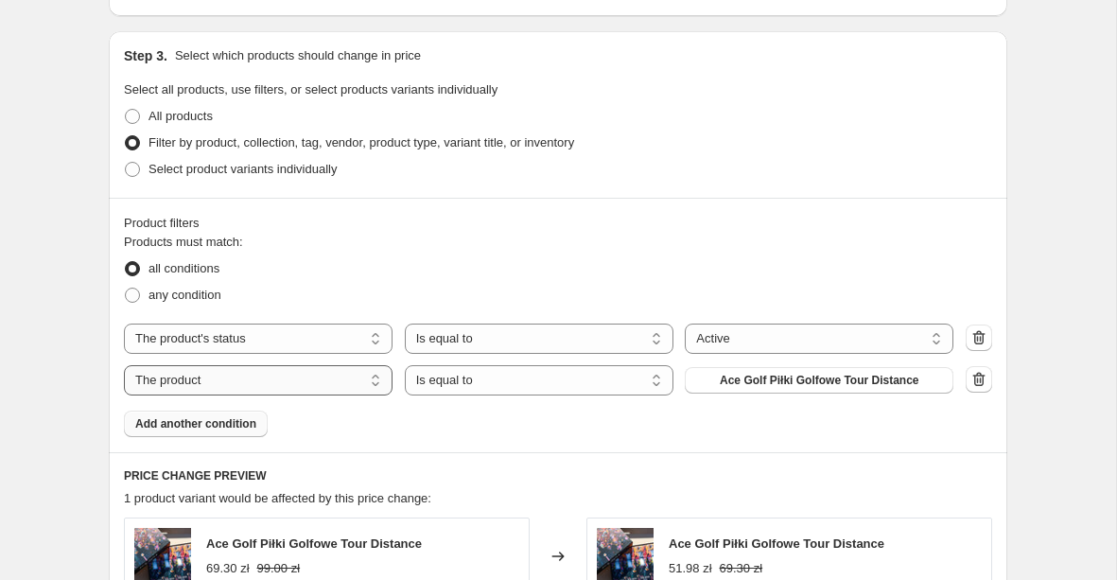
click at [236, 385] on select "The product The product's collection The product's tag The product's vendor The…" at bounding box center [258, 380] width 269 height 30
select select "collection"
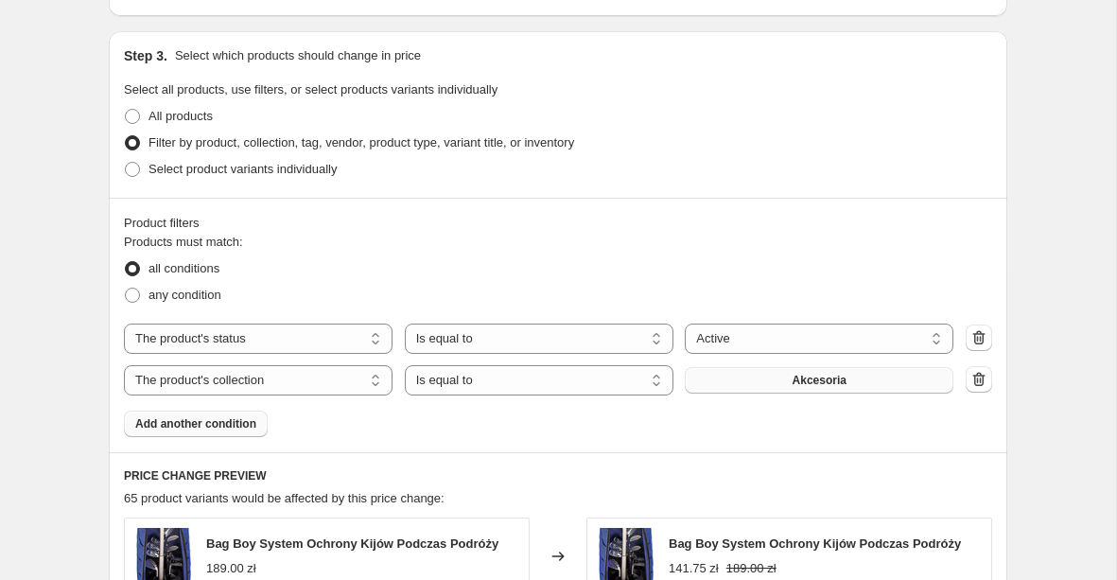
click at [774, 379] on button "Akcesoria" at bounding box center [819, 380] width 269 height 26
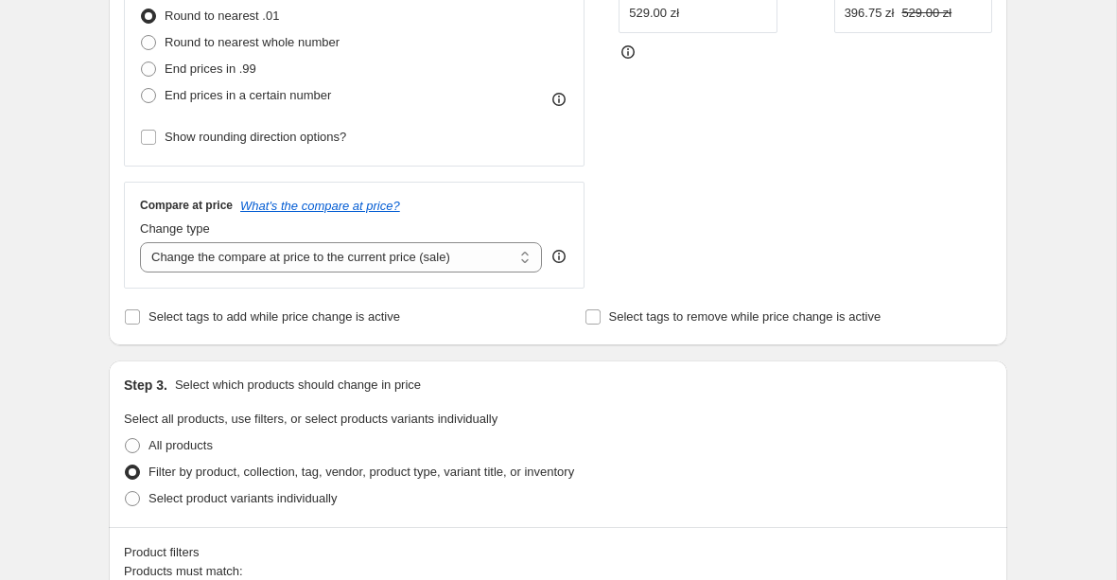
scroll to position [522, 0]
click at [175, 44] on span "Round to nearest whole number" at bounding box center [252, 43] width 175 height 14
click at [142, 37] on input "Round to nearest whole number" at bounding box center [141, 36] width 1 height 1
radio input "true"
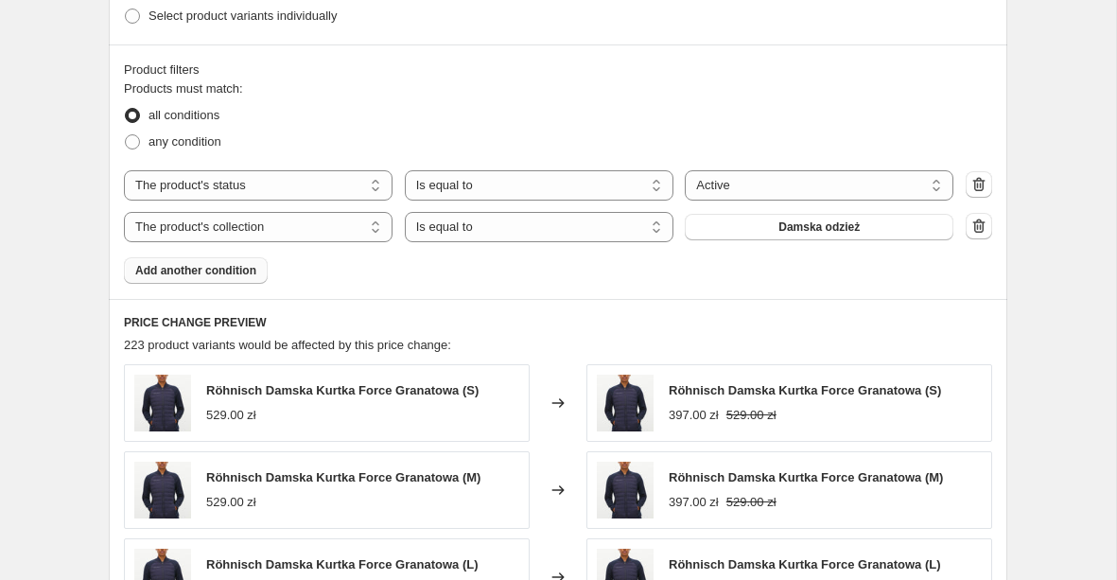
scroll to position [1571, 0]
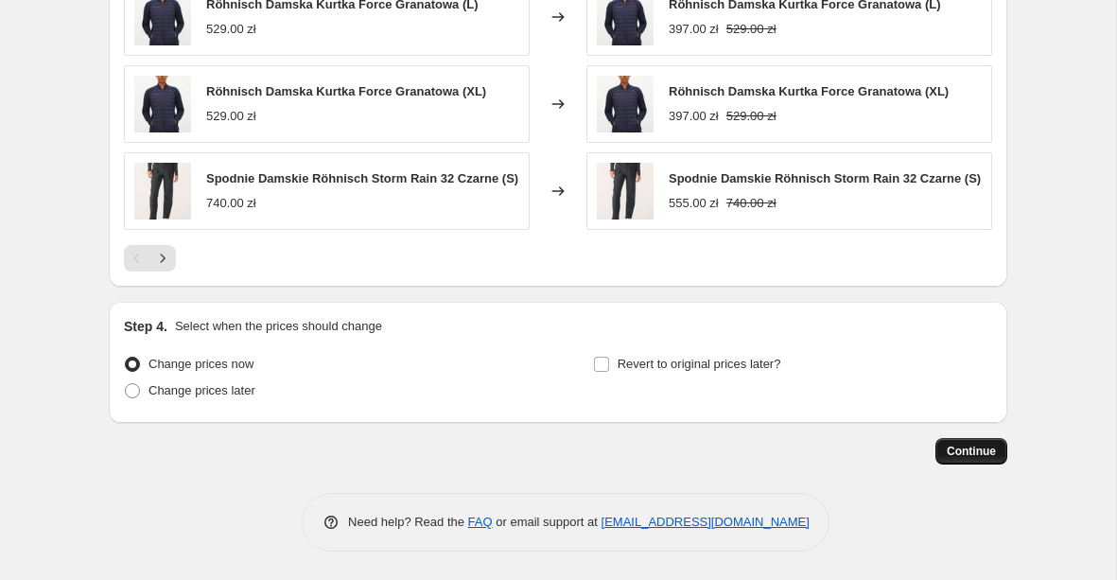
click at [977, 452] on span "Continue" at bounding box center [971, 451] width 49 height 15
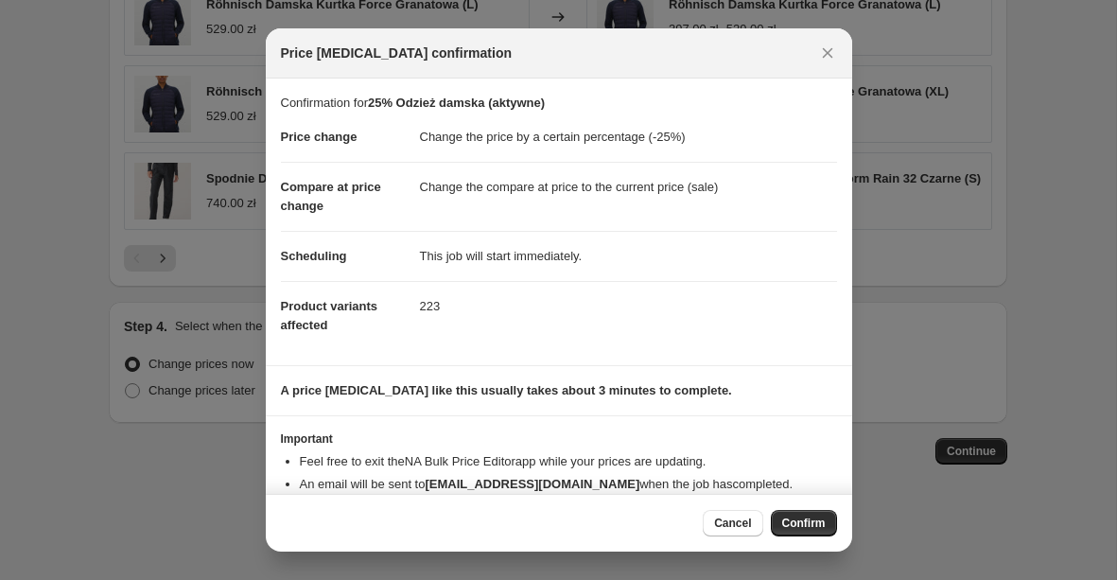
scroll to position [42, 0]
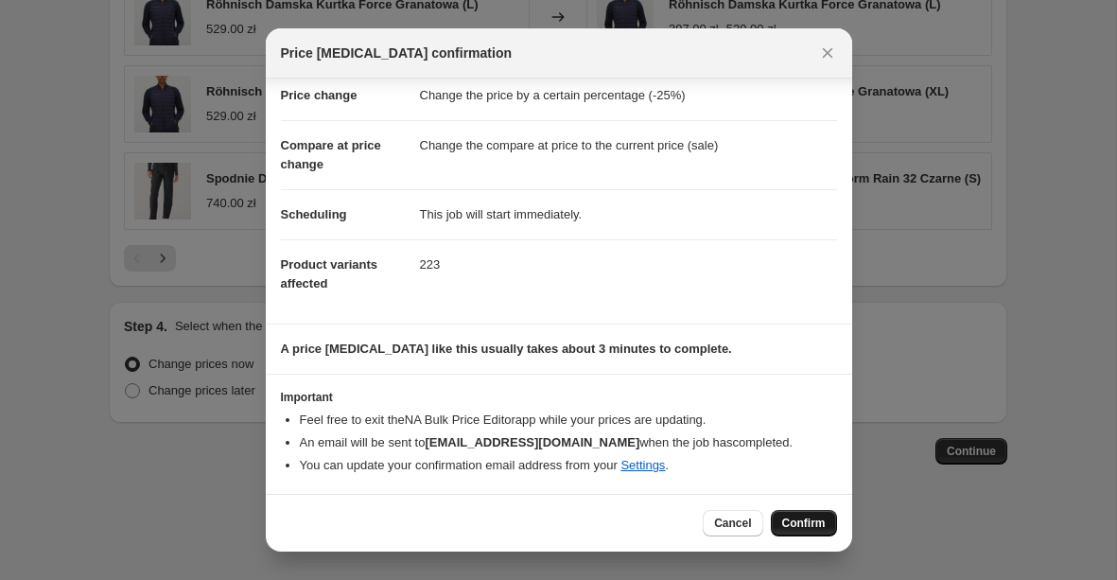
click at [787, 522] on span "Confirm" at bounding box center [804, 523] width 44 height 15
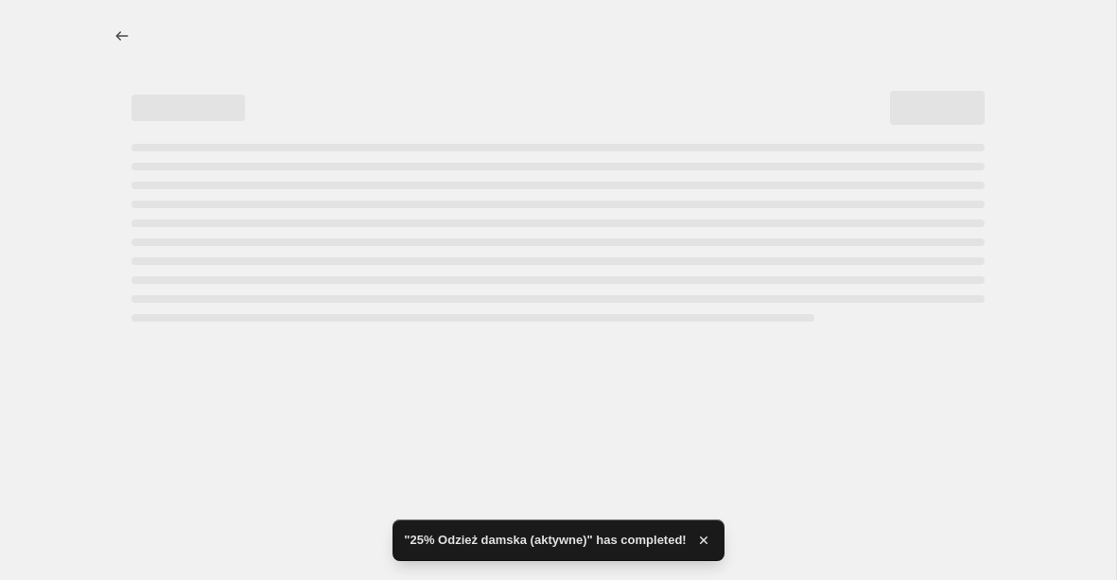
select select "percentage"
select select "product_status"
select select "collection"
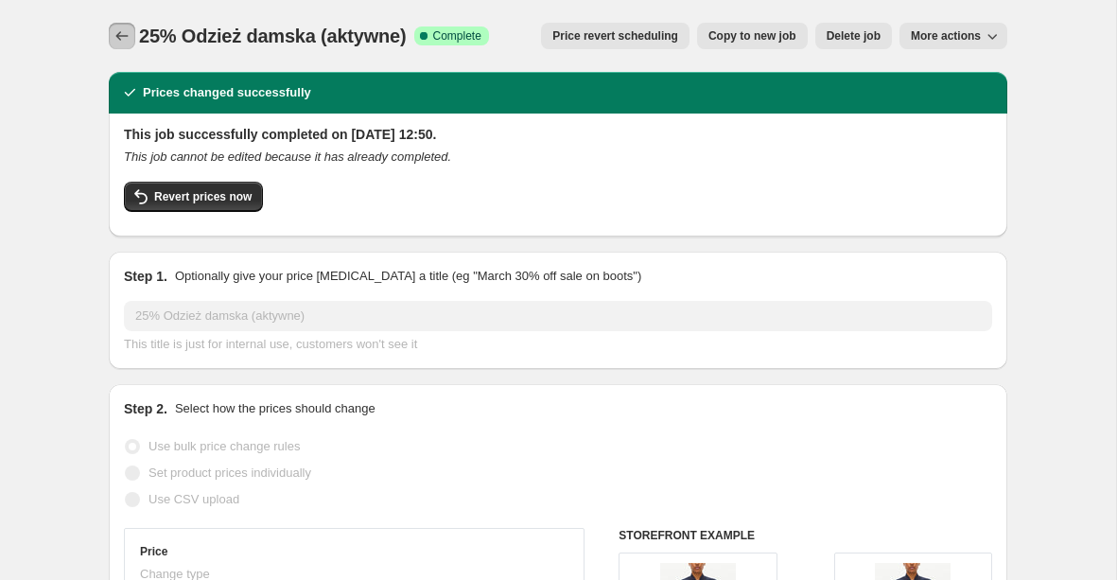
click at [115, 29] on icon "Price change jobs" at bounding box center [122, 35] width 19 height 19
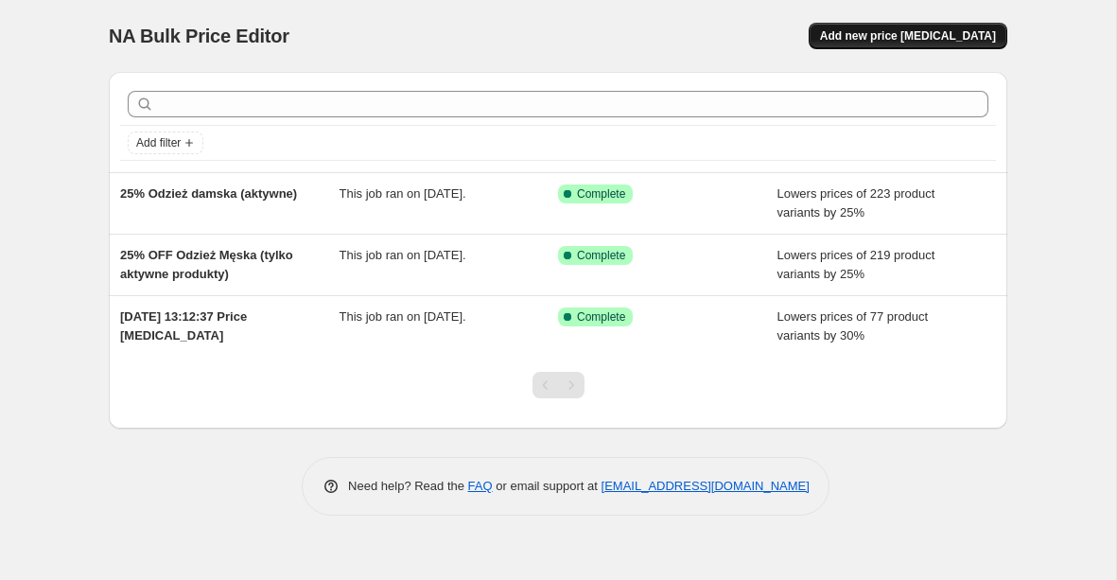
click at [945, 34] on span "Add new price [MEDICAL_DATA]" at bounding box center [908, 35] width 176 height 15
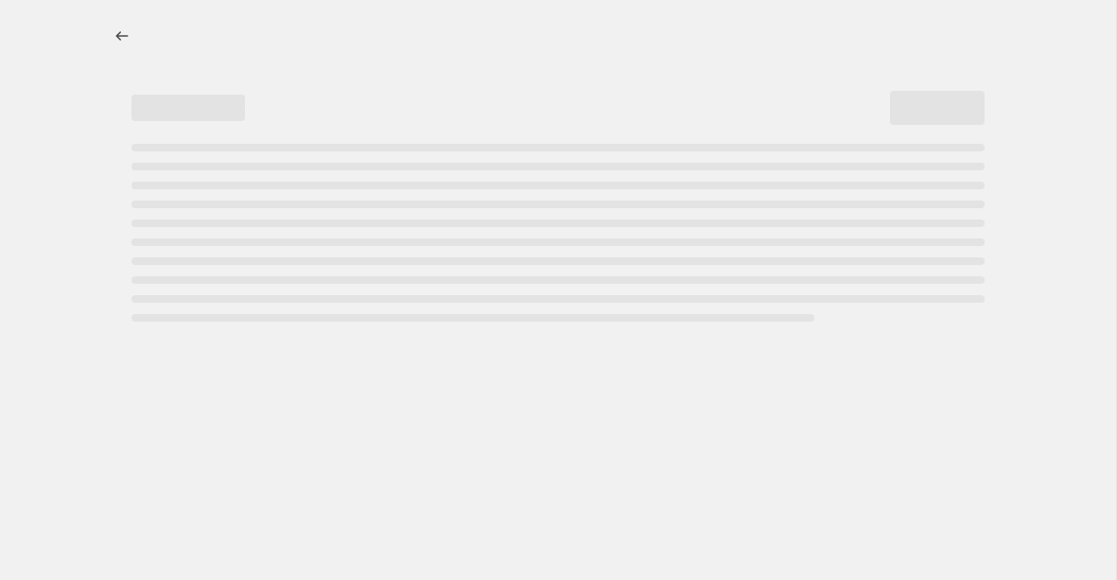
select select "percentage"
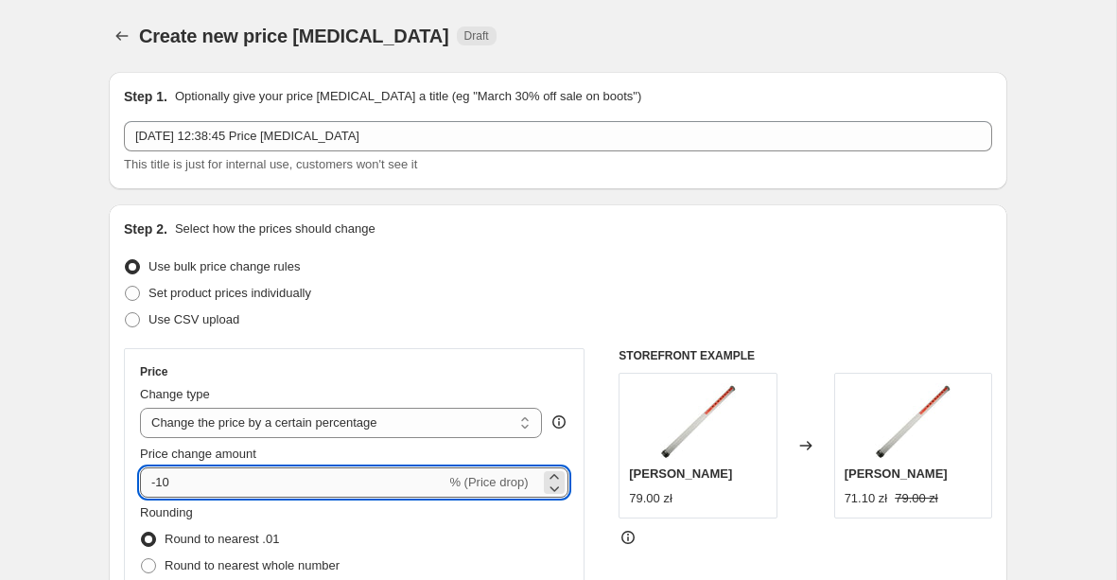
click at [194, 489] on input "-10" at bounding box center [293, 482] width 306 height 30
type input "-1"
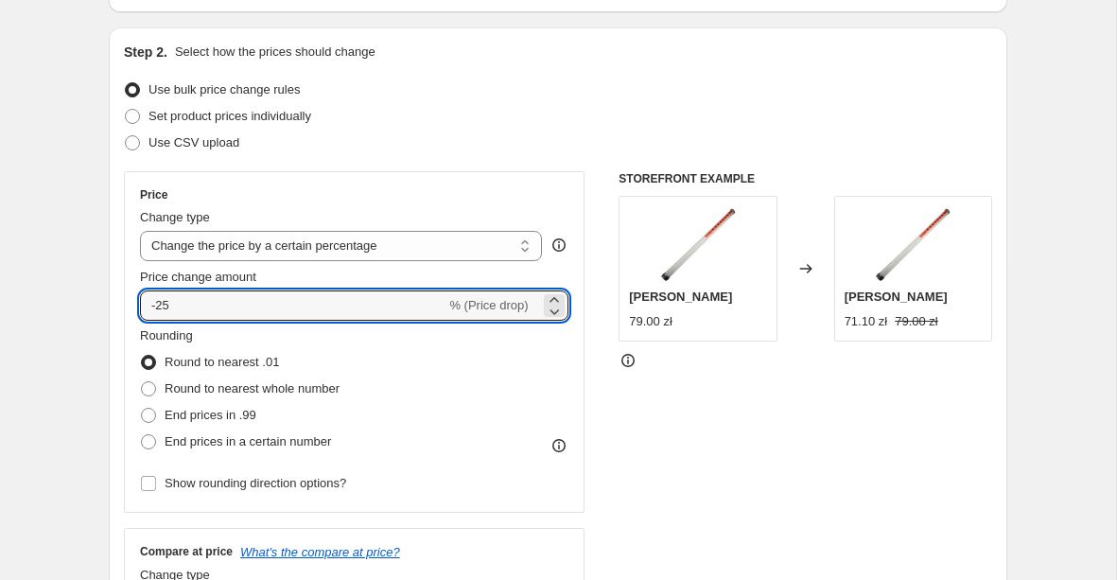
scroll to position [219, 0]
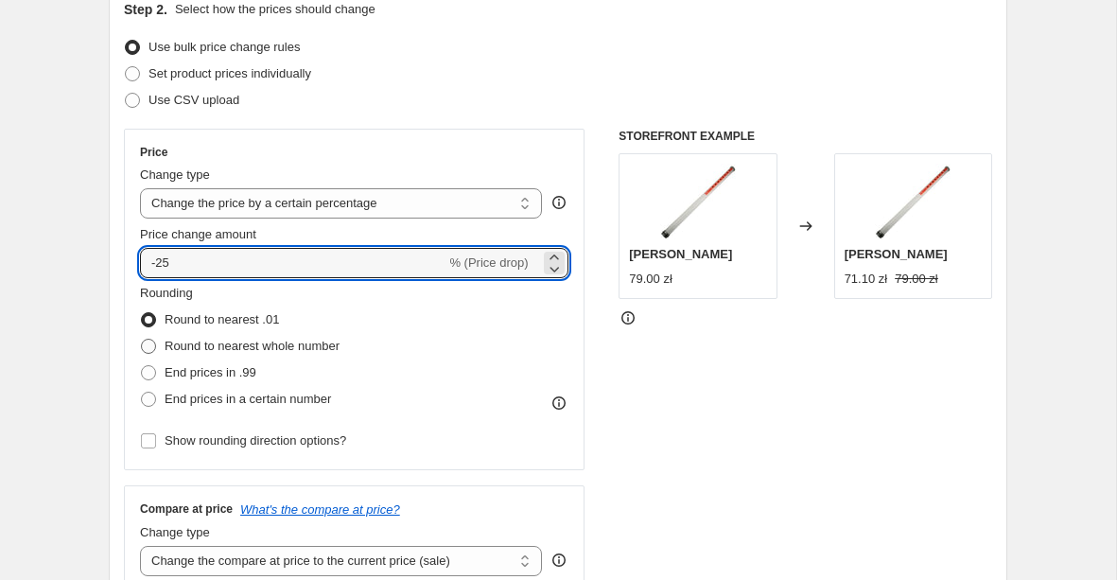
type input "-25"
click at [266, 345] on span "Round to nearest whole number" at bounding box center [252, 346] width 175 height 14
click at [142, 340] on input "Round to nearest whole number" at bounding box center [141, 339] width 1 height 1
radio input "true"
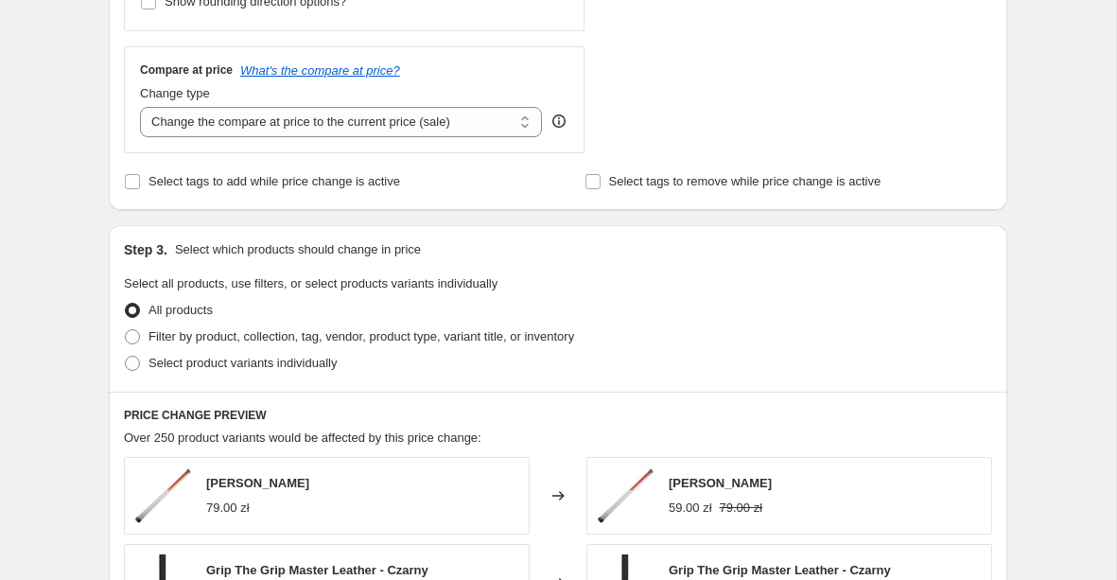
scroll to position [665, 0]
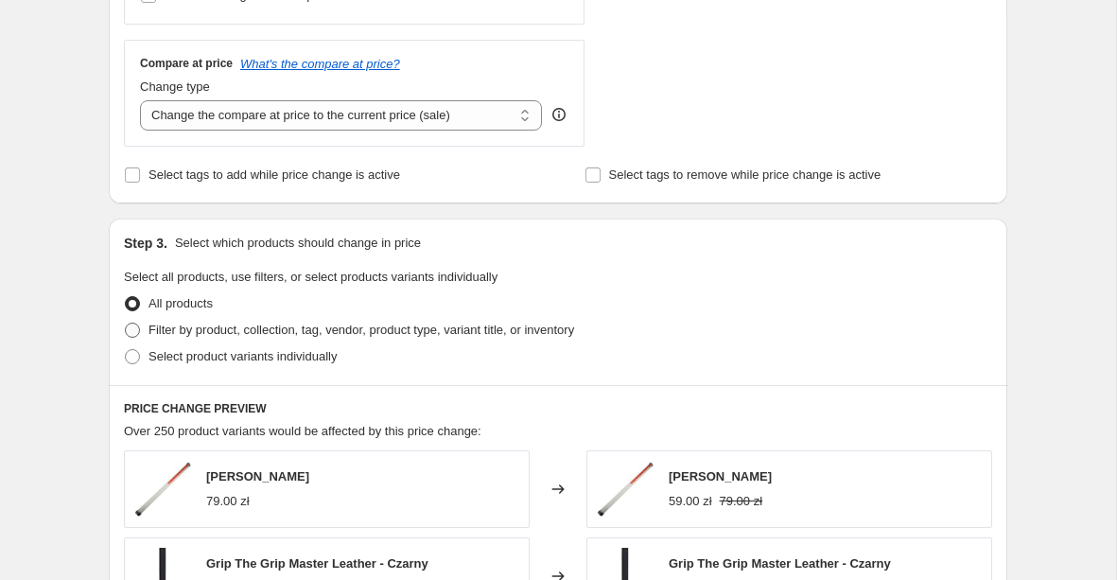
click at [187, 324] on span "Filter by product, collection, tag, vendor, product type, variant title, or inv…" at bounding box center [362, 330] width 426 height 14
click at [126, 324] on input "Filter by product, collection, tag, vendor, product type, variant title, or inv…" at bounding box center [125, 323] width 1 height 1
radio input "true"
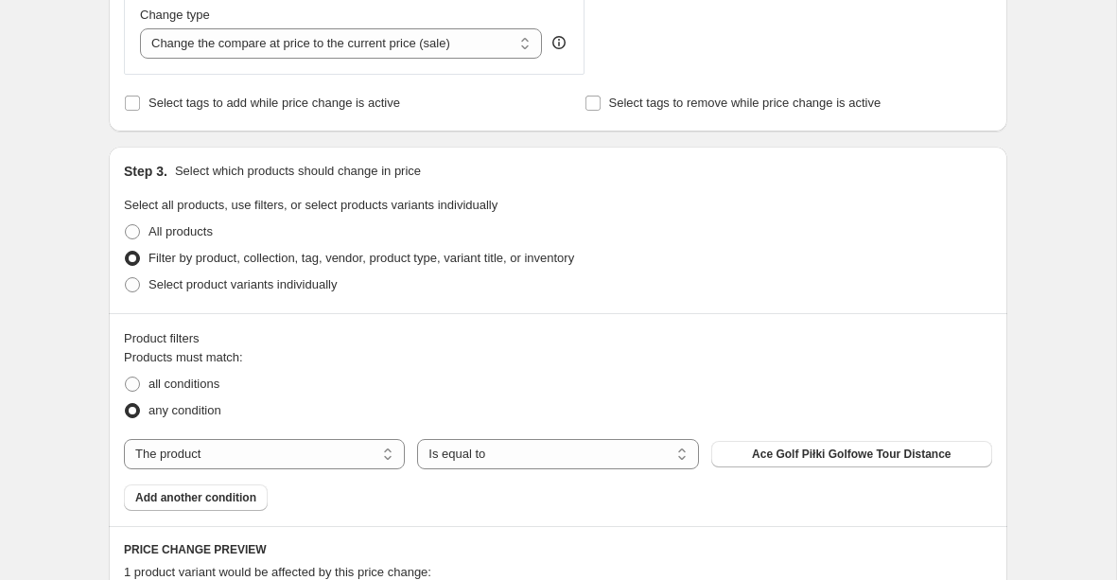
scroll to position [862, 0]
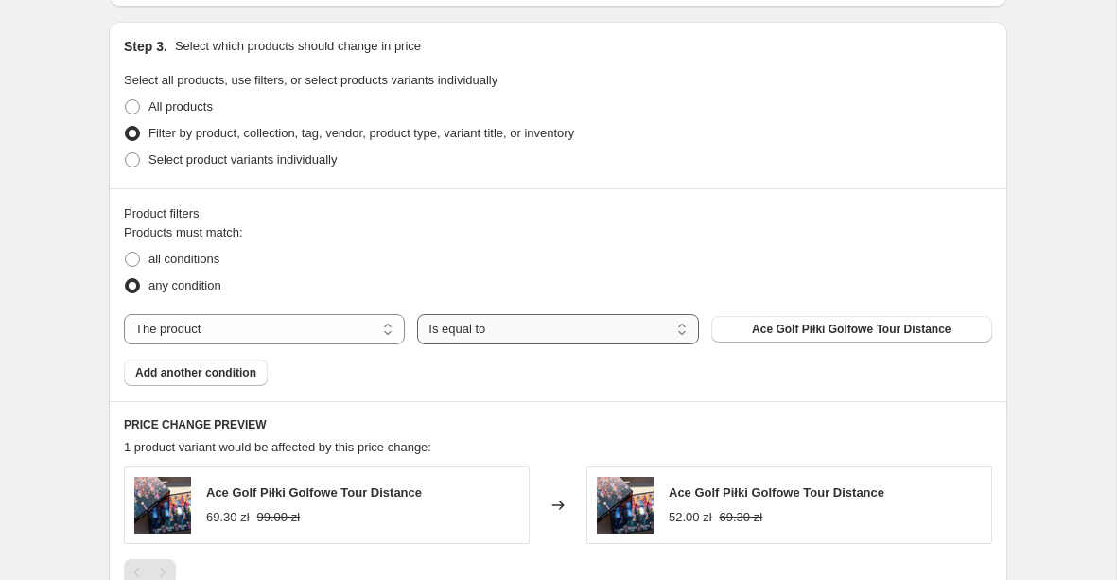
click at [564, 331] on select "Is equal to Is not equal to" at bounding box center [557, 329] width 281 height 30
click at [311, 345] on div "Products must match: all conditions any condition The product The product's col…" at bounding box center [558, 304] width 868 height 163
click at [309, 338] on select "The product The product's collection The product's tag The product's vendor The…" at bounding box center [264, 329] width 281 height 30
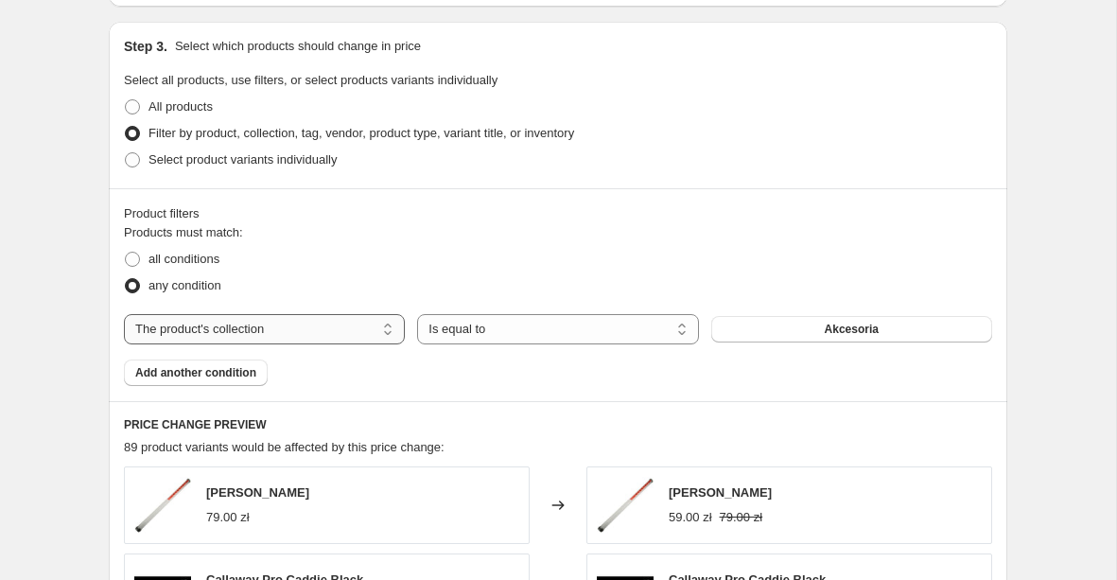
click at [317, 332] on select "The product The product's collection The product's tag The product's vendor The…" at bounding box center [264, 329] width 281 height 30
select select "product_status"
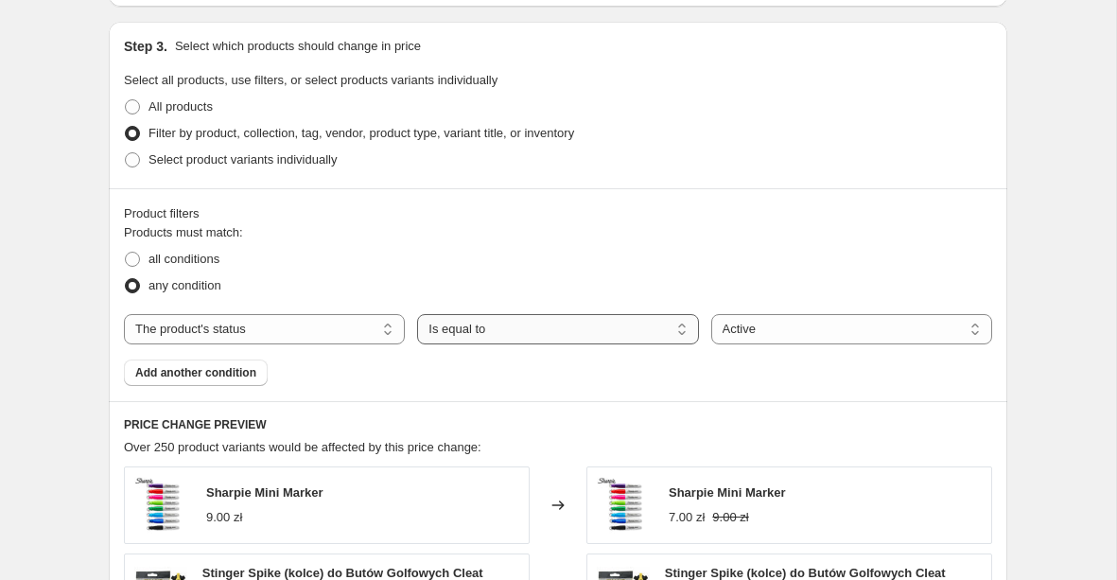
click at [629, 320] on select "Is equal to Is not equal to" at bounding box center [557, 329] width 281 height 30
click at [771, 332] on select "Active Draft Archived" at bounding box center [851, 329] width 281 height 30
click at [176, 376] on span "Add another condition" at bounding box center [195, 372] width 121 height 15
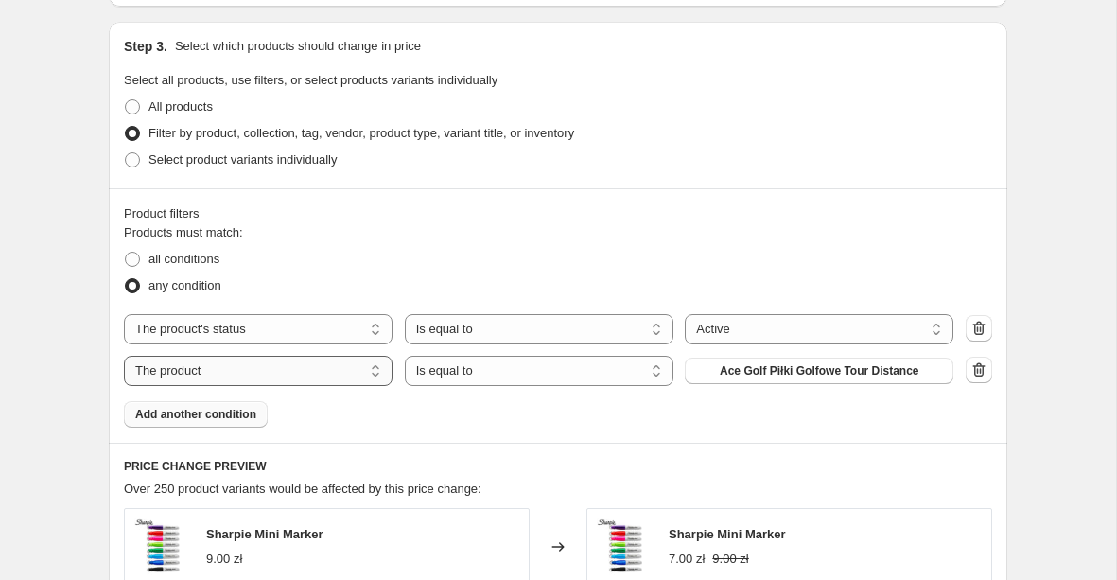
click at [298, 377] on select "The product The product's collection The product's tag The product's vendor The…" at bounding box center [258, 371] width 269 height 30
select select "collection"
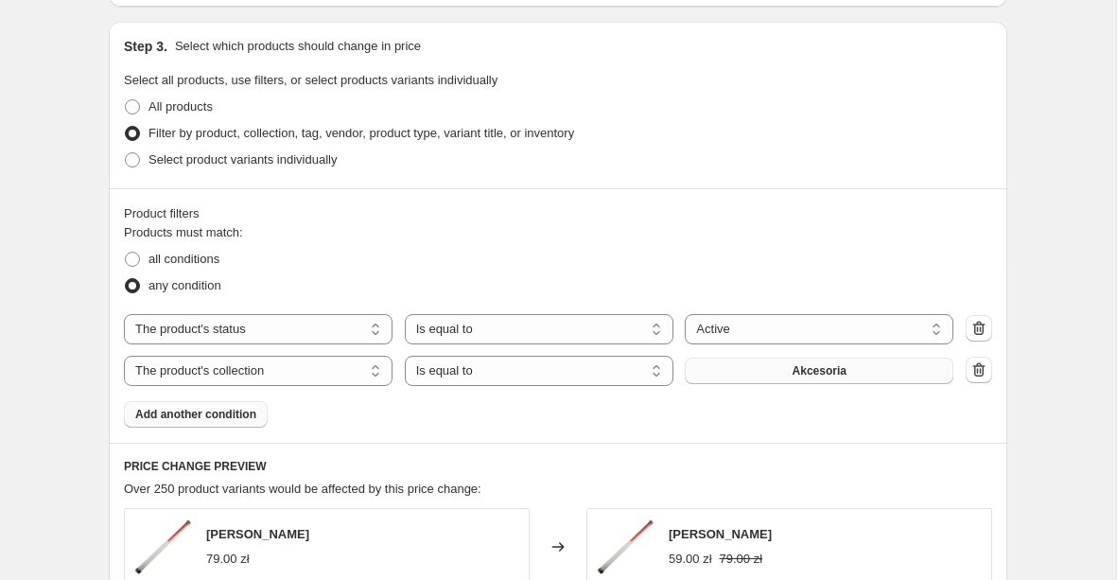
click at [771, 368] on button "Akcesoria" at bounding box center [819, 371] width 269 height 26
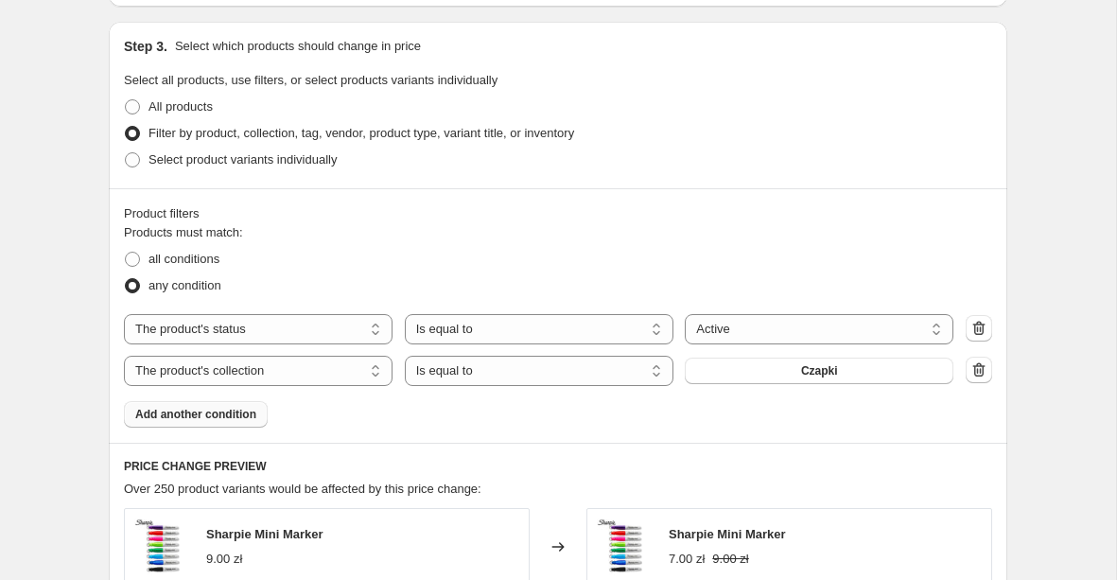
scroll to position [867, 0]
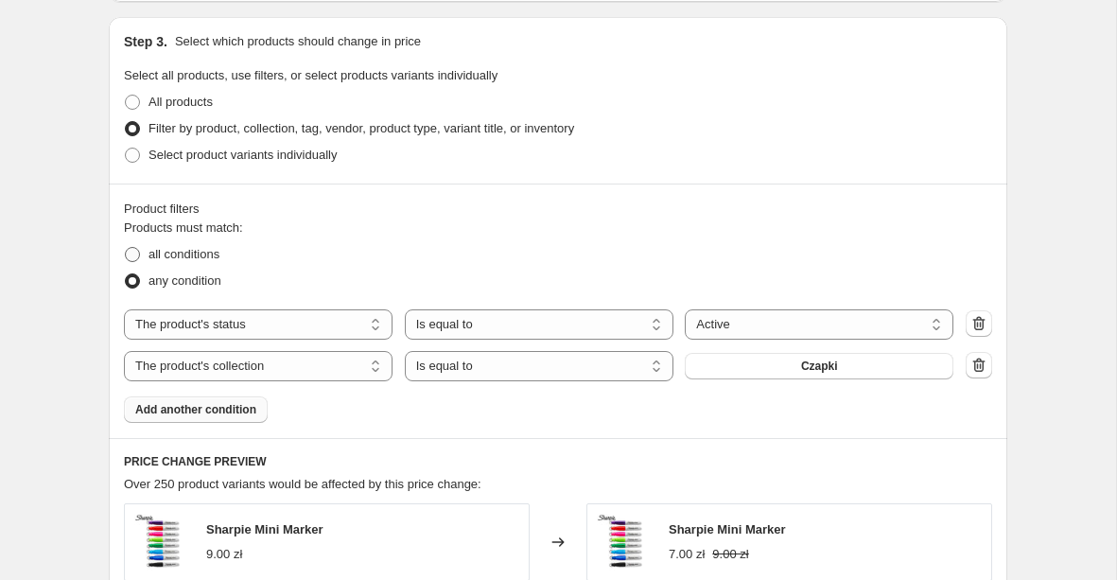
click at [171, 261] on span "all conditions" at bounding box center [184, 254] width 71 height 19
click at [126, 248] on input "all conditions" at bounding box center [125, 247] width 1 height 1
radio input "true"
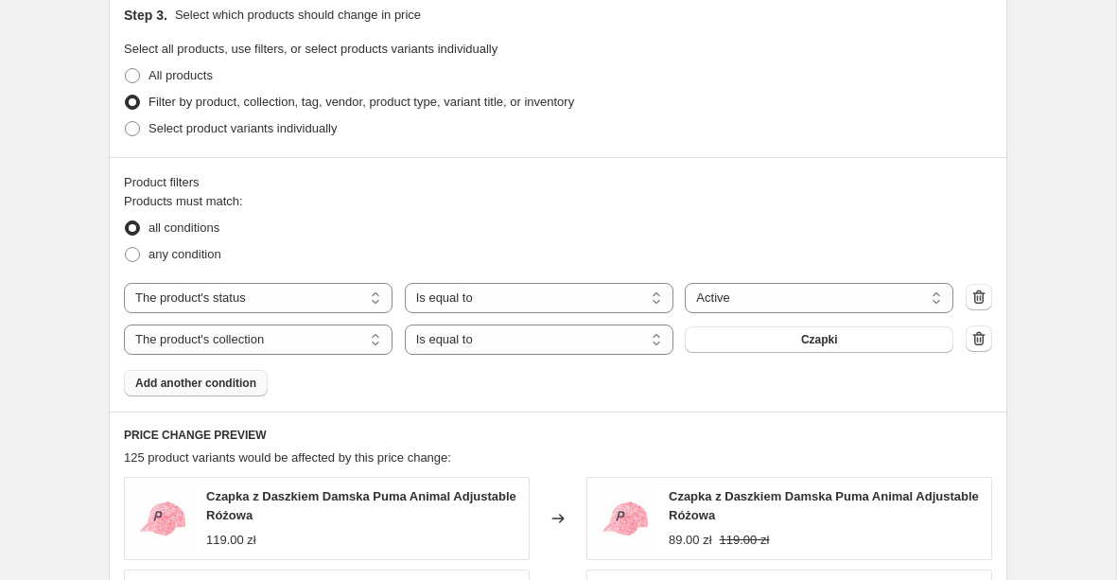
scroll to position [1498, 0]
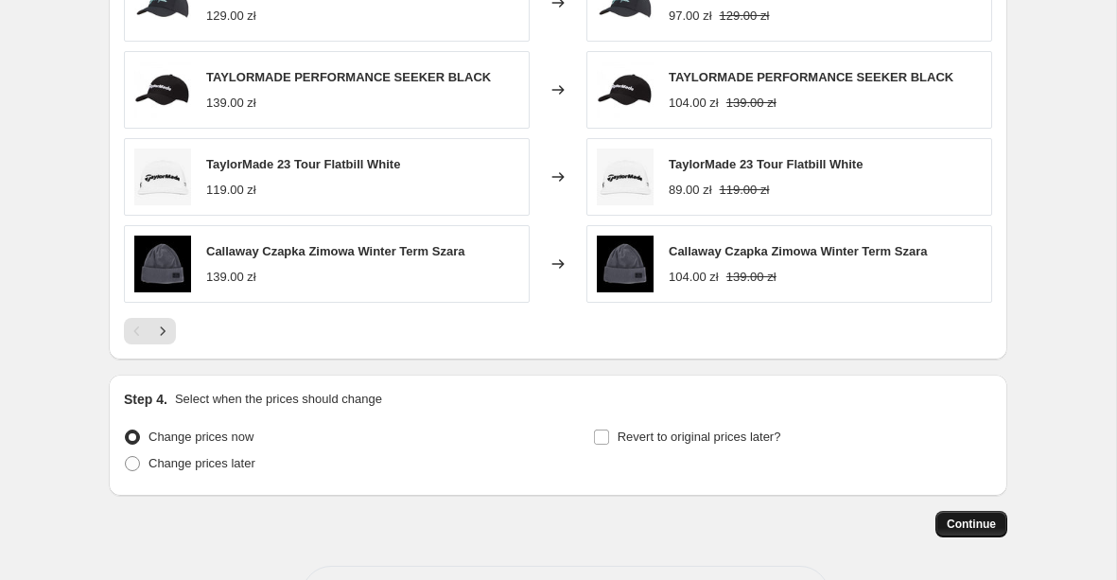
click at [970, 521] on span "Continue" at bounding box center [971, 524] width 49 height 15
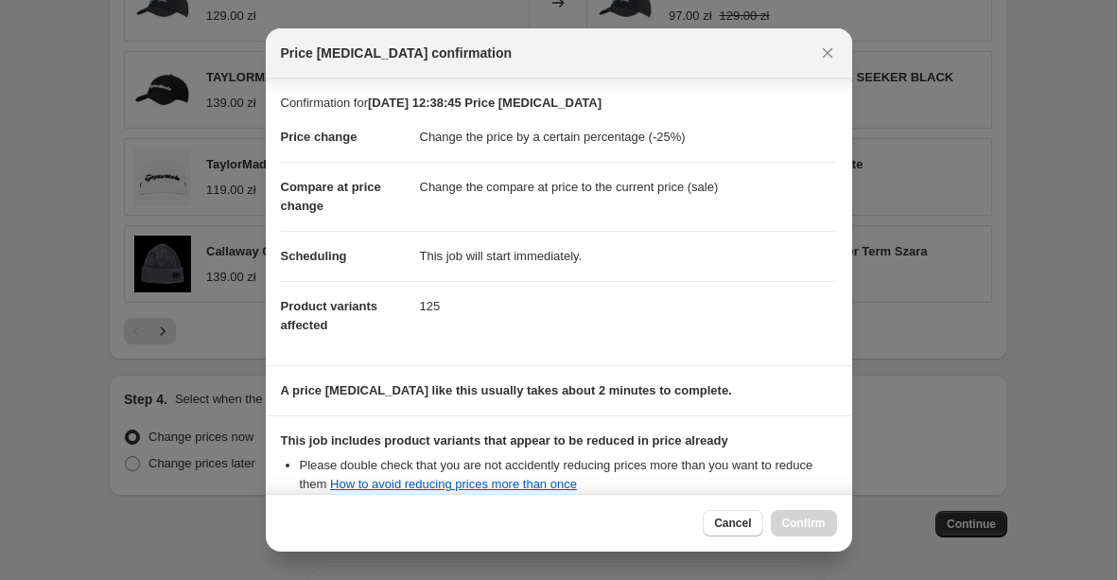
scroll to position [217, 0]
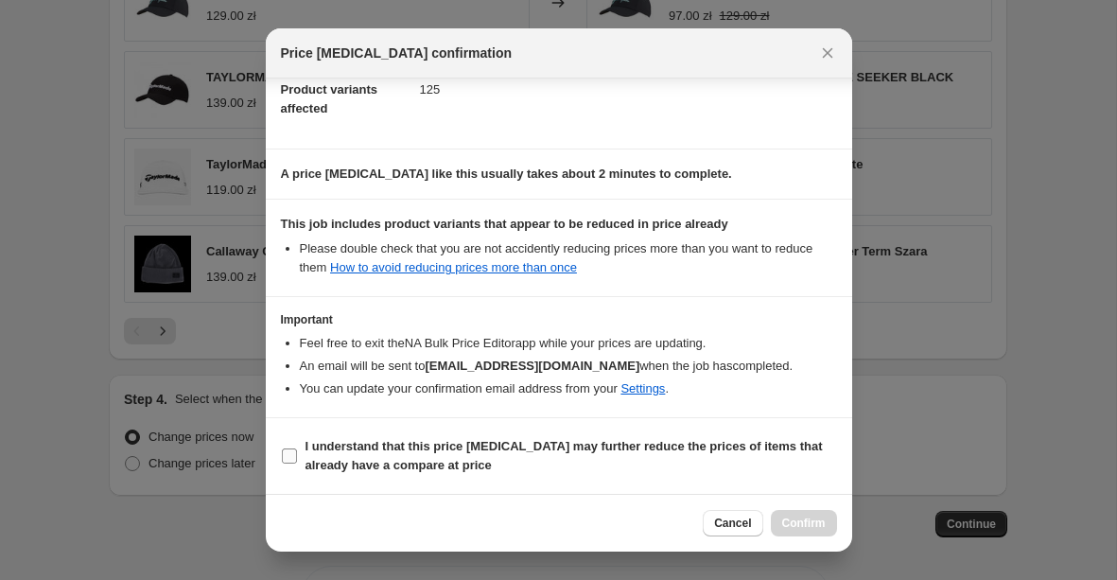
click at [314, 453] on b "I understand that this price change job may further reduce the prices of items …" at bounding box center [564, 455] width 517 height 33
click at [297, 453] on input "I understand that this price change job may further reduce the prices of items …" at bounding box center [289, 455] width 15 height 15
checkbox input "true"
click at [811, 517] on span "Confirm" at bounding box center [804, 523] width 44 height 15
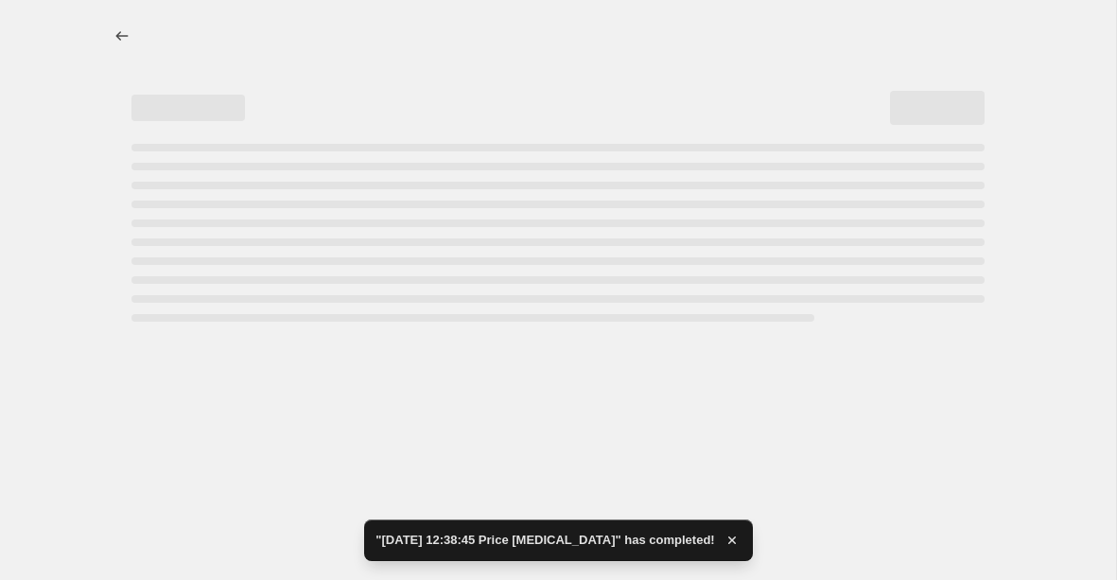
select select "percentage"
select select "product_status"
select select "collection"
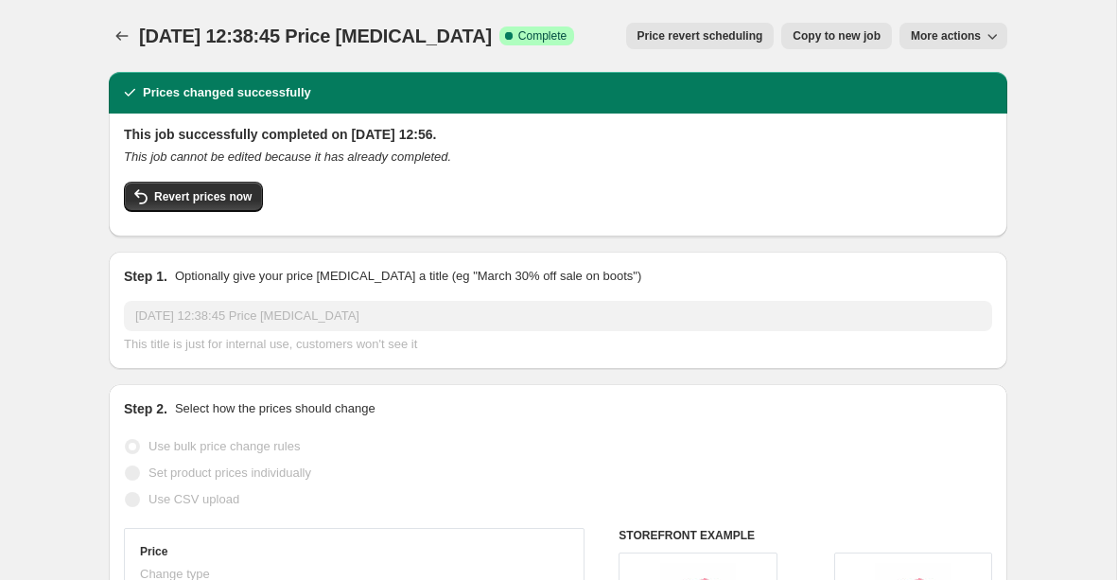
scroll to position [8, 0]
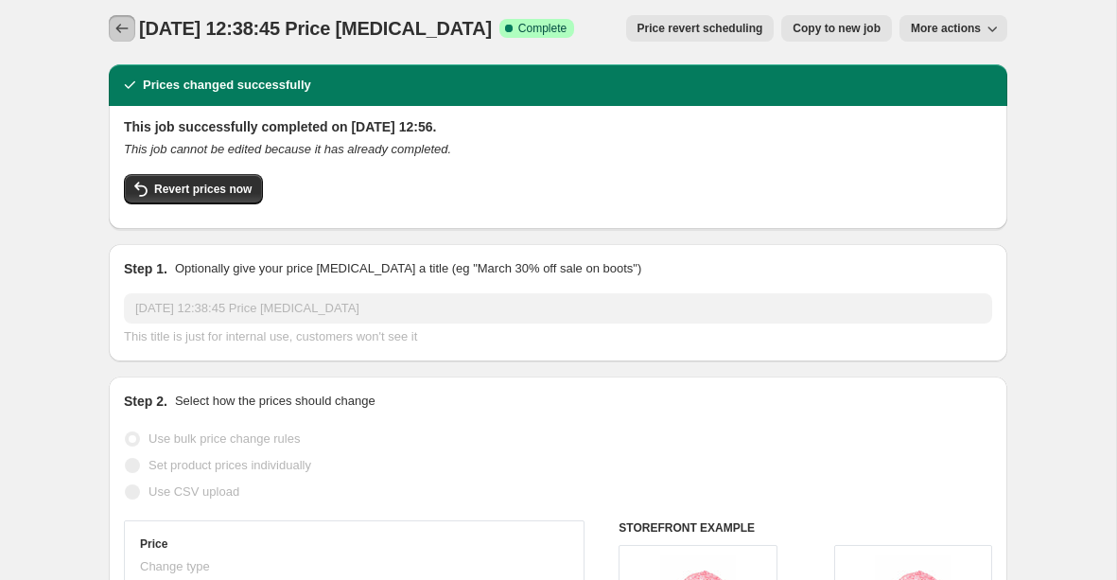
click at [122, 24] on icon "Price change jobs" at bounding box center [122, 28] width 19 height 19
